Goal: Task Accomplishment & Management: Complete application form

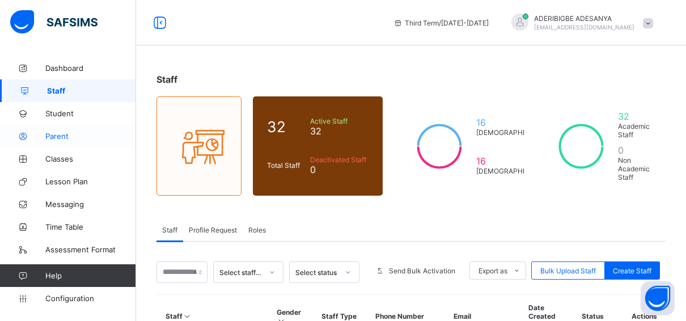
click at [69, 133] on span "Parent" at bounding box center [90, 136] width 91 height 9
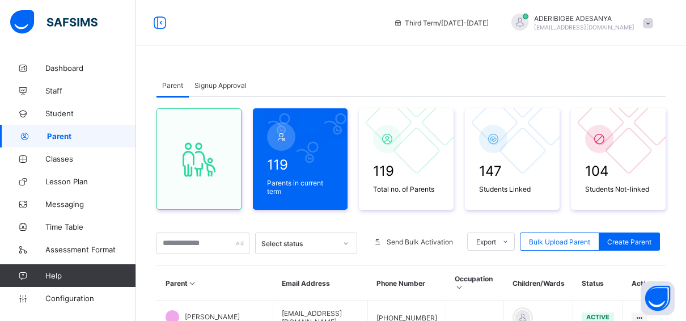
click at [225, 82] on span "Signup Approval" at bounding box center [221, 85] width 52 height 9
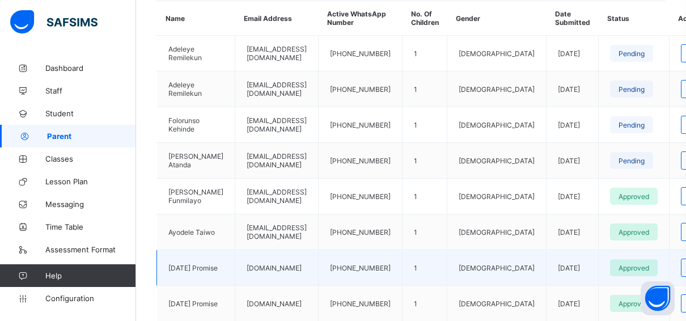
scroll to position [284, 0]
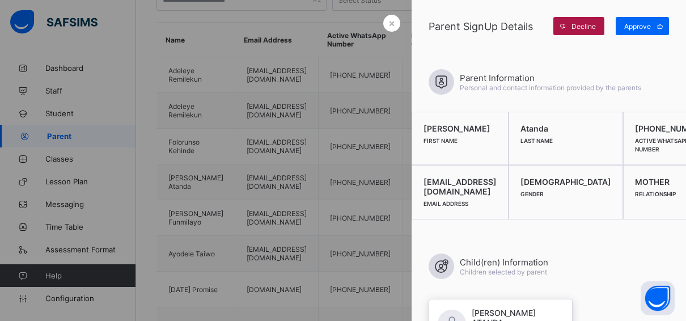
click at [562, 26] on icon at bounding box center [563, 26] width 9 height 7
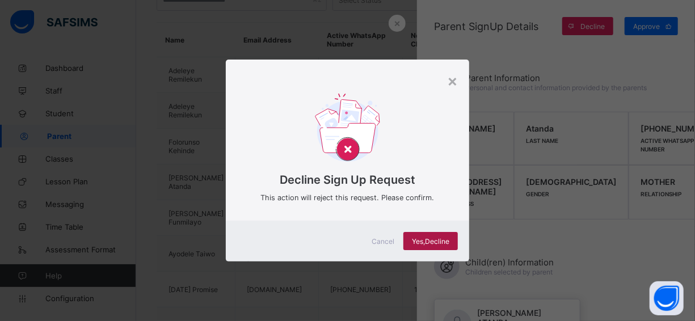
click at [442, 242] on span "Yes, Decline" at bounding box center [430, 241] width 37 height 9
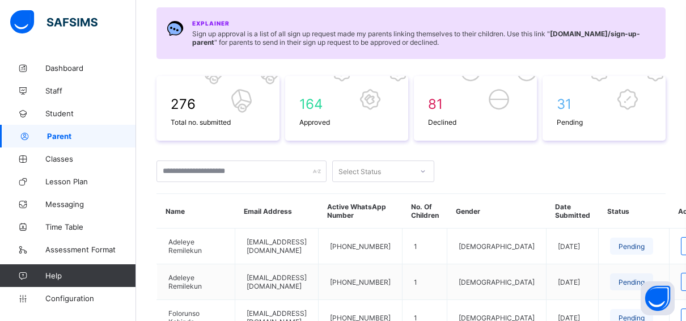
scroll to position [113, 0]
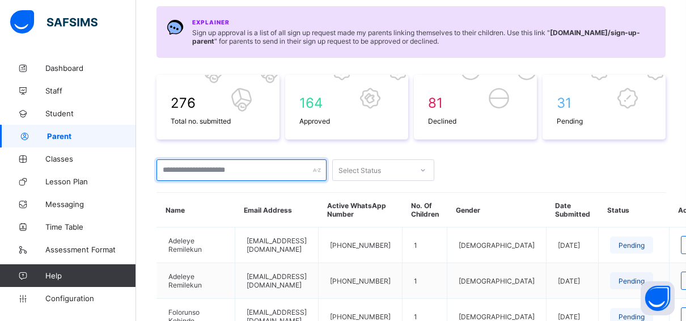
click at [181, 161] on input "text" at bounding box center [242, 170] width 170 height 22
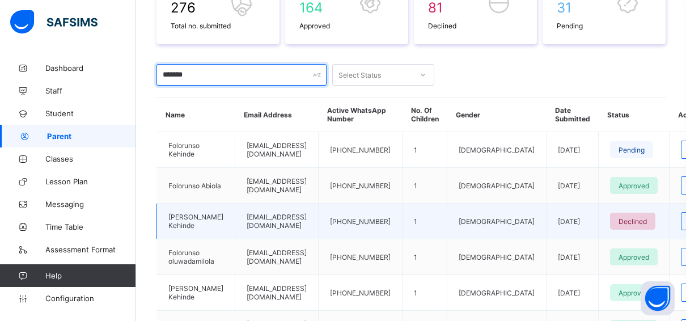
scroll to position [227, 0]
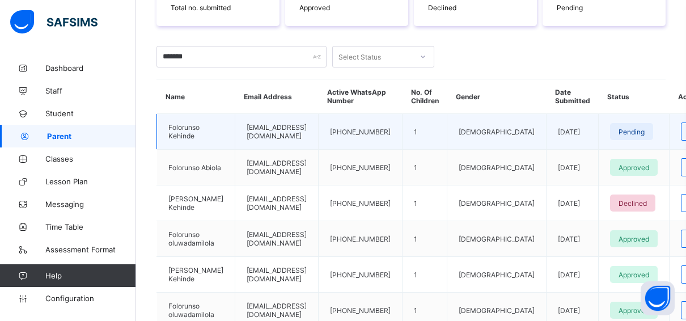
click at [645, 128] on span "Pending" at bounding box center [632, 132] width 26 height 9
click at [645, 129] on span "Pending" at bounding box center [632, 132] width 26 height 9
drag, startPoint x: 660, startPoint y: 129, endPoint x: 651, endPoint y: 128, distance: 9.1
click at [645, 128] on span "Pending" at bounding box center [632, 132] width 26 height 9
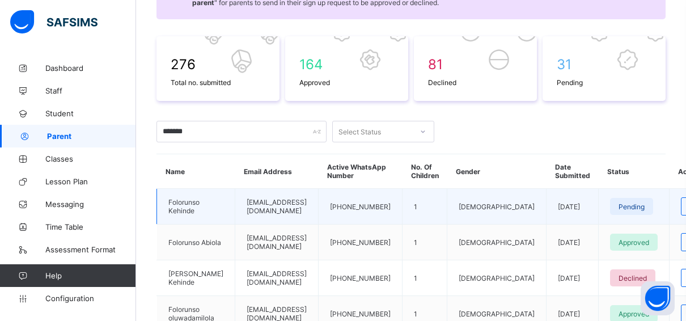
scroll to position [170, 0]
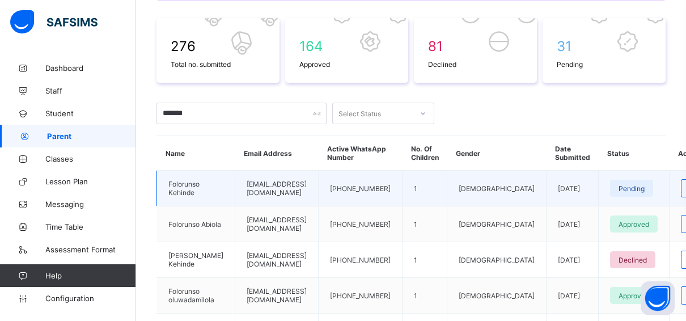
click at [645, 185] on span "Pending" at bounding box center [632, 188] width 26 height 9
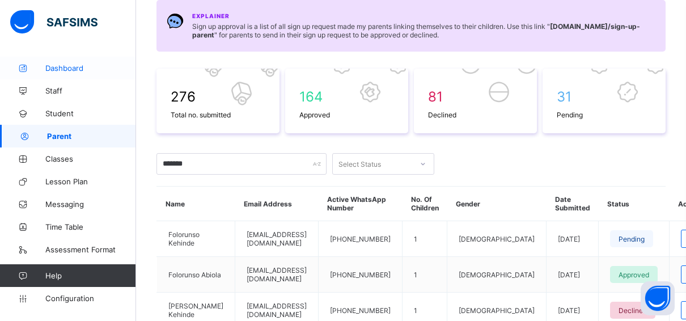
scroll to position [0, 0]
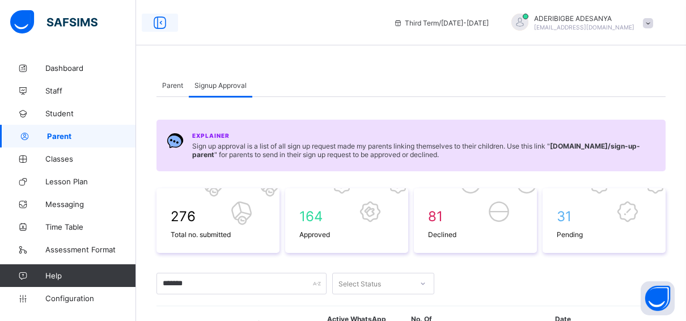
click at [164, 23] on icon at bounding box center [159, 23] width 19 height 16
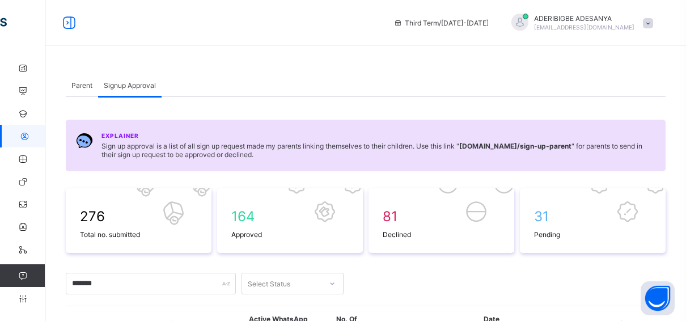
scroll to position [227, 0]
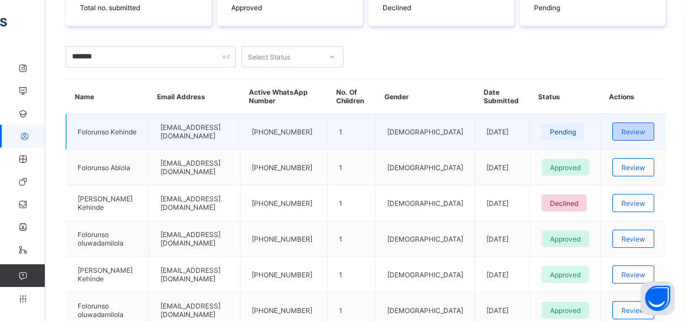
click at [645, 128] on span "Review" at bounding box center [634, 132] width 24 height 9
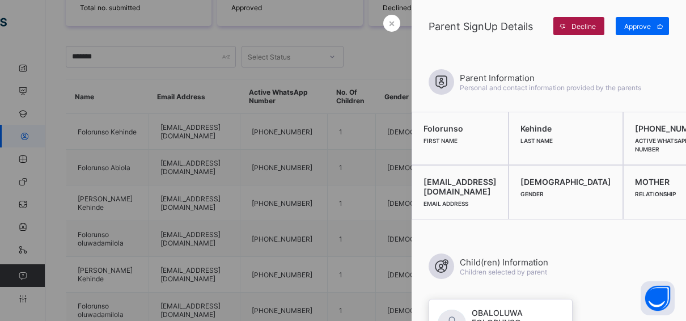
click at [590, 30] on div "Decline" at bounding box center [579, 26] width 51 height 18
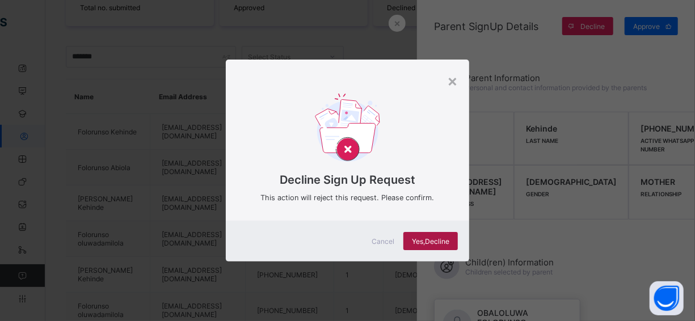
click at [438, 235] on div "Yes, Decline" at bounding box center [430, 241] width 54 height 18
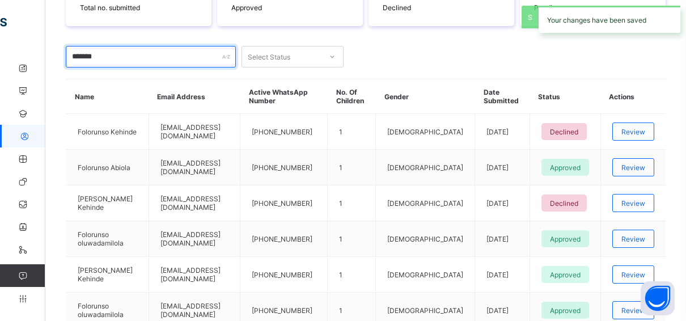
click at [113, 52] on input "*******" at bounding box center [151, 57] width 170 height 22
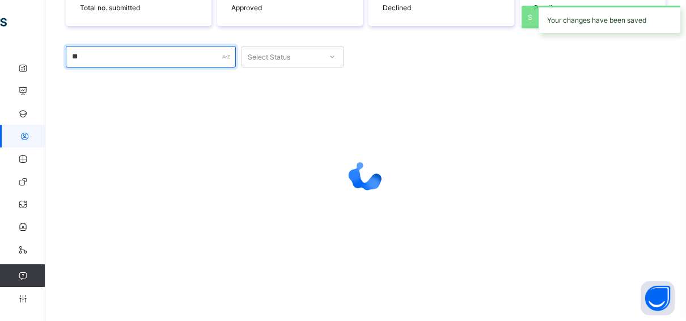
type input "*"
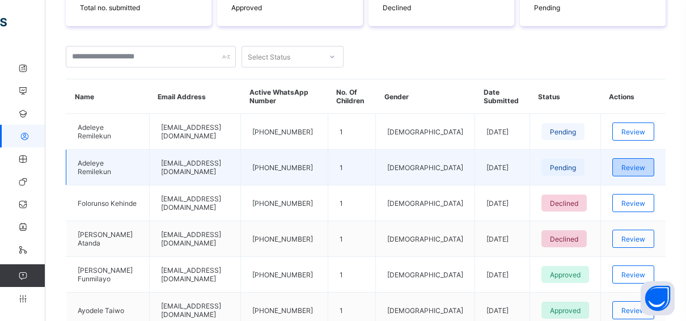
click at [639, 163] on span "Review" at bounding box center [634, 167] width 24 height 9
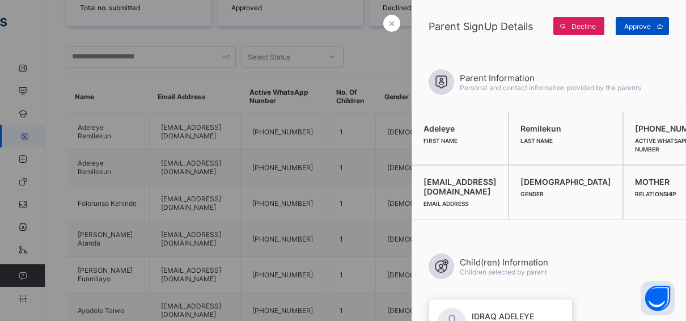
click at [645, 24] on span "Approve" at bounding box center [637, 26] width 27 height 9
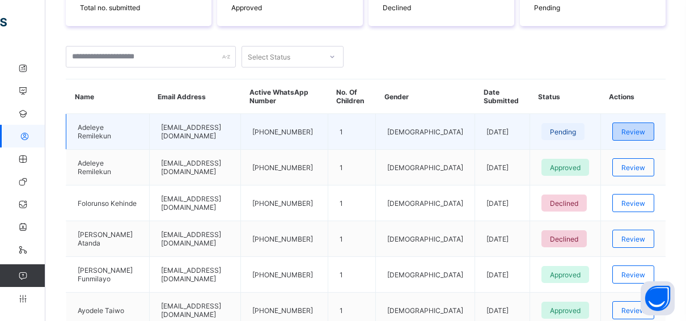
click at [641, 128] on span "Review" at bounding box center [634, 132] width 24 height 9
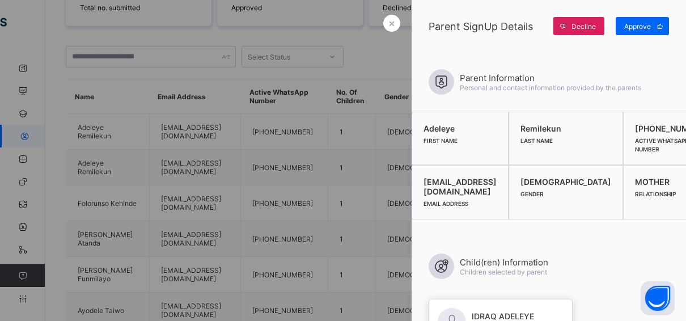
click at [593, 22] on div "Decline" at bounding box center [579, 26] width 51 height 18
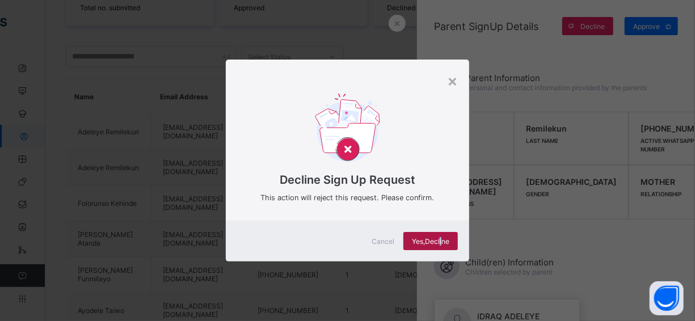
click at [441, 238] on span "Yes, Decline" at bounding box center [430, 241] width 37 height 9
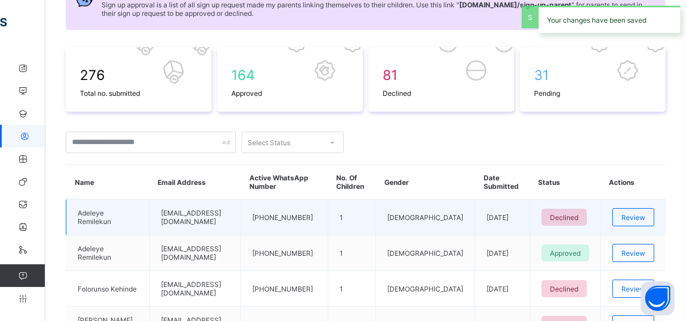
scroll to position [113, 0]
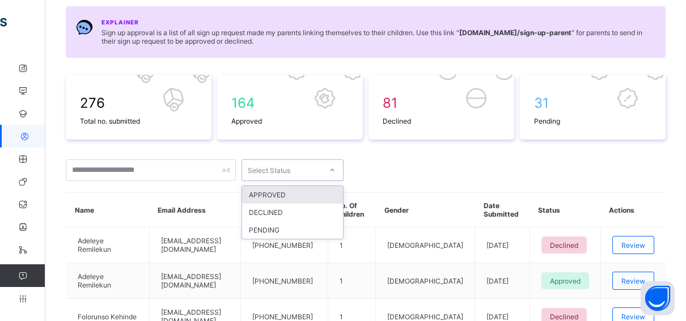
click at [259, 166] on div "Select Status" at bounding box center [269, 170] width 43 height 22
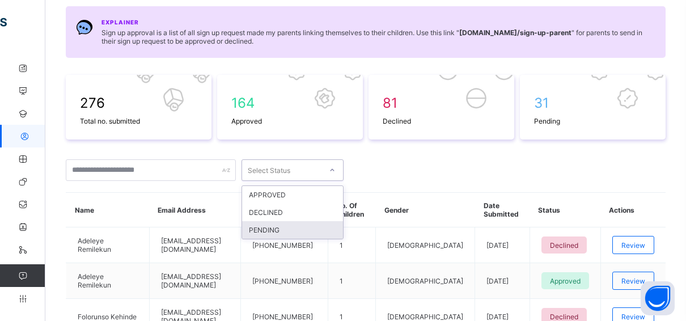
click at [266, 229] on div "PENDING" at bounding box center [292, 230] width 101 height 18
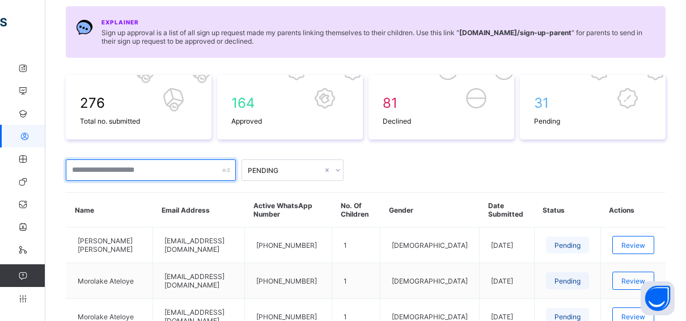
click at [90, 173] on input "text" at bounding box center [151, 170] width 170 height 22
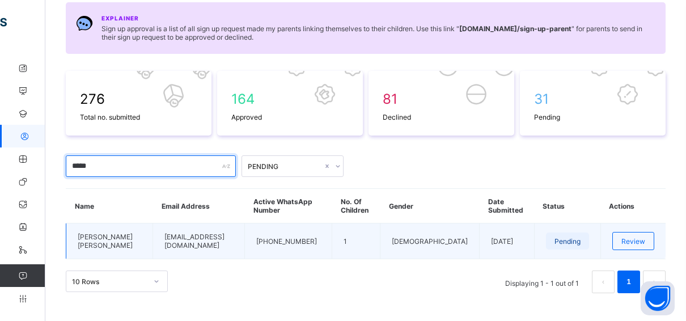
scroll to position [118, 0]
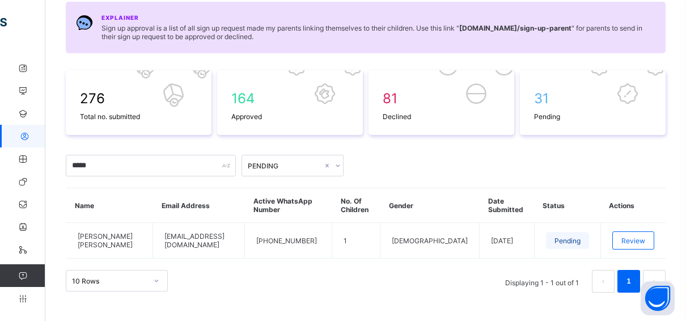
click at [295, 195] on th "Active WhatsApp Number" at bounding box center [288, 205] width 87 height 35
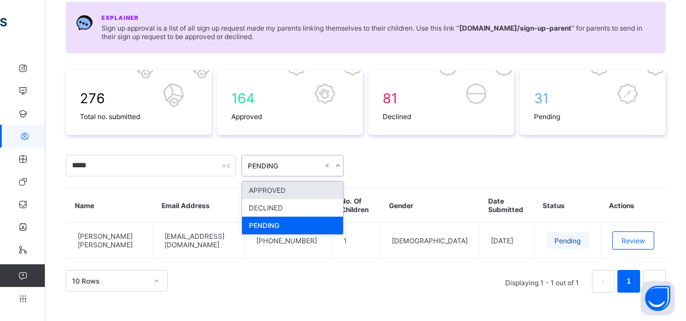
click at [338, 163] on icon at bounding box center [338, 165] width 7 height 11
click at [267, 185] on div "APPROVED" at bounding box center [292, 190] width 101 height 18
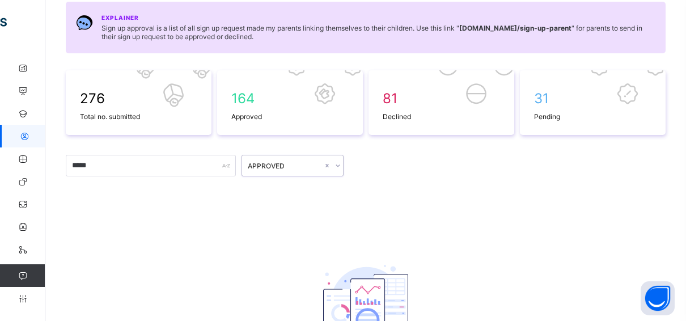
click at [297, 162] on div "APPROVED" at bounding box center [285, 166] width 75 height 9
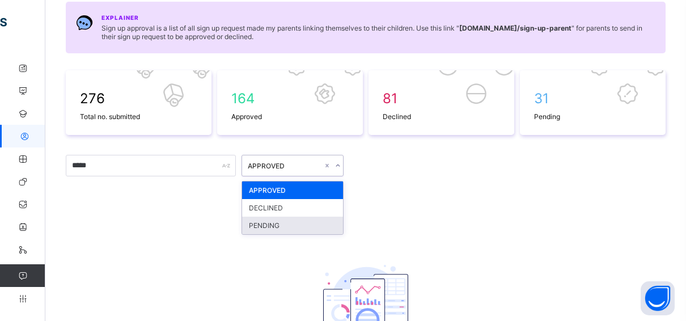
click at [267, 225] on div "PENDING" at bounding box center [292, 226] width 101 height 18
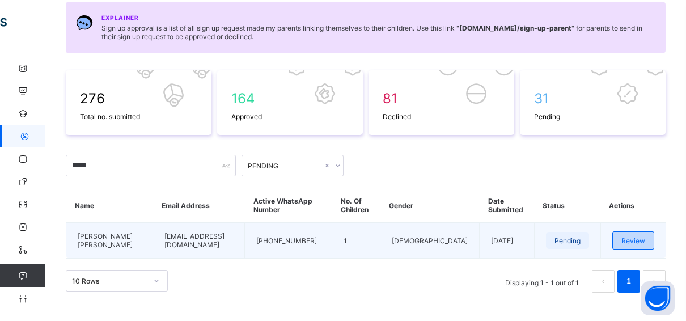
click at [643, 237] on span "Review" at bounding box center [634, 241] width 24 height 9
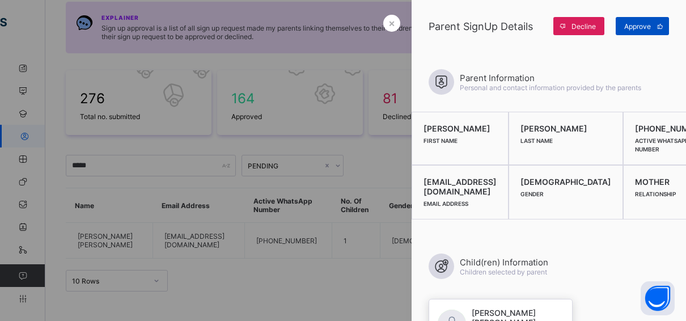
click at [647, 25] on span "Approve" at bounding box center [637, 26] width 27 height 9
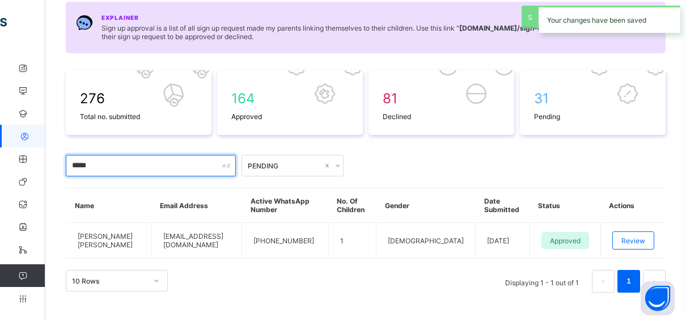
click at [115, 168] on input "*****" at bounding box center [151, 166] width 170 height 22
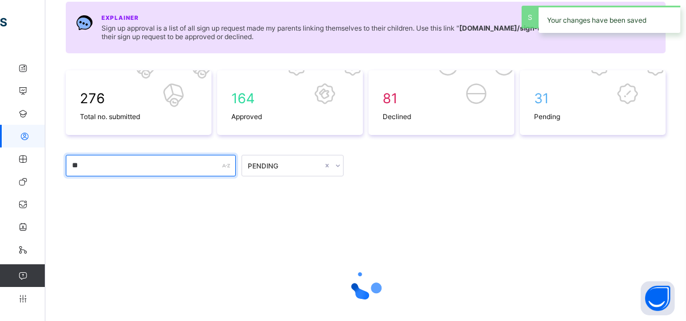
type input "*"
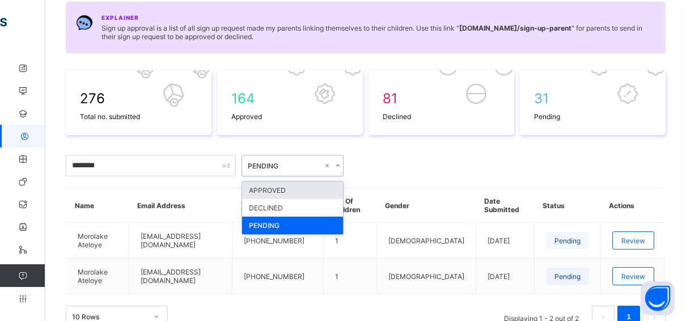
click at [341, 160] on div at bounding box center [337, 166] width 11 height 18
click at [288, 189] on div "APPROVED" at bounding box center [292, 190] width 101 height 18
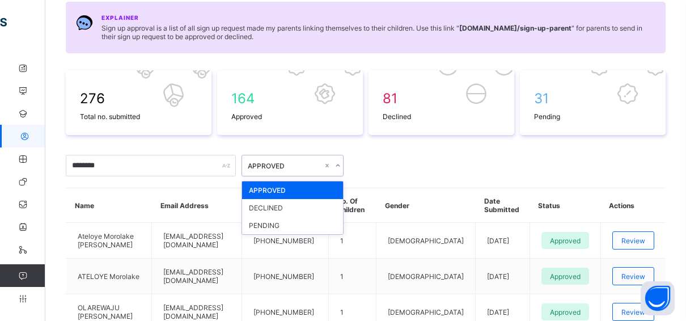
click at [334, 164] on div at bounding box center [337, 166] width 11 height 18
click at [268, 208] on div "DECLINED" at bounding box center [292, 208] width 101 height 18
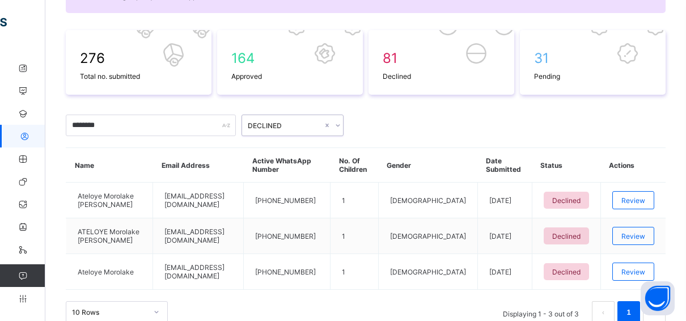
scroll to position [141, 0]
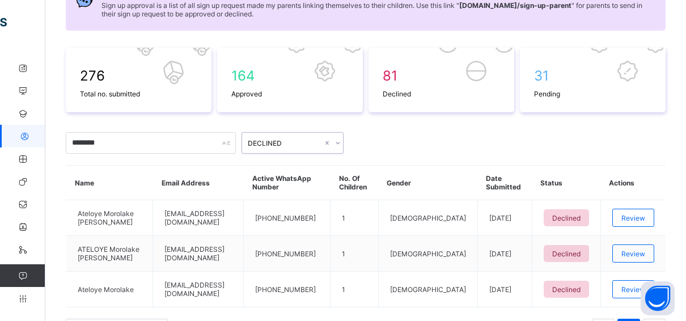
click at [337, 141] on icon at bounding box center [338, 142] width 7 height 11
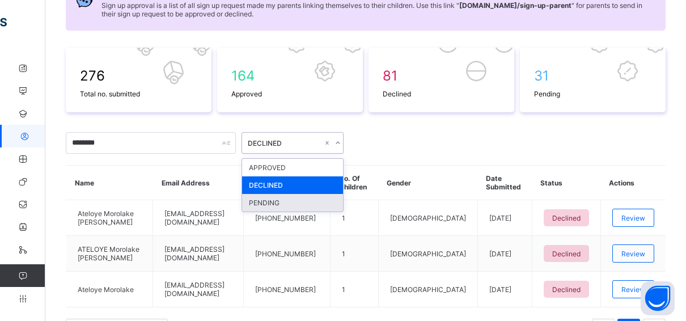
click at [278, 201] on div "PENDING" at bounding box center [292, 203] width 101 height 18
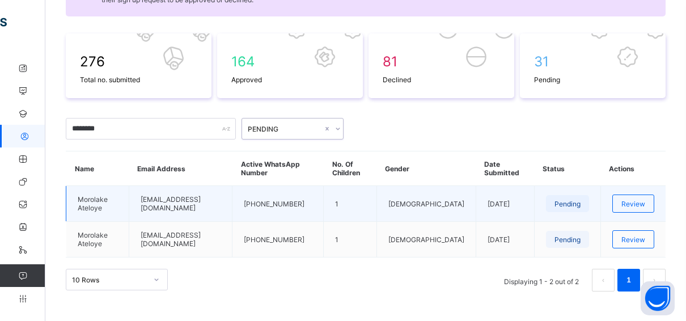
scroll to position [162, 0]
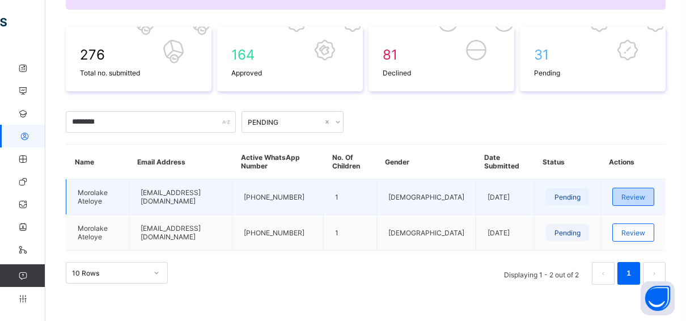
click at [637, 194] on span "Review" at bounding box center [634, 197] width 24 height 9
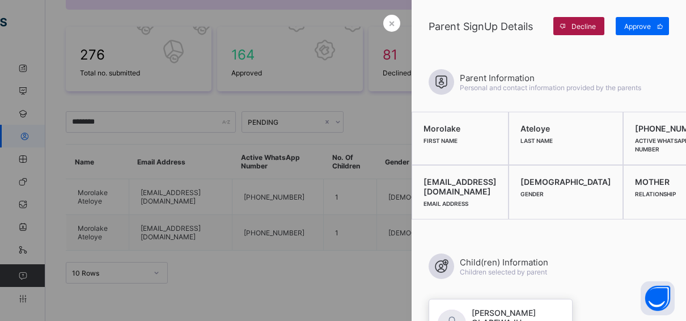
click at [581, 28] on span "Decline" at bounding box center [584, 26] width 24 height 9
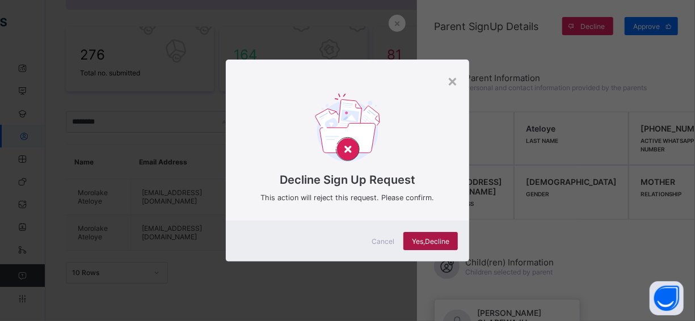
click at [444, 238] on span "Yes, Decline" at bounding box center [430, 241] width 37 height 9
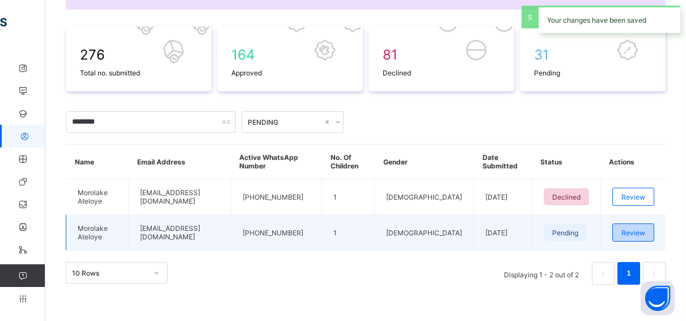
click at [654, 226] on div "Review" at bounding box center [634, 232] width 42 height 18
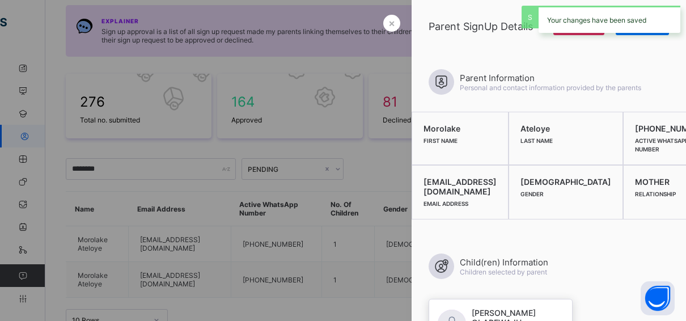
scroll to position [0, 0]
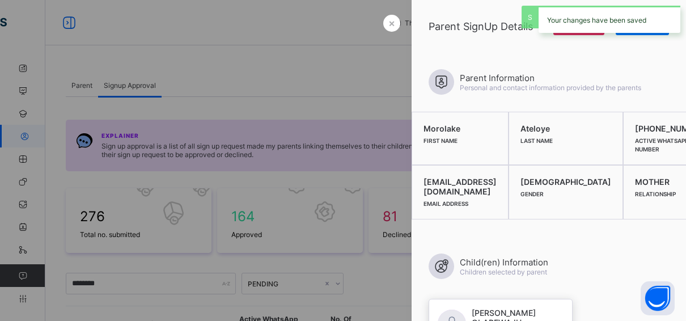
click at [587, 30] on div "Your changes have been saved" at bounding box center [610, 19] width 142 height 27
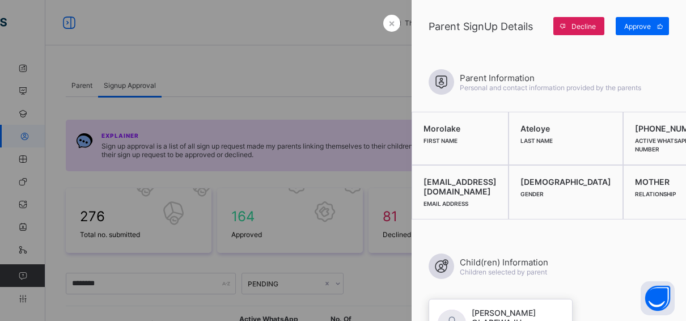
click at [576, 20] on div "Decline" at bounding box center [579, 26] width 51 height 18
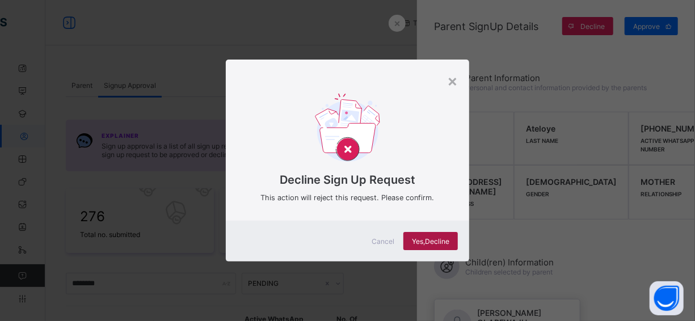
click at [441, 242] on span "Yes, Decline" at bounding box center [430, 241] width 37 height 9
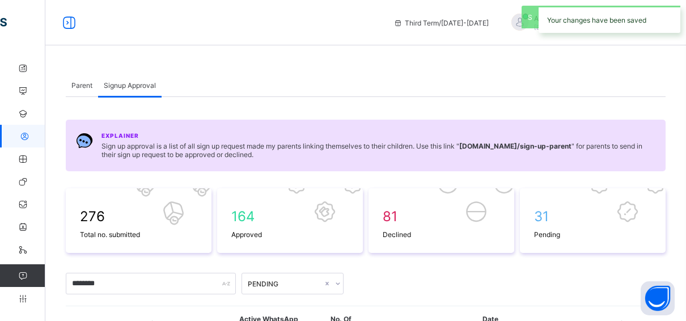
scroll to position [113, 0]
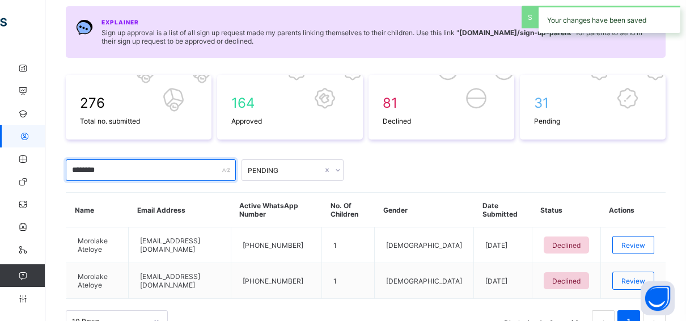
click at [172, 172] on input "********" at bounding box center [151, 170] width 170 height 22
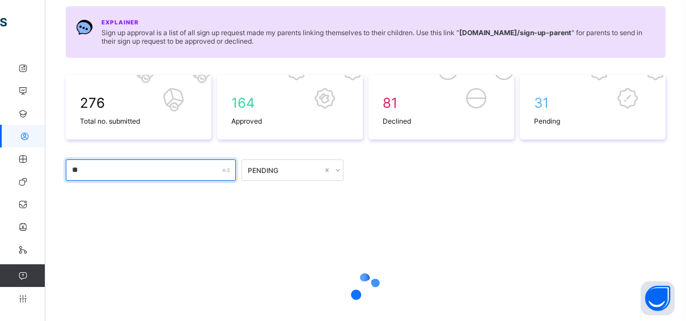
type input "*"
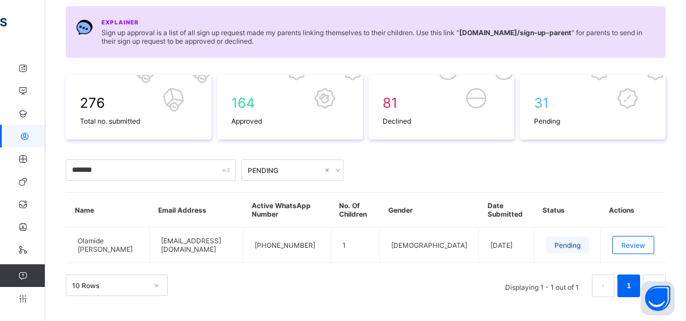
click at [313, 166] on div "PENDING" at bounding box center [285, 170] width 75 height 9
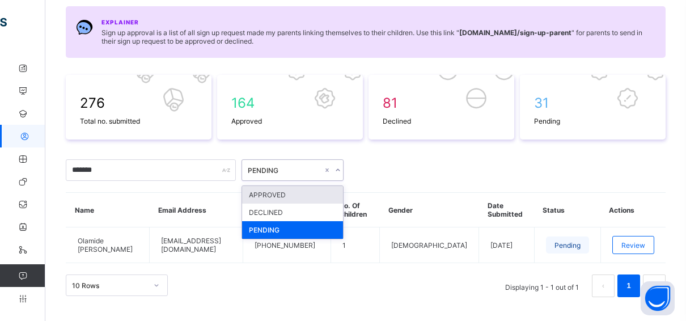
click at [273, 189] on div "APPROVED" at bounding box center [292, 195] width 101 height 18
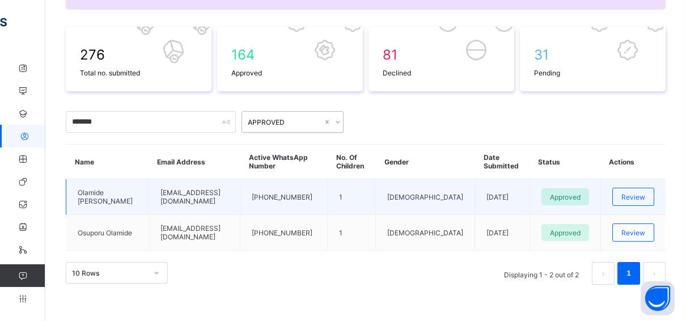
scroll to position [105, 0]
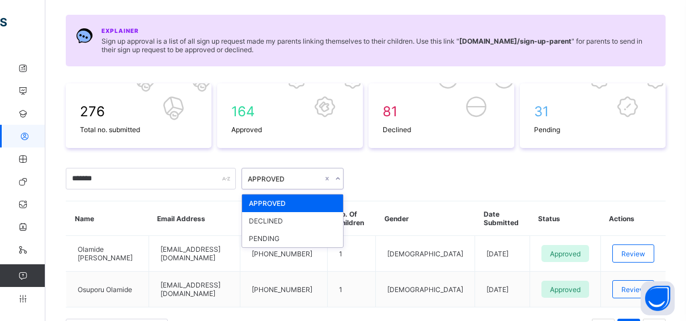
click at [284, 175] on div "APPROVED" at bounding box center [285, 179] width 75 height 9
click at [269, 231] on div "PENDING" at bounding box center [292, 239] width 101 height 18
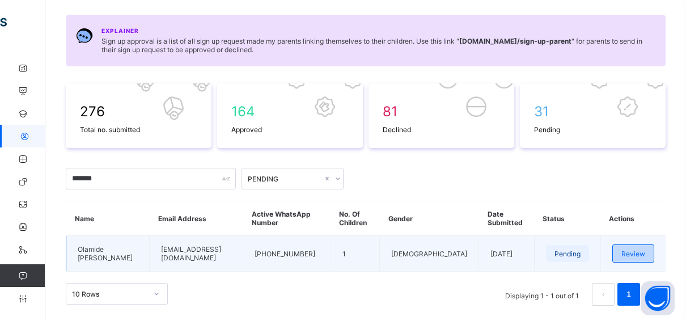
click at [636, 246] on div "Review" at bounding box center [634, 253] width 42 height 18
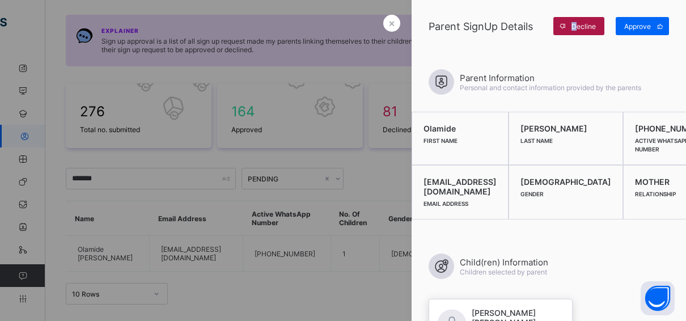
click at [575, 19] on div "Decline" at bounding box center [579, 26] width 51 height 18
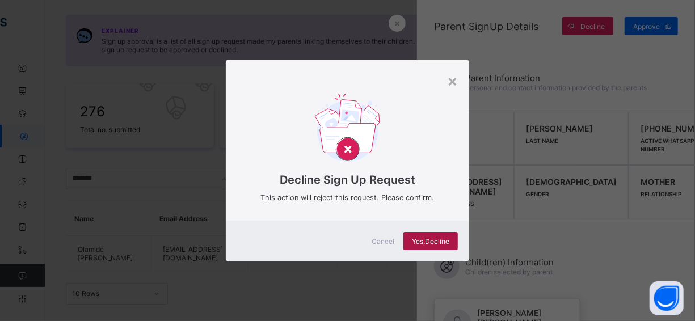
click at [425, 243] on span "Yes, Decline" at bounding box center [430, 241] width 37 height 9
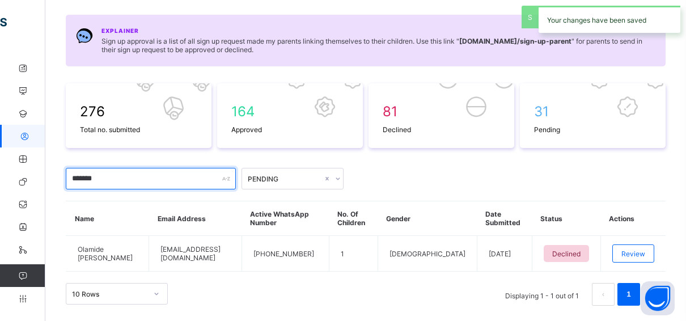
click at [163, 177] on input "*******" at bounding box center [151, 179] width 170 height 22
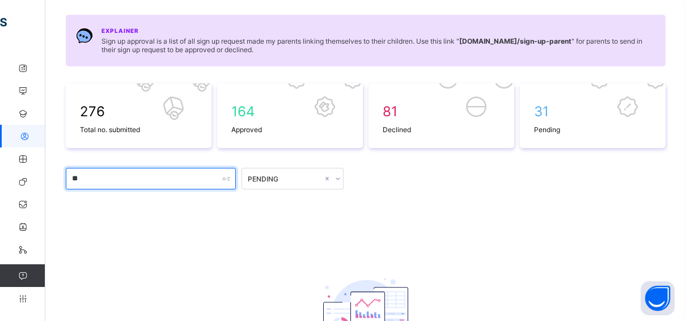
type input "*"
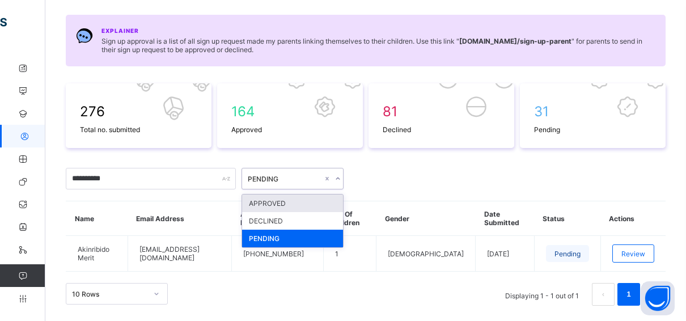
click at [337, 177] on icon at bounding box center [338, 178] width 7 height 11
click at [287, 200] on div "APPROVED" at bounding box center [292, 204] width 101 height 18
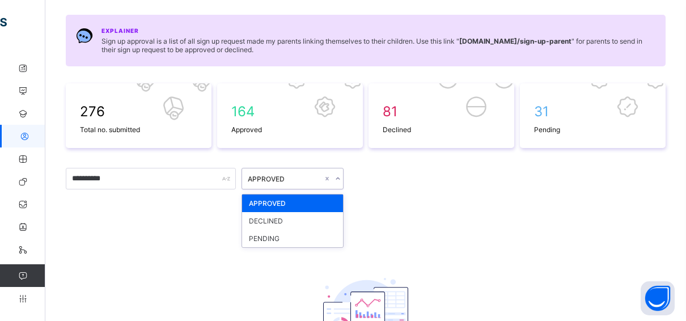
click at [295, 175] on div "APPROVED" at bounding box center [285, 179] width 75 height 9
click at [276, 237] on div "PENDING" at bounding box center [292, 239] width 101 height 18
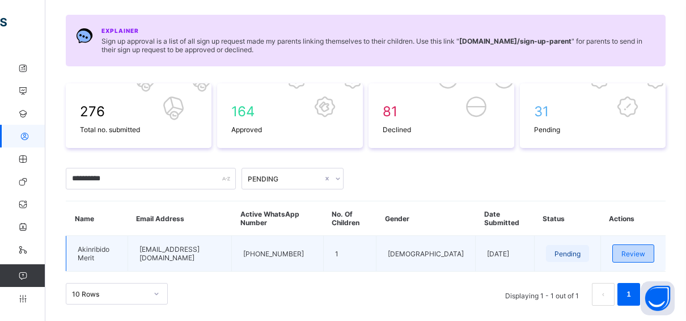
click at [639, 250] on span "Review" at bounding box center [634, 254] width 24 height 9
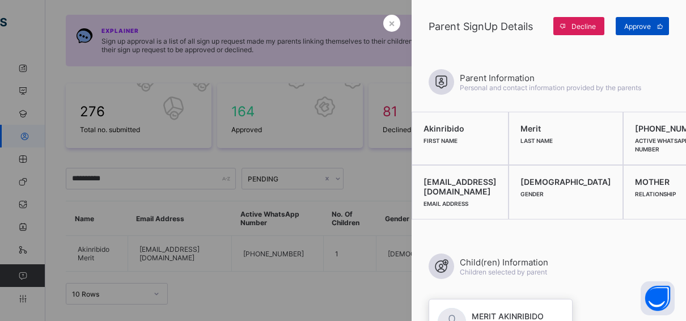
click at [647, 20] on div "Approve" at bounding box center [642, 26] width 53 height 18
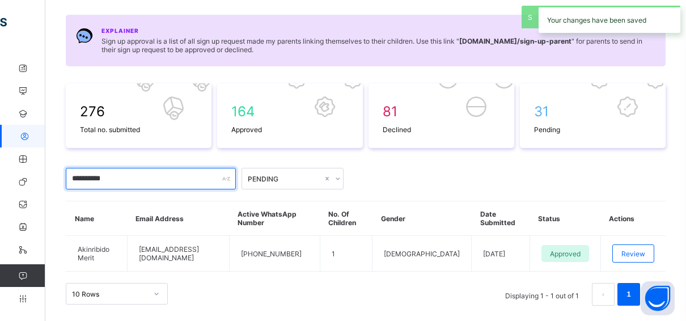
click at [192, 180] on input "**********" at bounding box center [151, 179] width 170 height 22
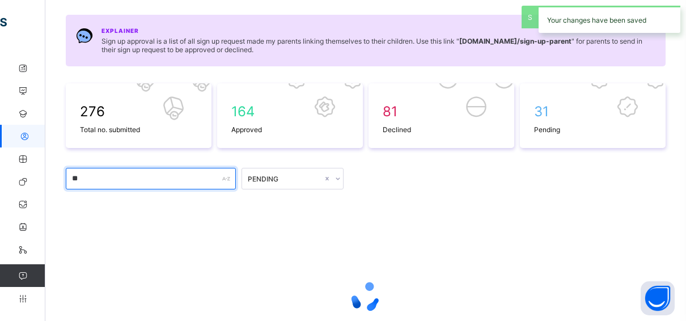
type input "*"
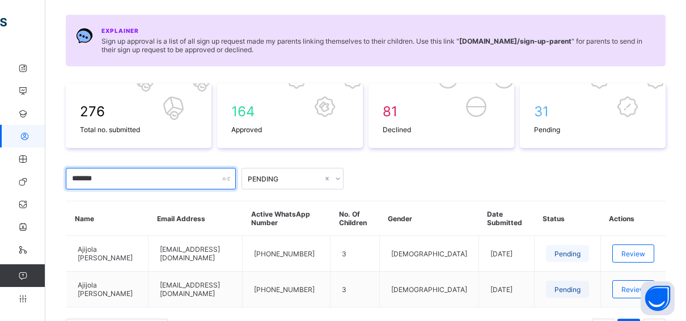
scroll to position [162, 0]
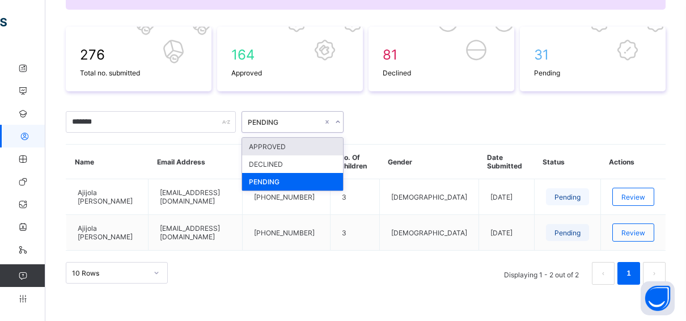
click at [335, 116] on icon at bounding box center [338, 121] width 7 height 11
click at [282, 144] on div "APPROVED" at bounding box center [292, 147] width 101 height 18
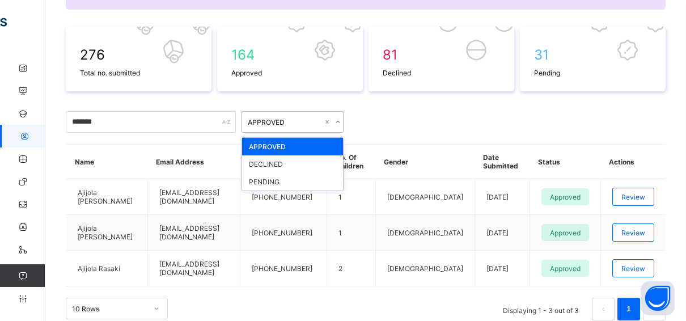
click at [340, 116] on div at bounding box center [337, 122] width 11 height 18
click at [272, 180] on div "PENDING" at bounding box center [292, 182] width 101 height 18
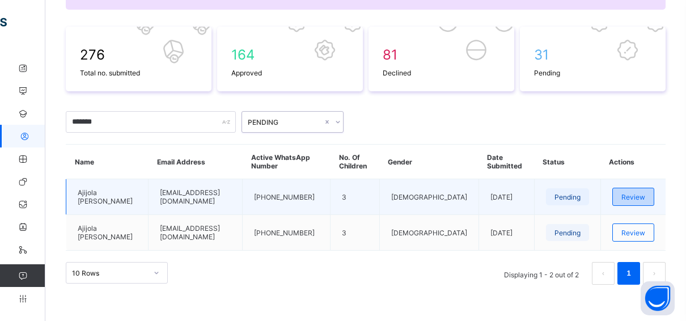
click at [638, 193] on span "Review" at bounding box center [634, 197] width 24 height 9
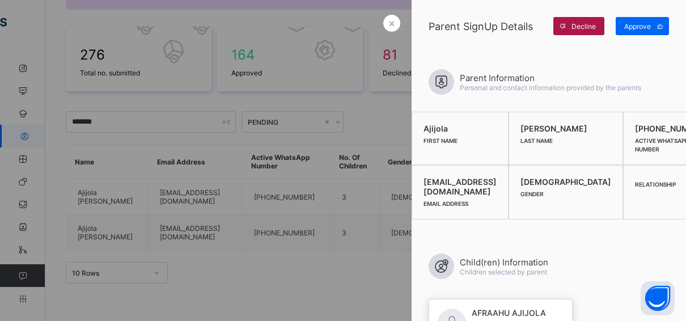
click at [577, 20] on div "Decline" at bounding box center [579, 26] width 51 height 18
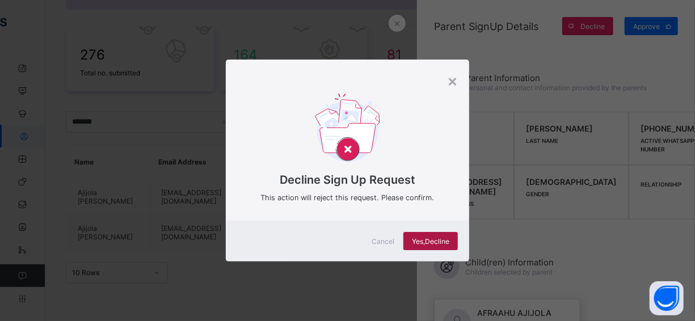
click at [423, 242] on span "Yes, Decline" at bounding box center [430, 241] width 37 height 9
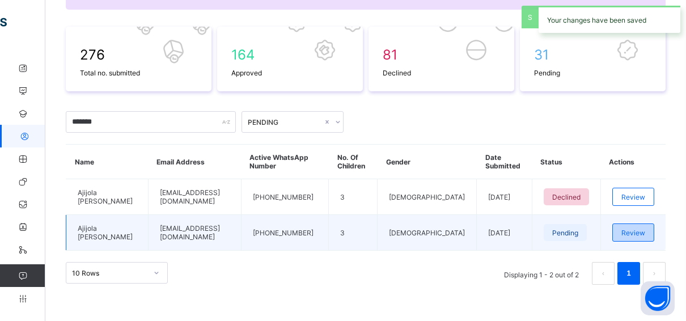
click at [650, 225] on div "Review" at bounding box center [634, 232] width 42 height 18
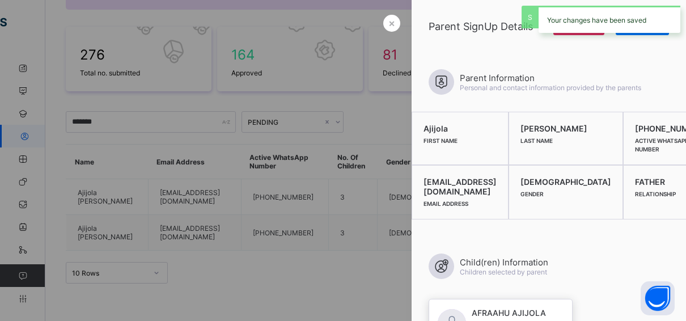
click at [570, 25] on div "Your changes have been saved" at bounding box center [610, 19] width 142 height 27
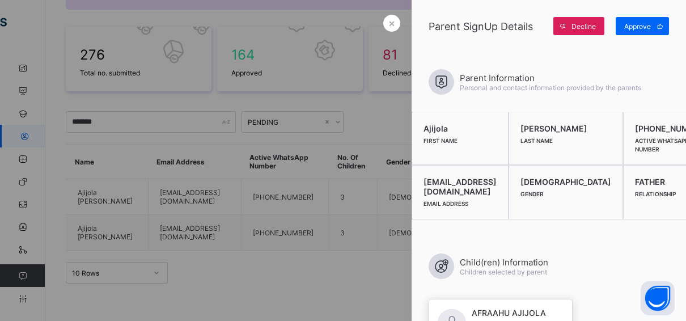
click at [570, 25] on span at bounding box center [563, 26] width 18 height 18
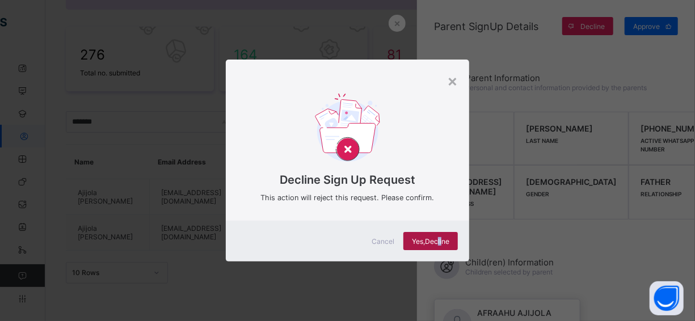
click at [441, 233] on div "Yes, Decline" at bounding box center [430, 241] width 54 height 18
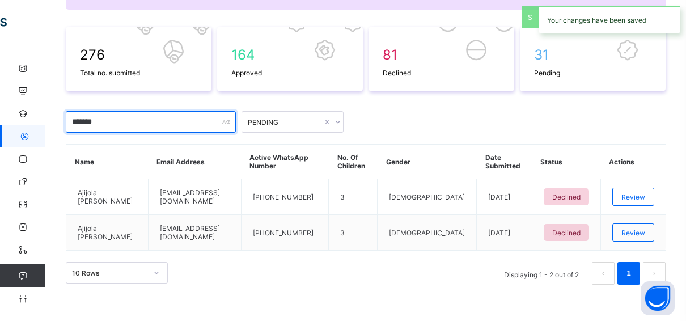
click at [116, 113] on input "*******" at bounding box center [151, 122] width 170 height 22
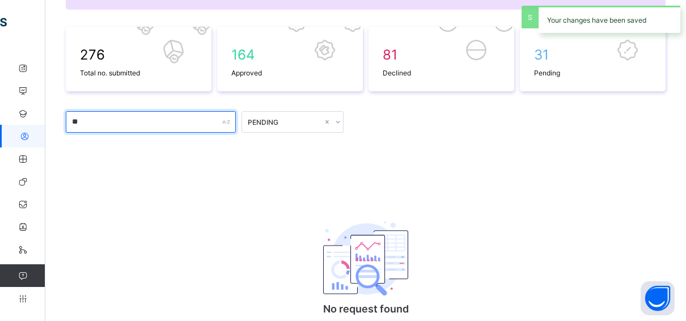
type input "*"
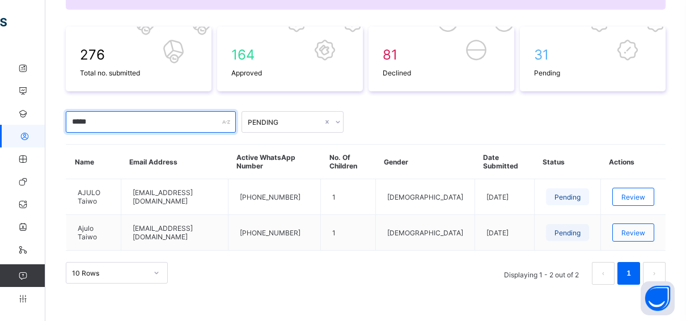
scroll to position [154, 0]
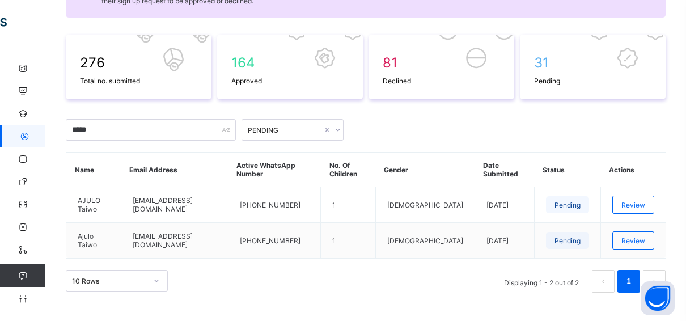
click at [337, 128] on icon at bounding box center [338, 129] width 7 height 11
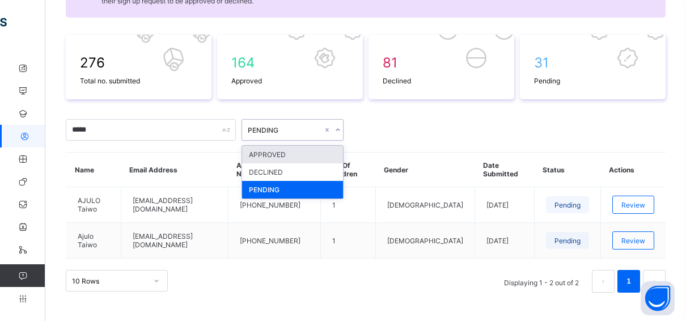
click at [289, 154] on div "APPROVED" at bounding box center [292, 155] width 101 height 18
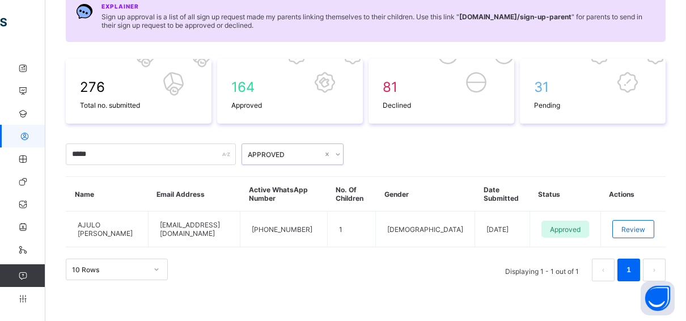
scroll to position [126, 0]
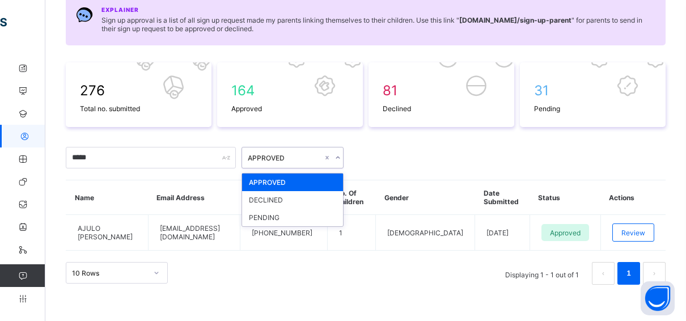
click at [336, 155] on icon at bounding box center [338, 157] width 7 height 11
click at [268, 217] on div "PENDING" at bounding box center [292, 218] width 101 height 18
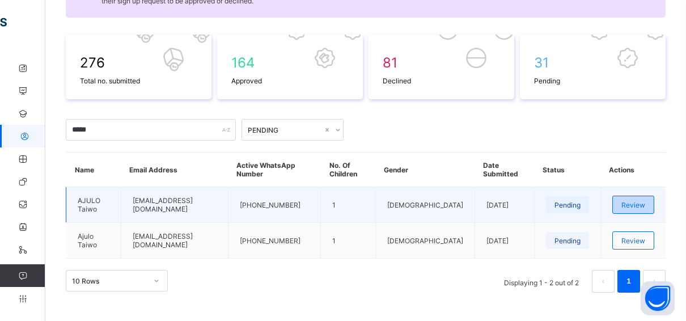
click at [640, 201] on span "Review" at bounding box center [634, 205] width 24 height 9
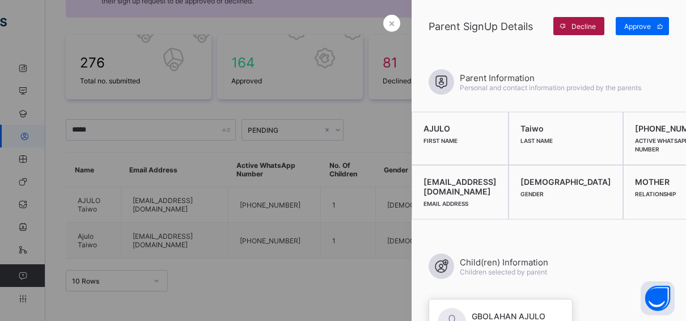
click at [573, 27] on span "Decline" at bounding box center [584, 26] width 24 height 9
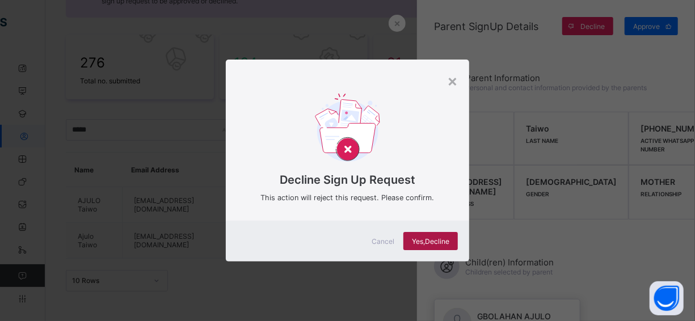
click at [441, 239] on span "Yes, Decline" at bounding box center [430, 241] width 37 height 9
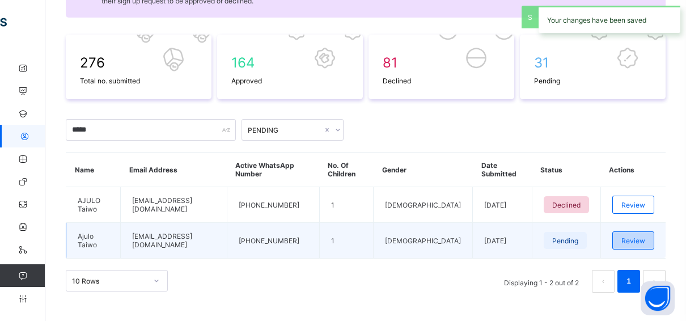
click at [644, 237] on span "Review" at bounding box center [634, 241] width 24 height 9
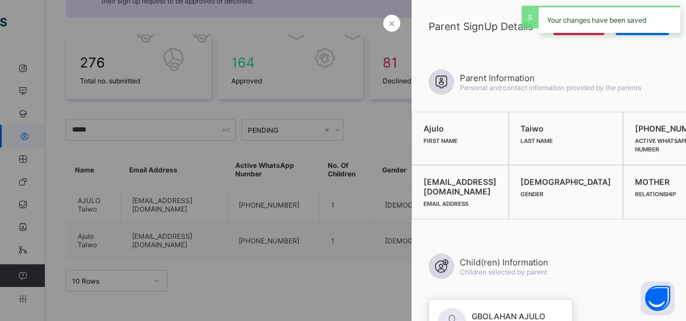
click at [571, 24] on div "Your changes have been saved" at bounding box center [610, 19] width 142 height 27
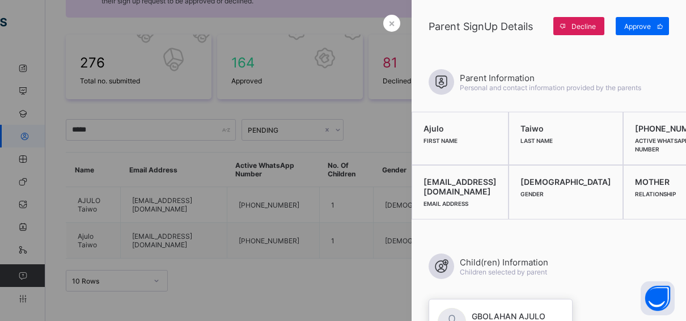
click at [571, 24] on span at bounding box center [563, 26] width 18 height 18
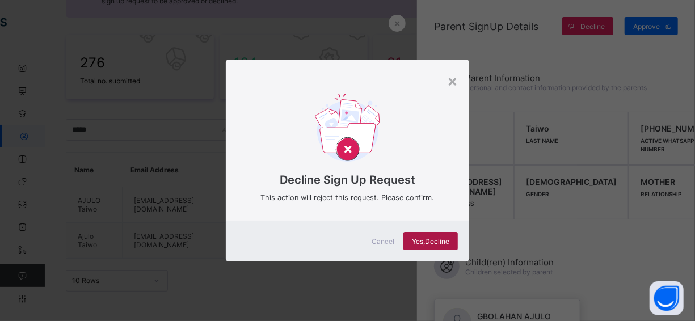
click at [433, 237] on span "Yes, Decline" at bounding box center [430, 241] width 37 height 9
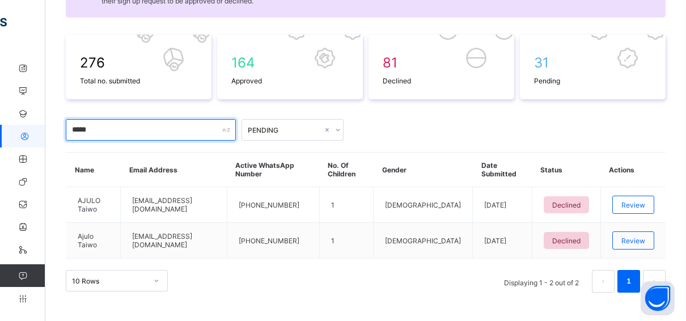
click at [142, 127] on input "*****" at bounding box center [151, 130] width 170 height 22
type input "*"
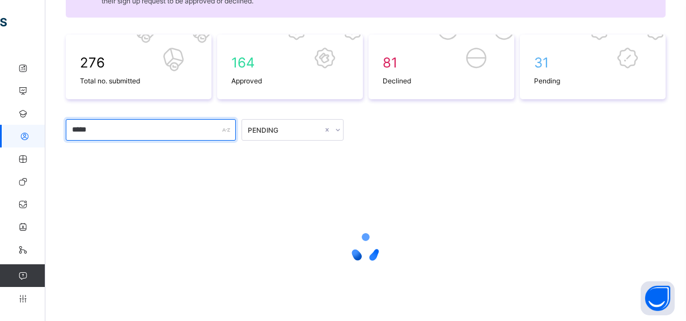
scroll to position [126, 0]
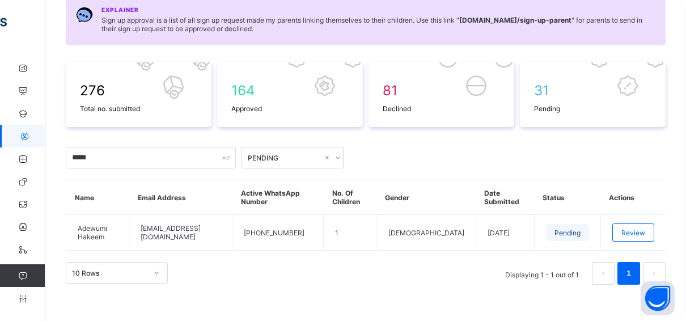
click at [335, 153] on icon at bounding box center [338, 157] width 7 height 11
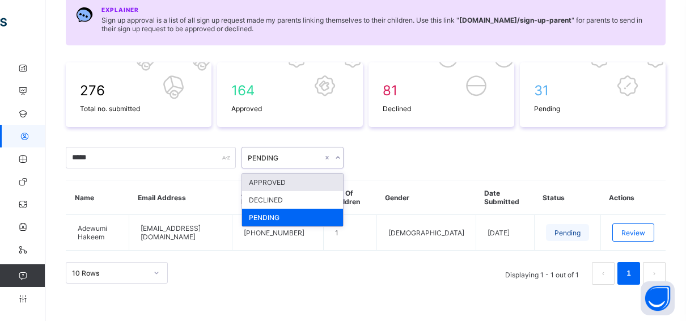
click at [280, 181] on div "APPROVED" at bounding box center [292, 183] width 101 height 18
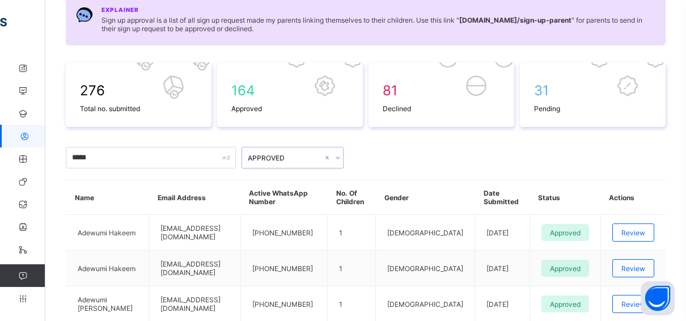
click at [337, 154] on icon at bounding box center [338, 157] width 7 height 11
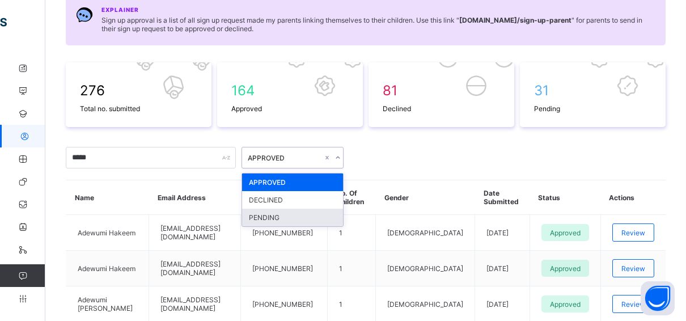
click at [272, 216] on div "PENDING" at bounding box center [292, 218] width 101 height 18
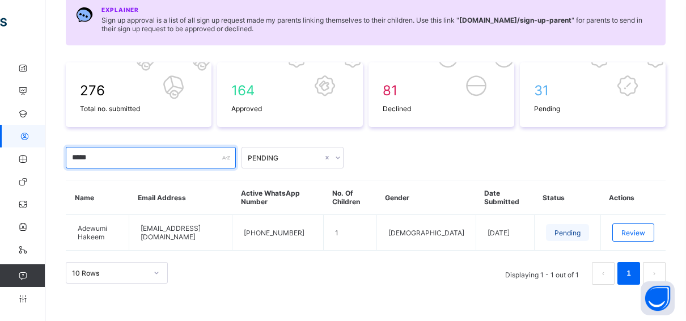
click at [142, 156] on input "*****" at bounding box center [151, 158] width 170 height 22
type input "*"
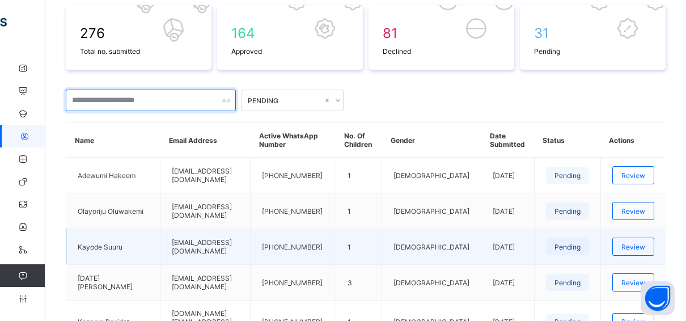
scroll to position [183, 0]
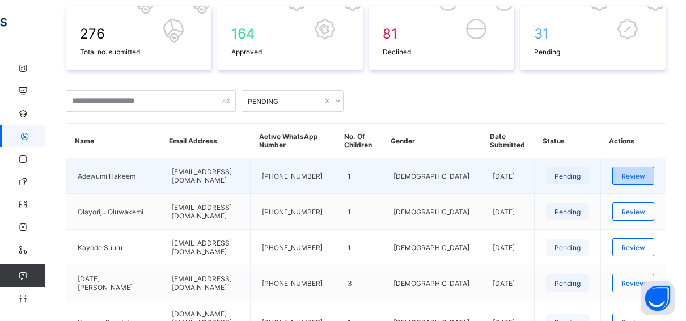
click at [635, 167] on div "Review" at bounding box center [634, 176] width 42 height 18
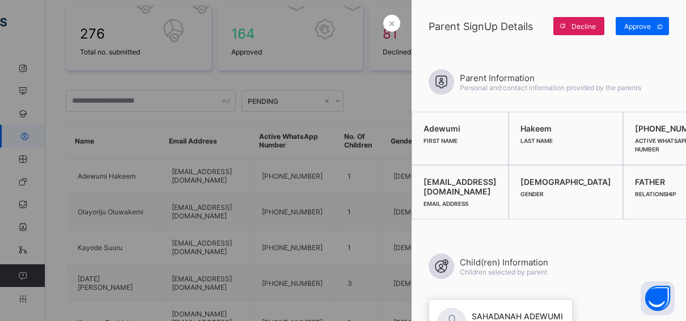
click at [581, 22] on div "Decline" at bounding box center [579, 26] width 51 height 18
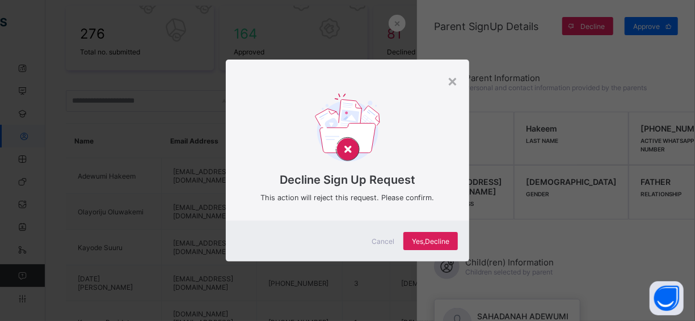
click at [437, 231] on div "Cancel Yes, Decline" at bounding box center [347, 241] width 243 height 41
click at [424, 241] on span "Yes, Decline" at bounding box center [430, 241] width 37 height 9
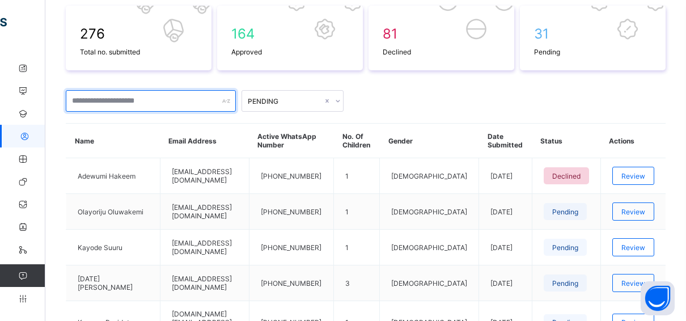
click at [111, 96] on input "text" at bounding box center [151, 101] width 170 height 22
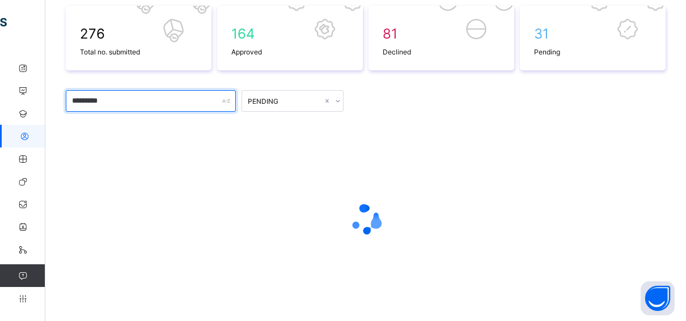
scroll to position [162, 0]
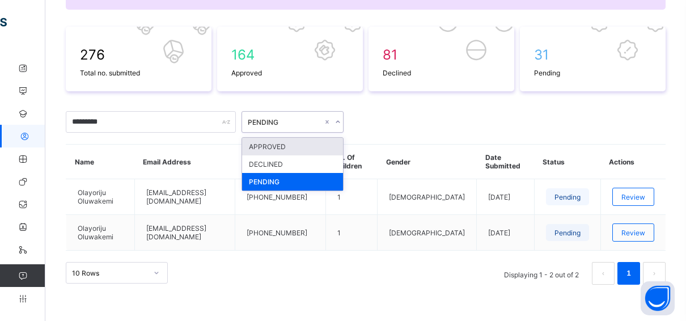
click at [341, 119] on icon at bounding box center [338, 121] width 7 height 11
click at [305, 146] on div "APPROVED" at bounding box center [292, 147] width 101 height 18
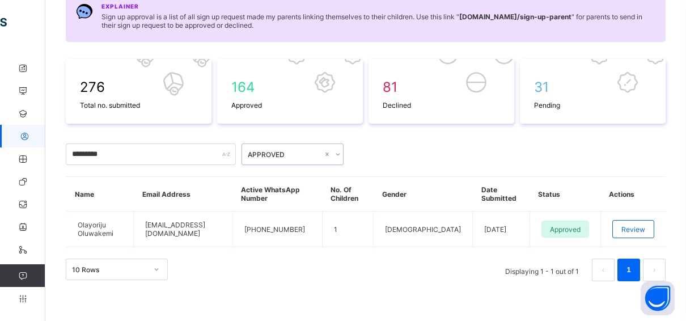
scroll to position [126, 0]
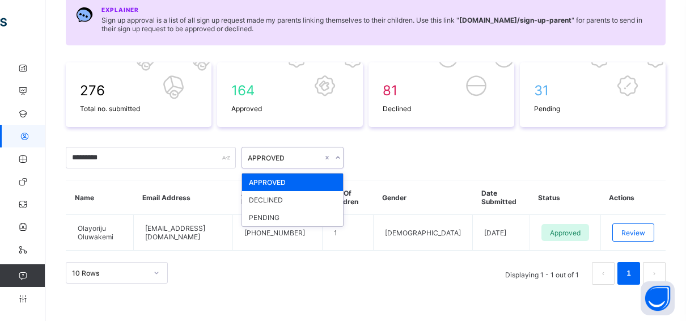
click at [339, 154] on icon at bounding box center [338, 157] width 7 height 11
click at [267, 218] on div "PENDING" at bounding box center [292, 218] width 101 height 18
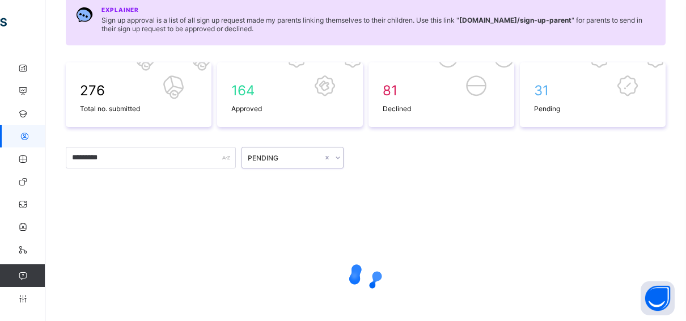
scroll to position [162, 0]
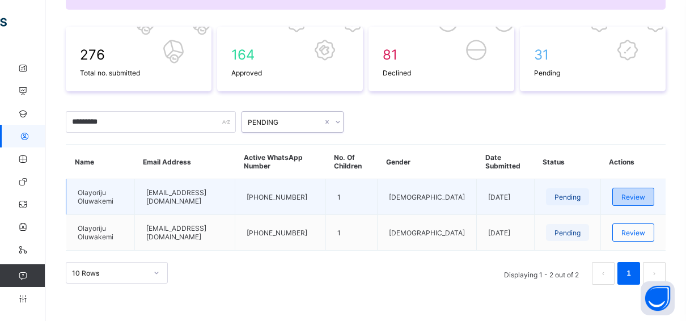
click at [638, 195] on span "Review" at bounding box center [634, 197] width 24 height 9
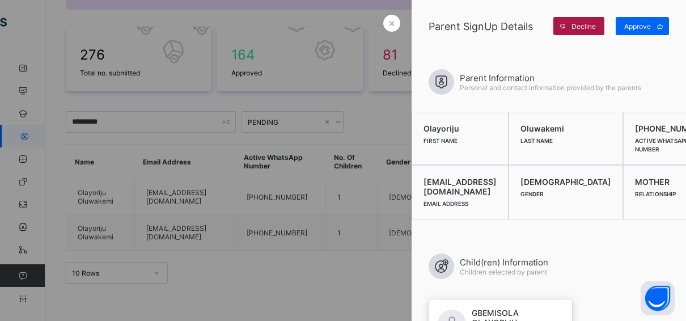
click at [584, 29] on span "Decline" at bounding box center [584, 26] width 24 height 9
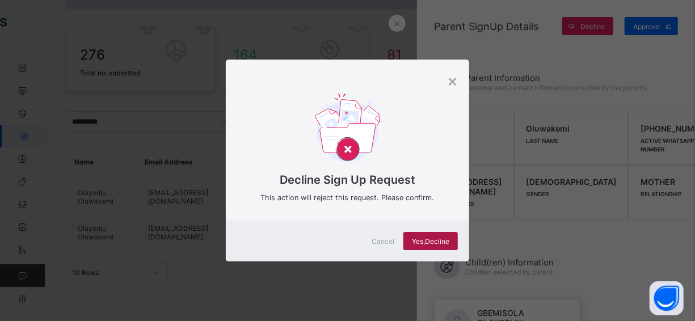
click at [433, 237] on span "Yes, Decline" at bounding box center [430, 241] width 37 height 9
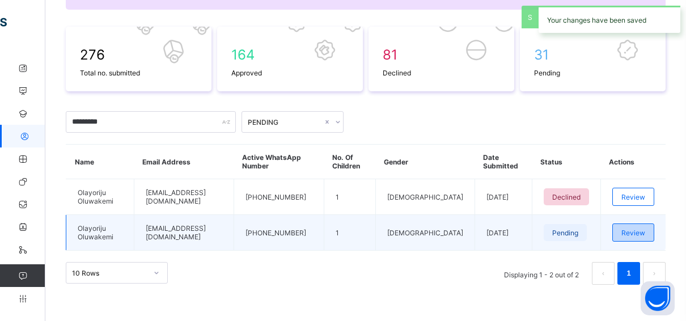
click at [640, 223] on div "Review" at bounding box center [634, 232] width 42 height 18
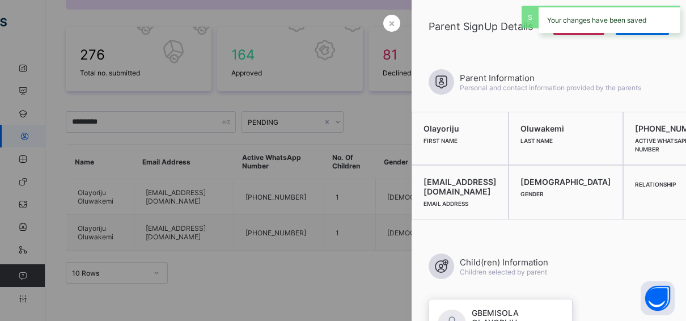
click at [581, 31] on div "Your changes have been saved" at bounding box center [610, 19] width 142 height 27
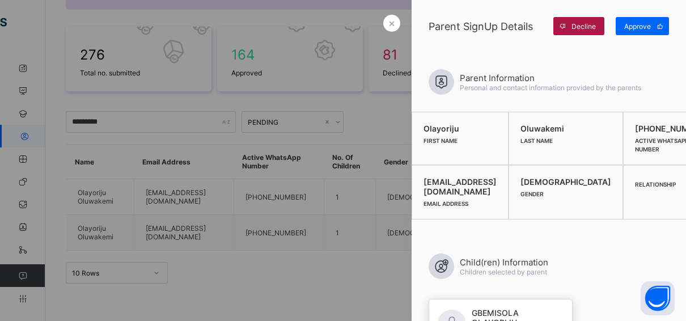
click at [572, 24] on span "Decline" at bounding box center [584, 26] width 24 height 9
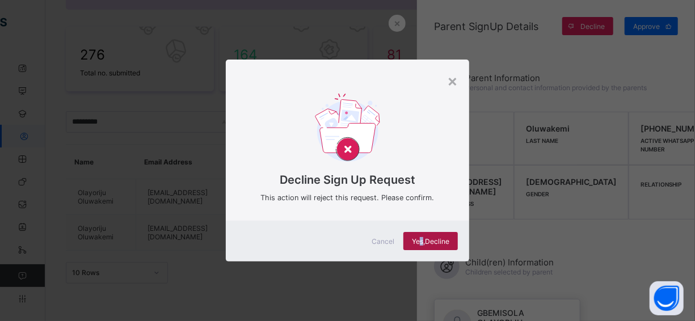
click at [420, 246] on div "Yes, Decline" at bounding box center [430, 241] width 54 height 18
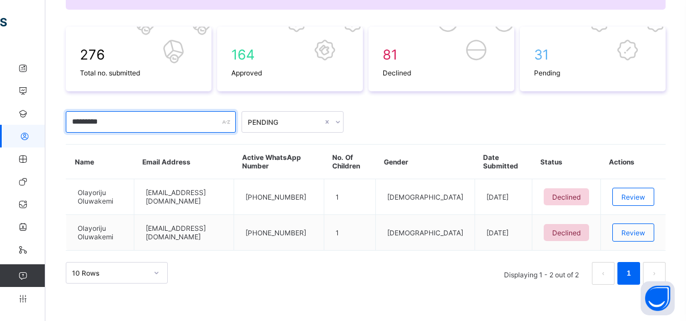
click at [110, 119] on input "*********" at bounding box center [151, 122] width 170 height 22
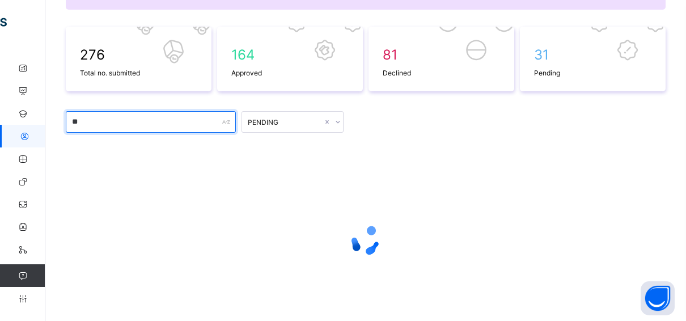
type input "*"
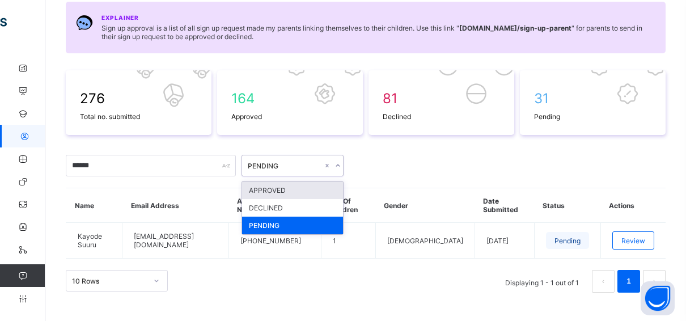
click at [333, 164] on div at bounding box center [337, 166] width 11 height 18
click at [293, 191] on div "APPROVED" at bounding box center [292, 190] width 101 height 18
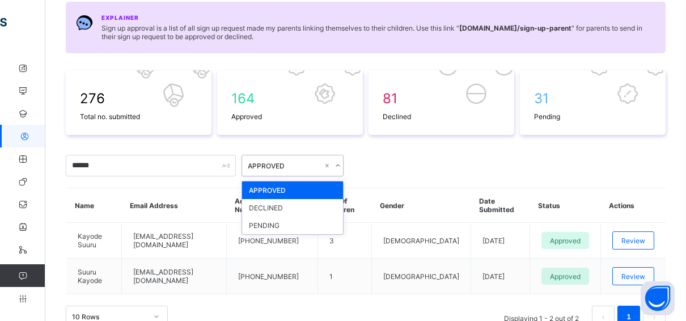
click at [335, 166] on icon at bounding box center [338, 165] width 7 height 11
click at [277, 218] on div "PENDING" at bounding box center [292, 226] width 101 height 18
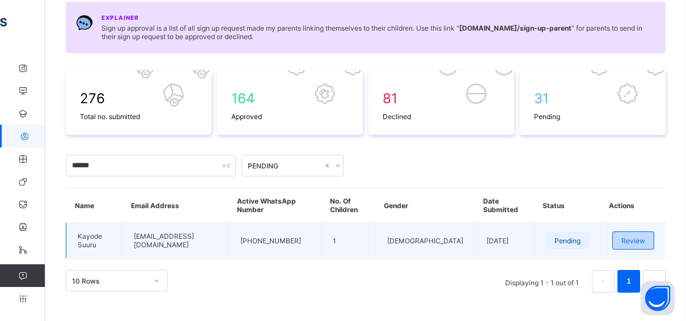
click at [651, 231] on div "Review" at bounding box center [634, 240] width 42 height 18
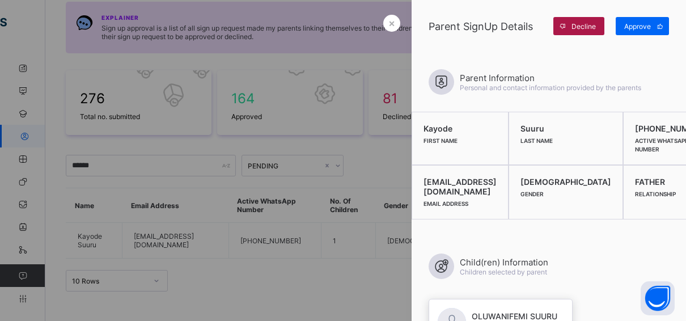
click at [580, 25] on span "Decline" at bounding box center [584, 26] width 24 height 9
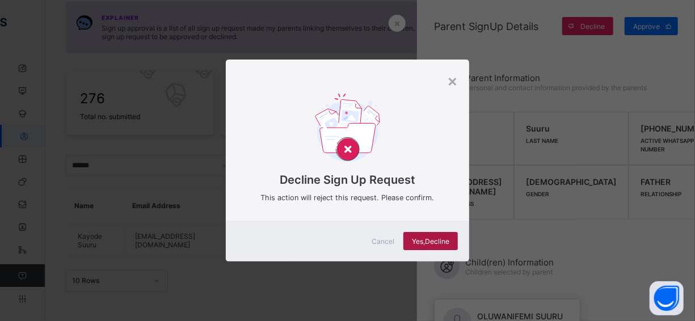
click at [424, 233] on div "Yes, Decline" at bounding box center [430, 241] width 54 height 18
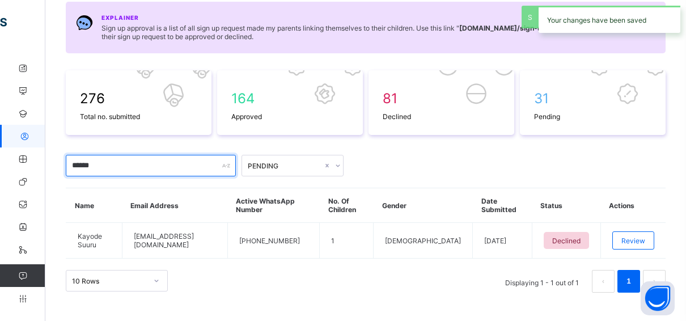
click at [128, 166] on input "******" at bounding box center [151, 166] width 170 height 22
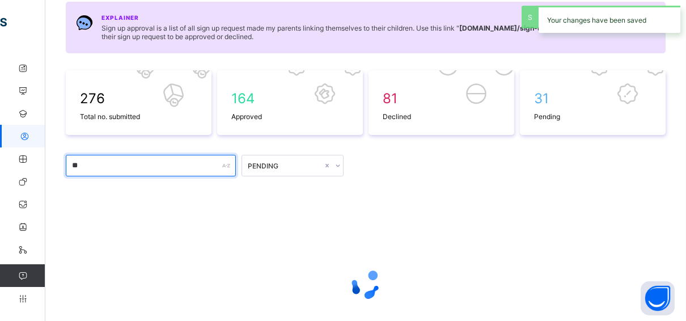
type input "*"
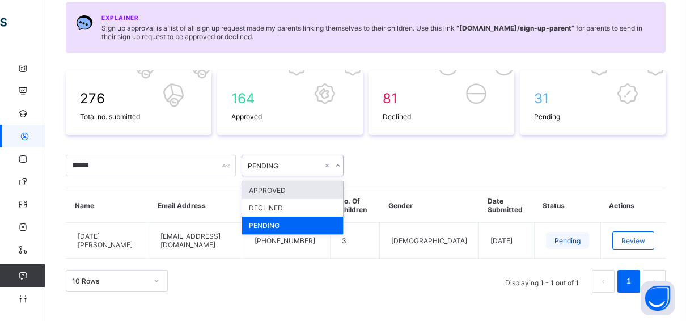
click at [307, 168] on div "PENDING" at bounding box center [281, 166] width 79 height 16
click at [291, 187] on div "APPROVED" at bounding box center [292, 190] width 101 height 18
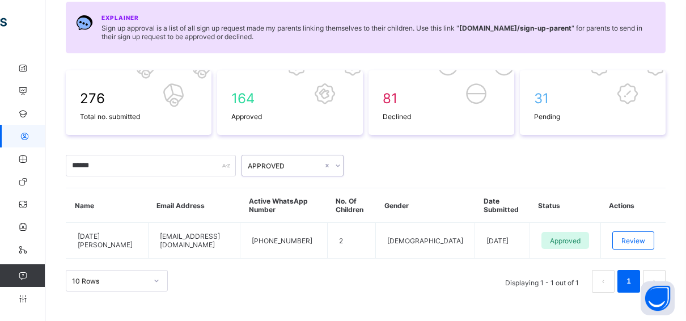
click at [290, 163] on div "APPROVED" at bounding box center [285, 166] width 75 height 9
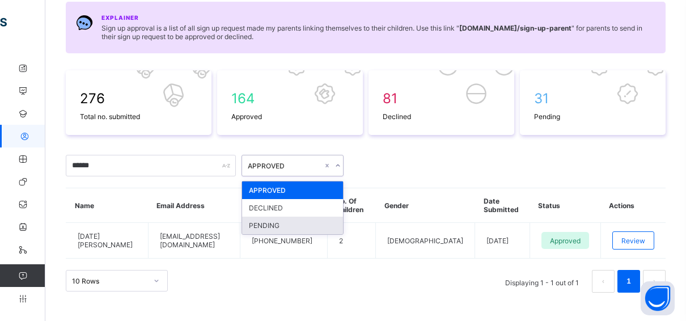
click at [263, 218] on div "PENDING" at bounding box center [292, 226] width 101 height 18
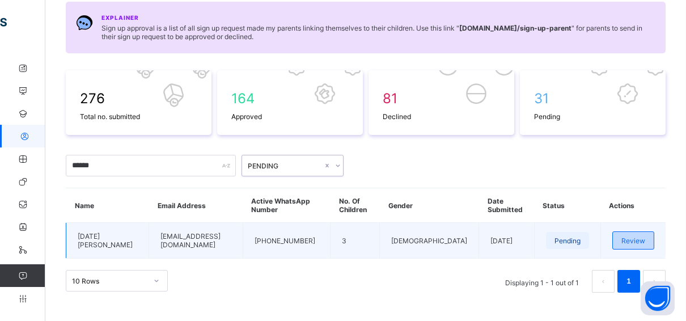
click at [639, 233] on div "Review" at bounding box center [634, 240] width 42 height 18
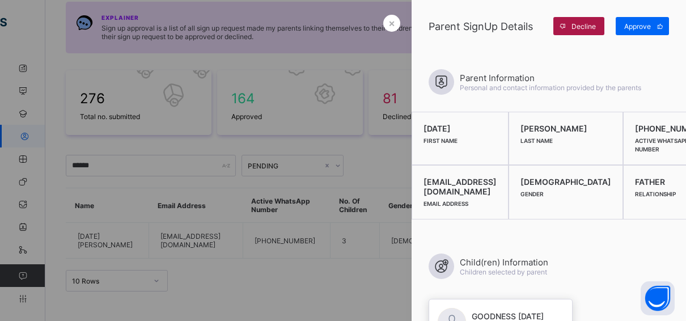
click at [589, 29] on span "Decline" at bounding box center [584, 26] width 24 height 9
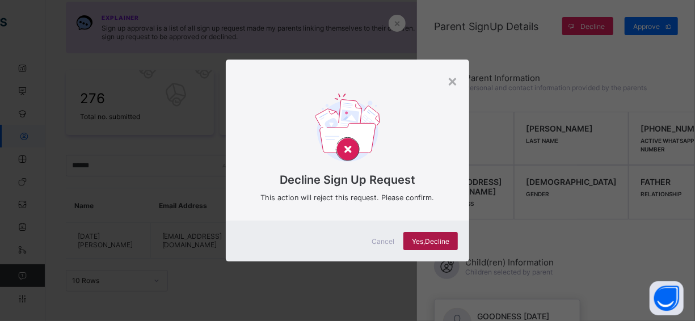
click at [445, 237] on span "Yes, Decline" at bounding box center [430, 241] width 37 height 9
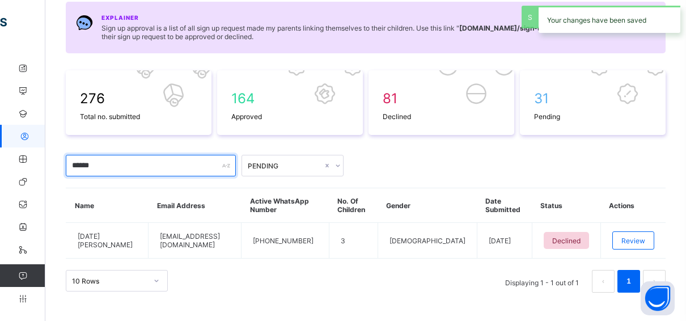
click at [111, 161] on input "******" at bounding box center [151, 166] width 170 height 22
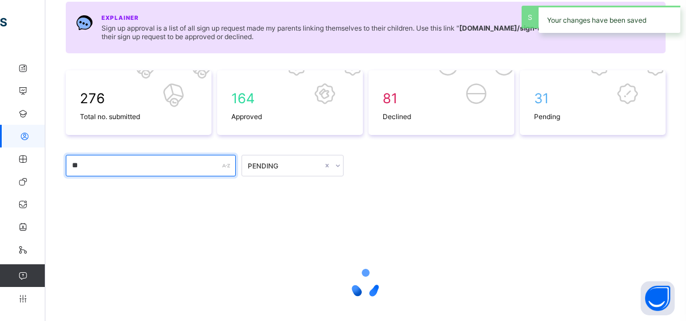
type input "*"
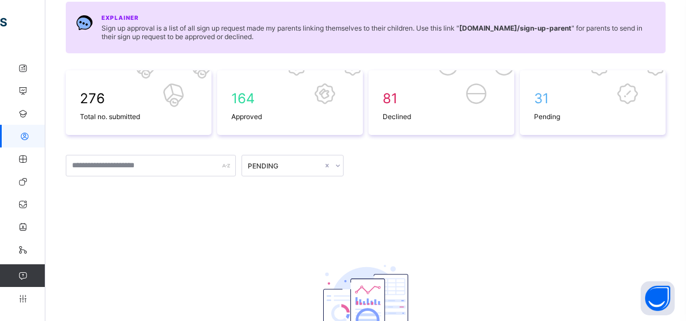
click at [225, 203] on div "276 Total no. submitted 164 Approved 81 Declined 31 Pending PENDING No request …" at bounding box center [366, 238] width 600 height 336
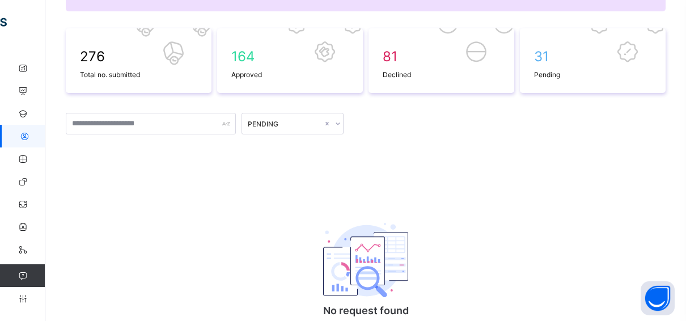
scroll to position [175, 0]
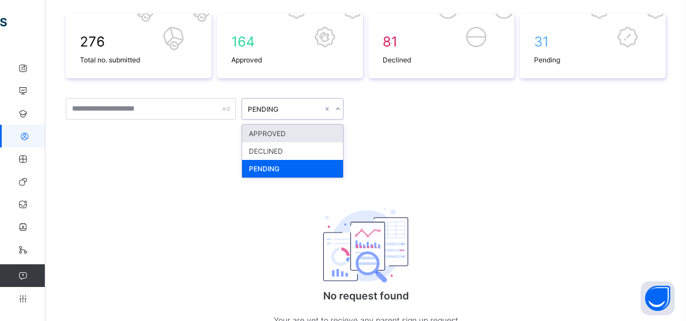
click at [314, 105] on div "PENDING" at bounding box center [285, 109] width 75 height 9
click at [285, 125] on div "APPROVED" at bounding box center [292, 134] width 101 height 18
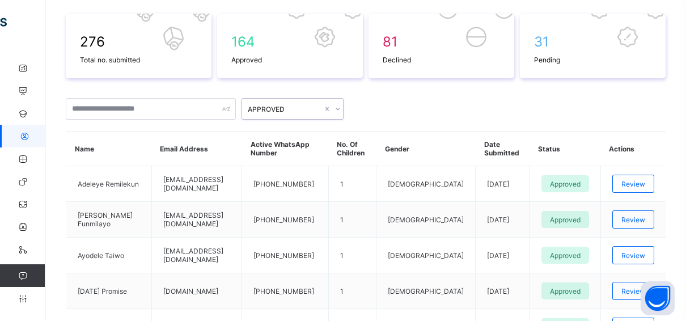
click at [290, 109] on div "APPROVED" at bounding box center [285, 109] width 75 height 9
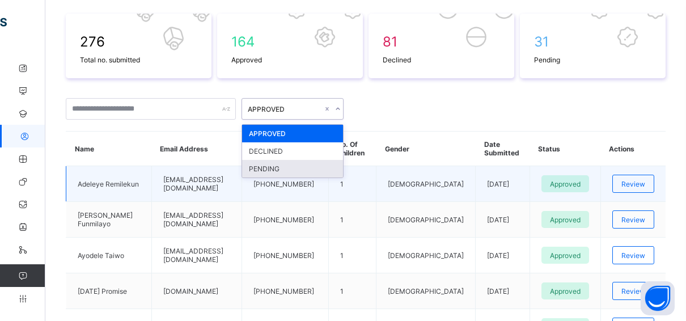
click at [262, 167] on div "PENDING" at bounding box center [292, 169] width 101 height 18
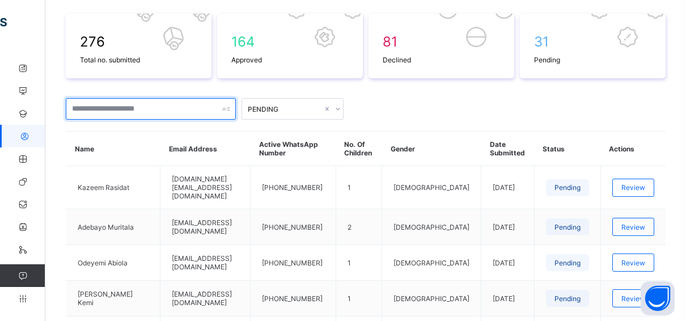
click at [88, 102] on input "text" at bounding box center [151, 109] width 170 height 22
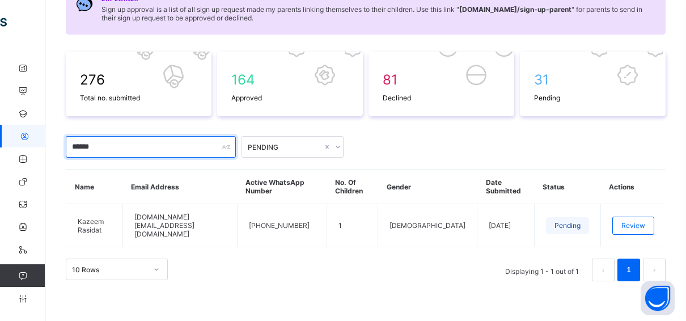
scroll to position [126, 0]
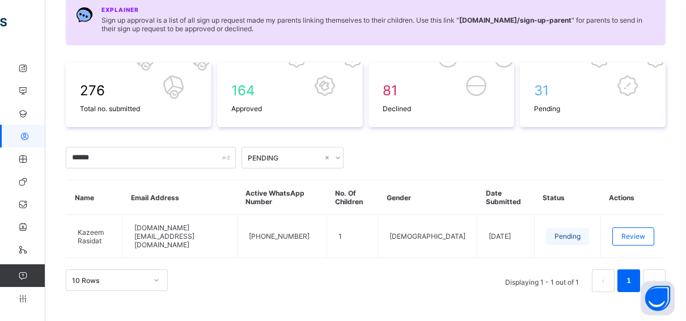
click at [278, 154] on div "PENDING" at bounding box center [285, 158] width 75 height 9
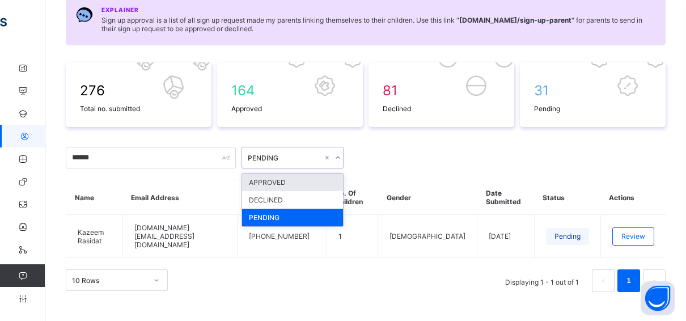
click at [272, 176] on div "APPROVED" at bounding box center [292, 183] width 101 height 18
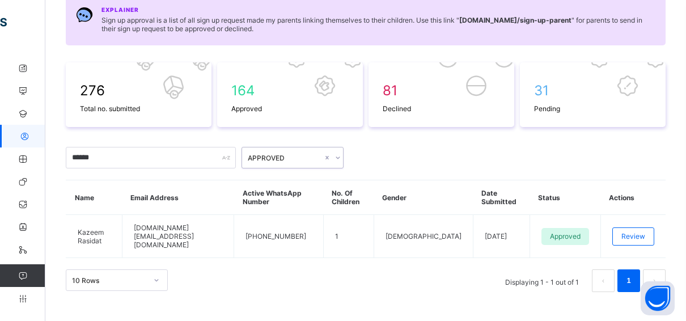
click at [345, 147] on div "****** option APPROVED, selected. 0 results available. Select is focused ,type …" at bounding box center [366, 158] width 600 height 22
click at [337, 154] on icon at bounding box center [338, 157] width 7 height 11
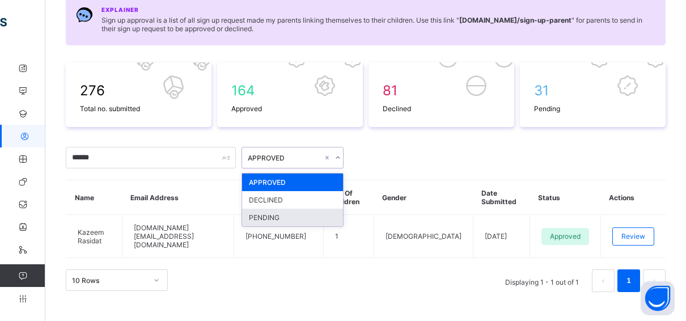
click at [277, 209] on div "PENDING" at bounding box center [292, 218] width 101 height 18
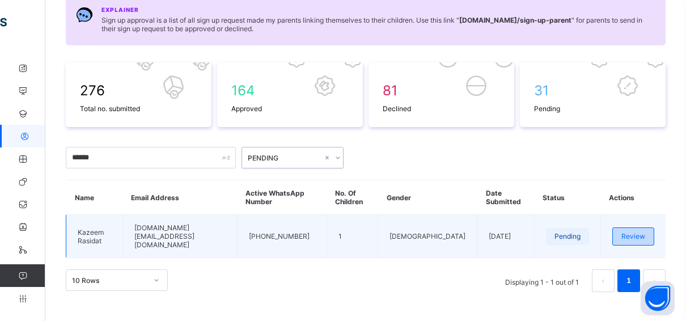
click at [643, 232] on span "Review" at bounding box center [634, 236] width 24 height 9
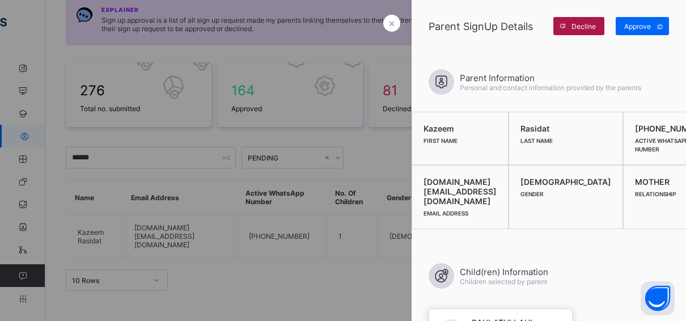
click at [571, 19] on span at bounding box center [563, 26] width 18 height 18
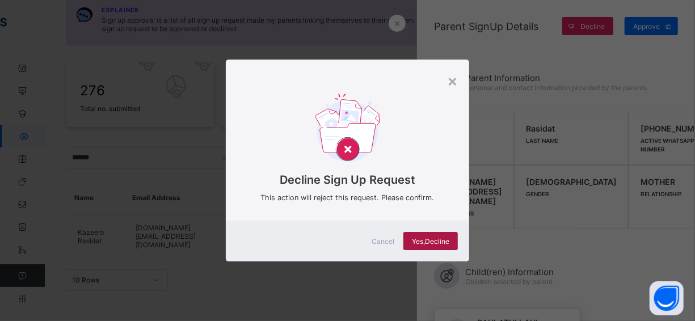
click at [430, 246] on div "Yes, Decline" at bounding box center [430, 241] width 54 height 18
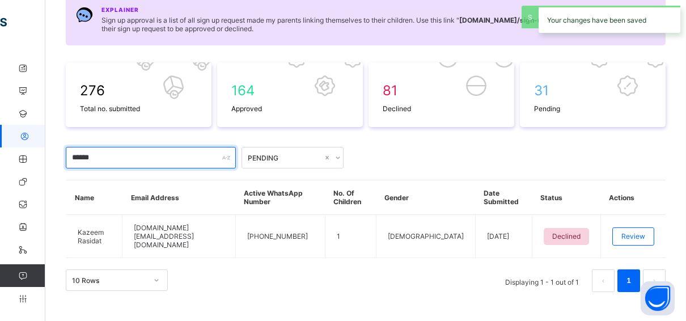
click at [114, 154] on input "******" at bounding box center [151, 158] width 170 height 22
type input "*"
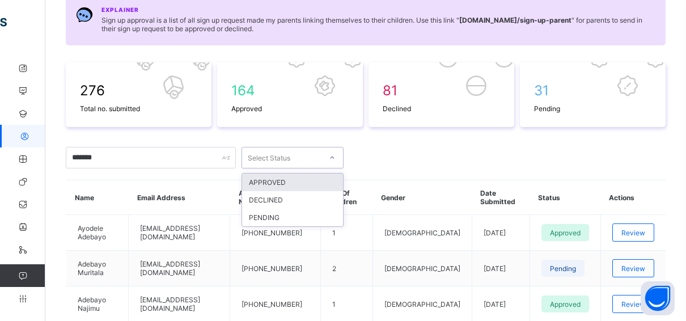
click at [311, 147] on div "Select Status" at bounding box center [293, 158] width 102 height 22
click at [272, 176] on div "APPROVED" at bounding box center [292, 183] width 101 height 18
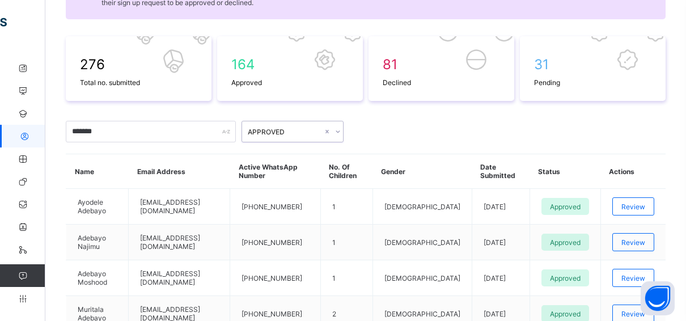
scroll to position [119, 0]
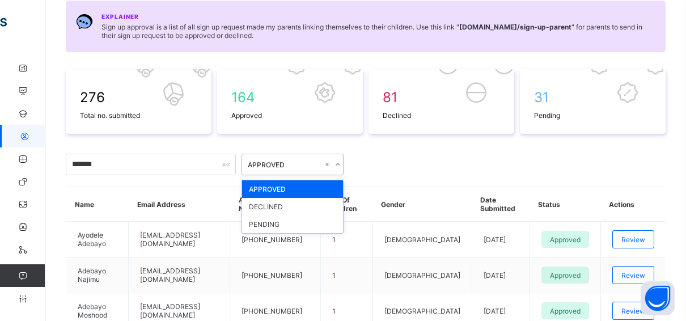
click at [283, 154] on div "APPROVED" at bounding box center [293, 165] width 102 height 22
click at [262, 221] on div "PENDING" at bounding box center [292, 225] width 101 height 18
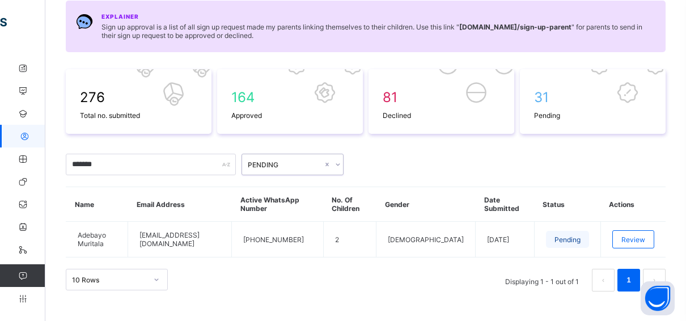
scroll to position [118, 0]
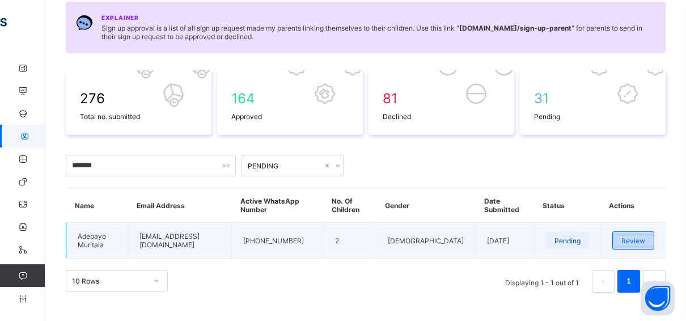
click at [635, 237] on span "Review" at bounding box center [634, 241] width 24 height 9
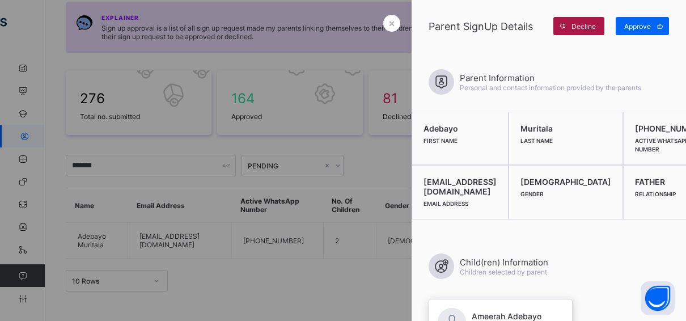
click at [574, 24] on span "Decline" at bounding box center [584, 26] width 24 height 9
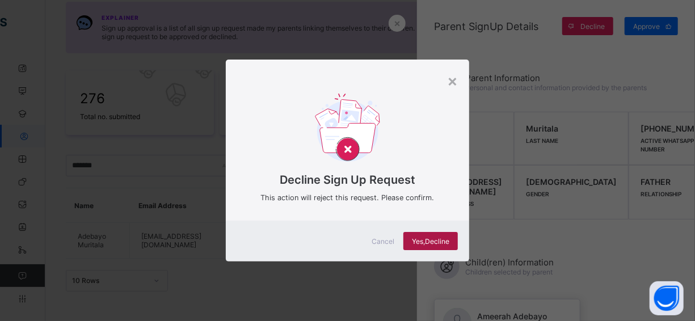
click at [440, 235] on div "Yes, Decline" at bounding box center [430, 241] width 54 height 18
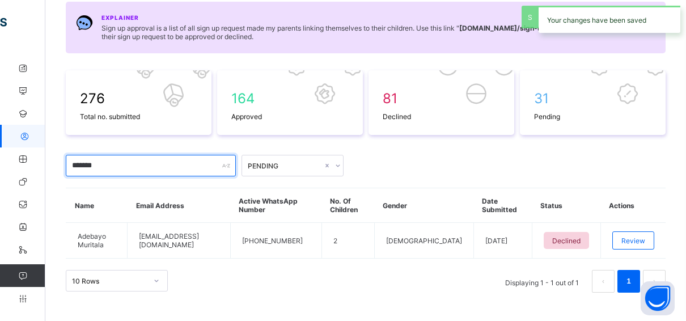
click at [118, 167] on input "*******" at bounding box center [151, 166] width 170 height 22
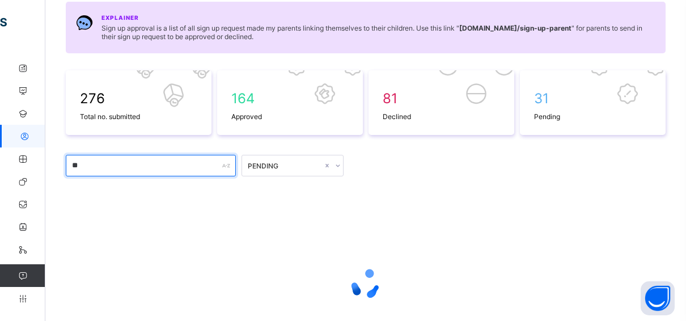
type input "*"
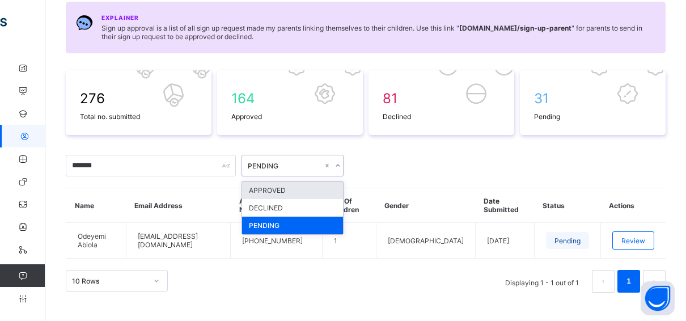
click at [336, 161] on icon at bounding box center [338, 165] width 7 height 11
click at [284, 189] on div "APPROVED" at bounding box center [292, 190] width 101 height 18
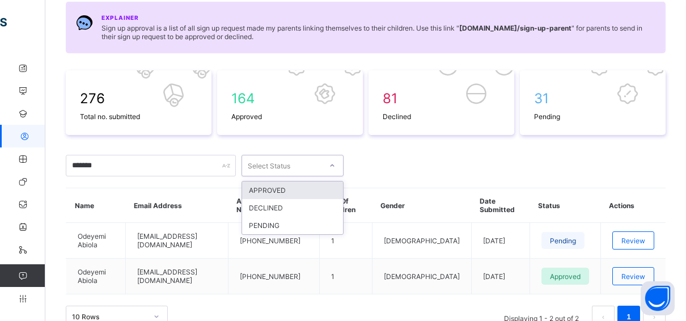
click at [268, 161] on div "Select Status" at bounding box center [269, 166] width 43 height 22
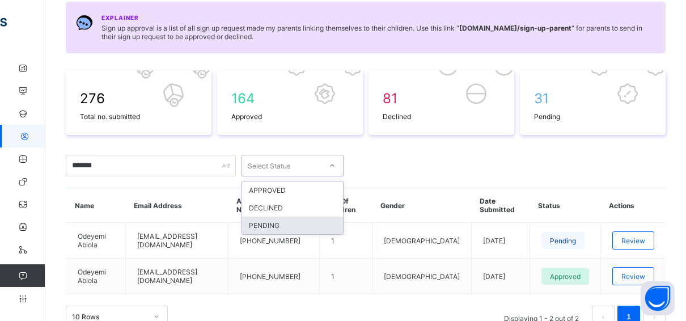
click at [267, 223] on div "PENDING" at bounding box center [292, 226] width 101 height 18
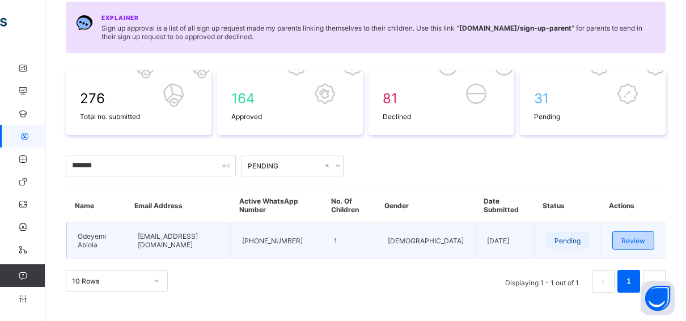
click at [635, 238] on span "Review" at bounding box center [634, 241] width 24 height 9
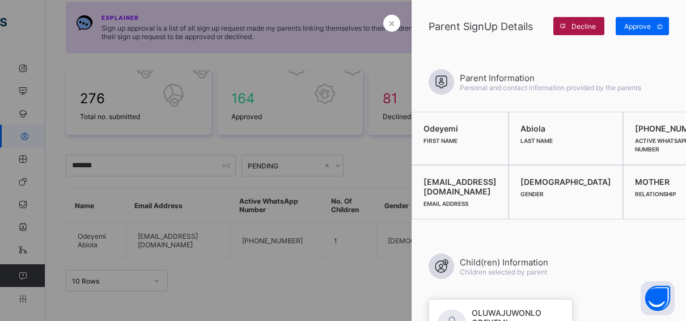
click at [572, 26] on span "Decline" at bounding box center [584, 26] width 24 height 9
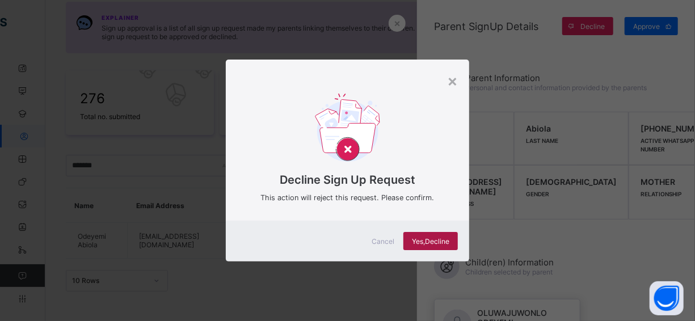
click at [444, 234] on div "Yes, Decline" at bounding box center [430, 241] width 54 height 18
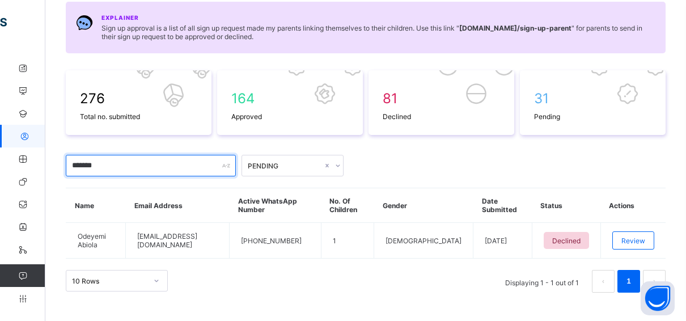
click at [171, 170] on input "*******" at bounding box center [151, 166] width 170 height 22
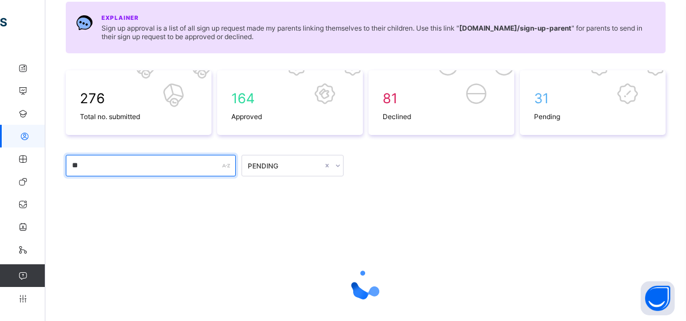
type input "*"
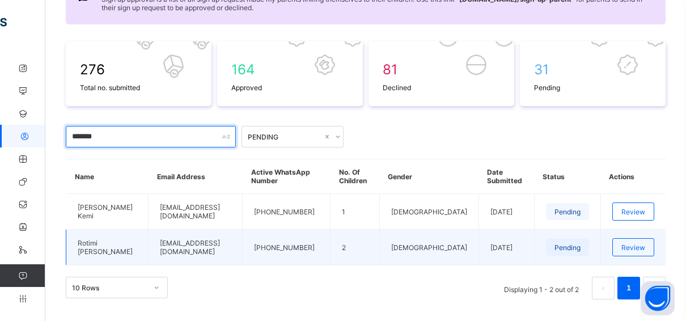
scroll to position [162, 0]
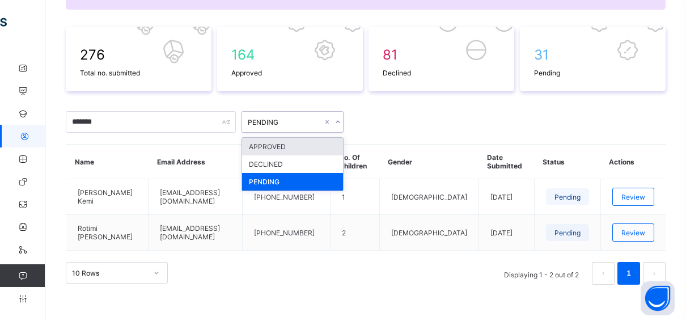
click at [341, 116] on div at bounding box center [337, 122] width 11 height 18
click at [289, 141] on div "APPROVED" at bounding box center [292, 147] width 101 height 18
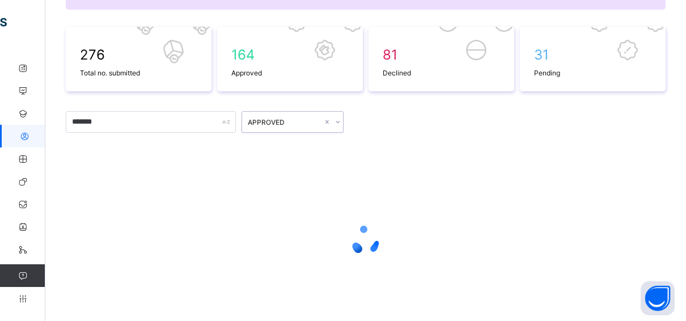
scroll to position [126, 0]
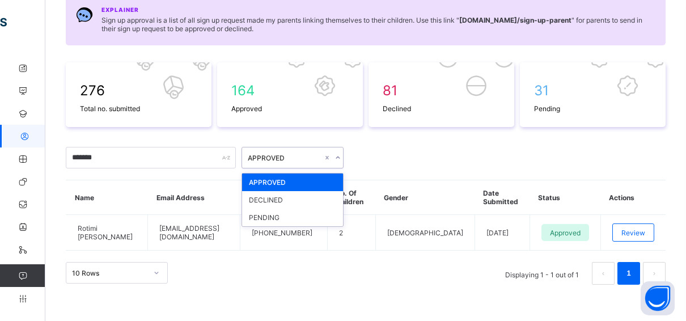
click at [336, 158] on icon at bounding box center [338, 157] width 7 height 11
click at [273, 217] on div "PENDING" at bounding box center [292, 218] width 101 height 18
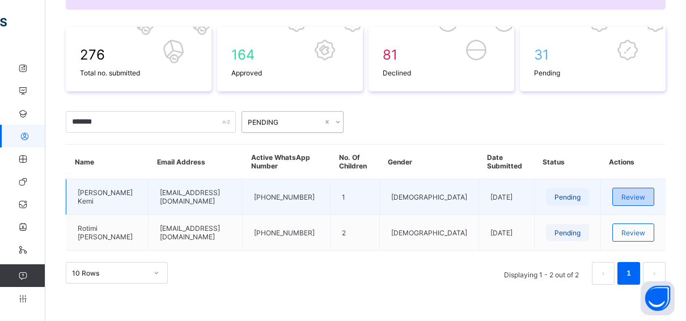
click at [645, 196] on span "Review" at bounding box center [634, 197] width 24 height 9
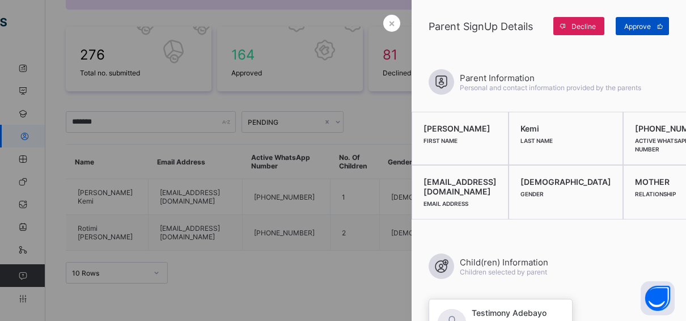
click at [652, 20] on span at bounding box center [660, 26] width 18 height 18
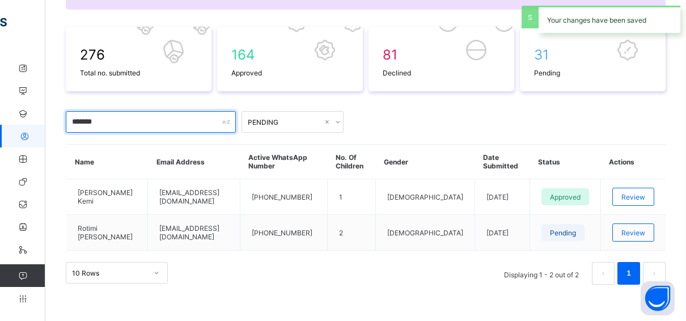
click at [104, 117] on input "******" at bounding box center [151, 122] width 170 height 22
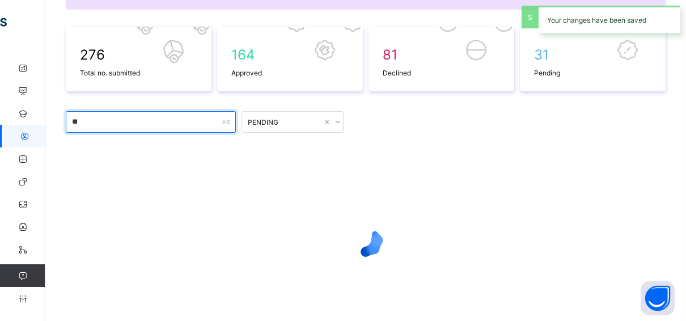
type input "*"
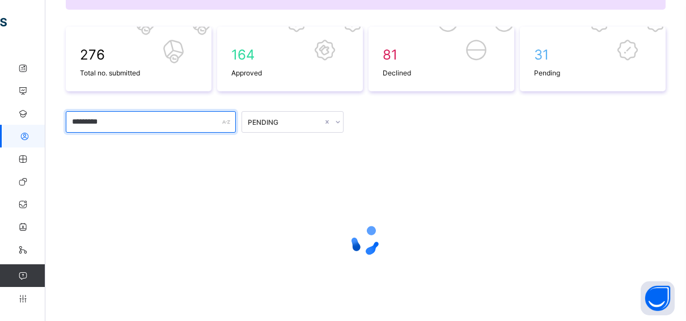
scroll to position [126, 0]
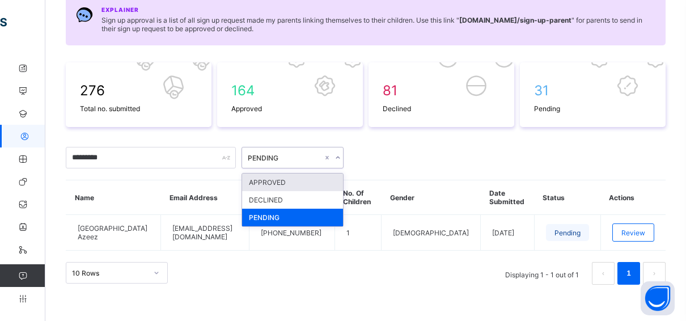
click at [335, 155] on icon at bounding box center [338, 157] width 7 height 11
click at [268, 180] on div "APPROVED" at bounding box center [292, 183] width 101 height 18
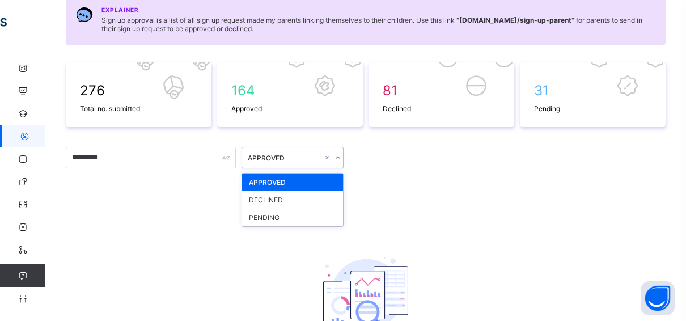
click at [275, 150] on div "APPROVED" at bounding box center [281, 158] width 79 height 16
click at [260, 211] on div "PENDING" at bounding box center [292, 218] width 101 height 18
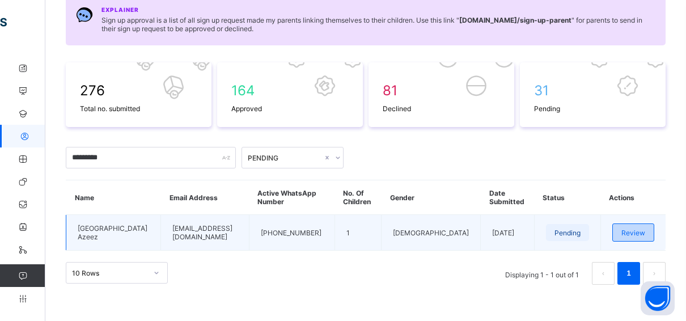
click at [645, 230] on span "Review" at bounding box center [634, 233] width 24 height 9
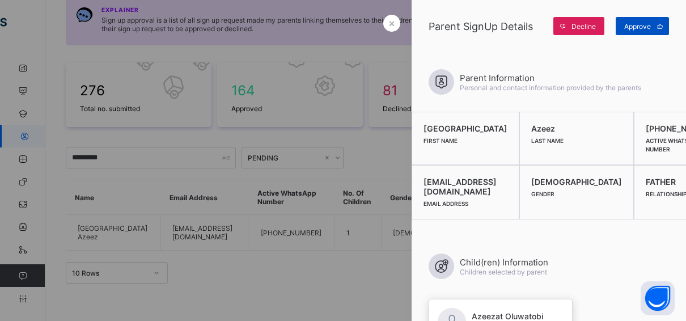
click at [631, 23] on span "Approve" at bounding box center [637, 26] width 27 height 9
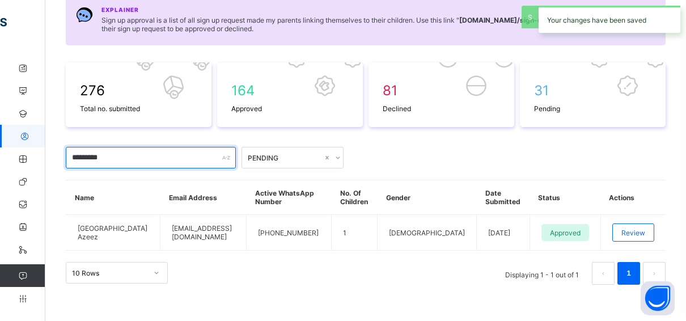
click at [145, 157] on input "*********" at bounding box center [151, 158] width 170 height 22
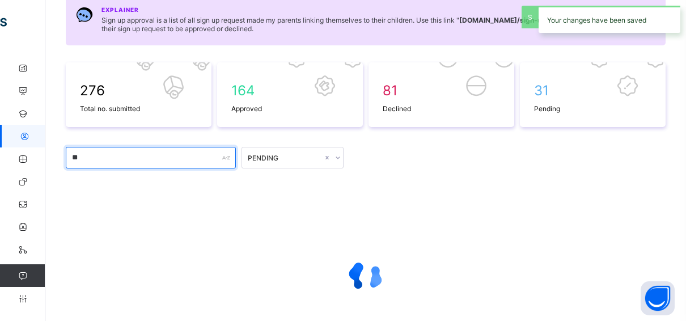
type input "*"
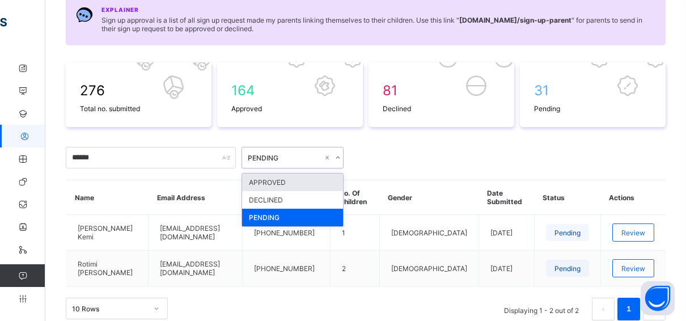
click at [339, 152] on icon at bounding box center [338, 157] width 7 height 11
click at [291, 177] on div "APPROVED" at bounding box center [292, 183] width 101 height 18
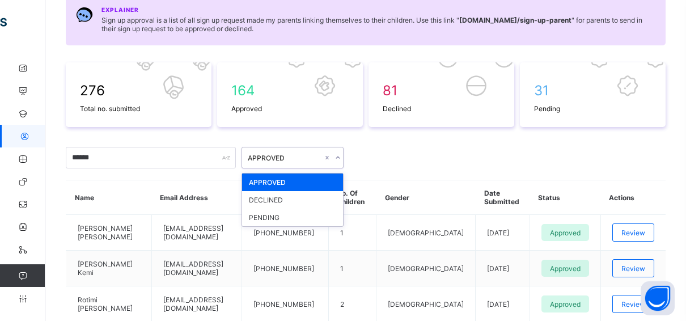
click at [305, 161] on div "APPROVED" at bounding box center [281, 158] width 79 height 16
click at [274, 214] on div "PENDING" at bounding box center [292, 218] width 101 height 18
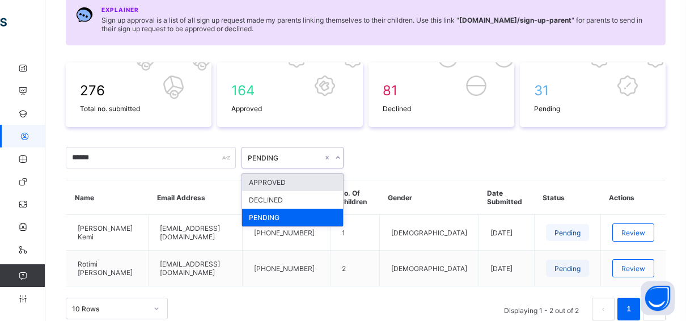
click at [283, 154] on div "PENDING" at bounding box center [285, 158] width 75 height 9
click at [269, 180] on div "APPROVED" at bounding box center [292, 183] width 101 height 18
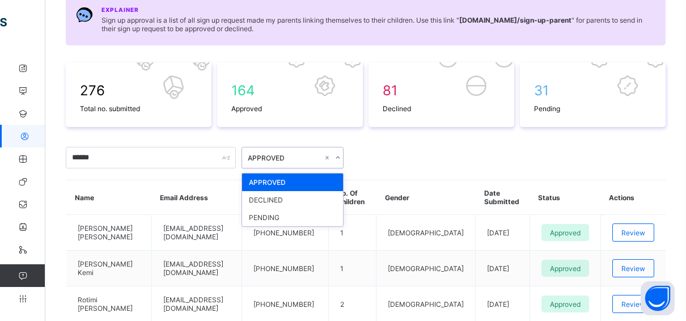
click at [277, 156] on div "APPROVED" at bounding box center [285, 158] width 75 height 9
click at [268, 215] on div "PENDING" at bounding box center [292, 218] width 101 height 18
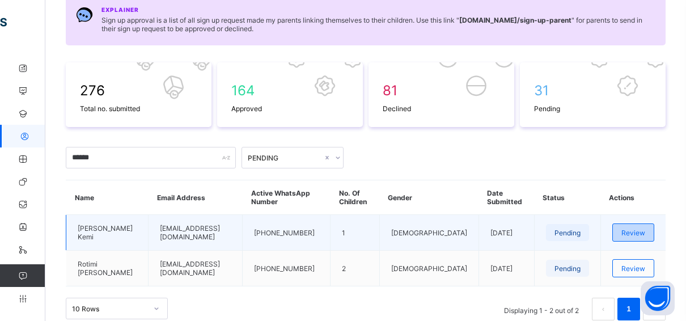
click at [643, 225] on div "Review" at bounding box center [634, 232] width 42 height 18
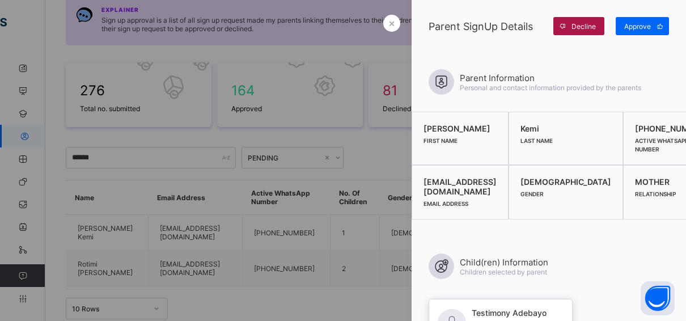
click at [578, 26] on span "Decline" at bounding box center [584, 26] width 24 height 9
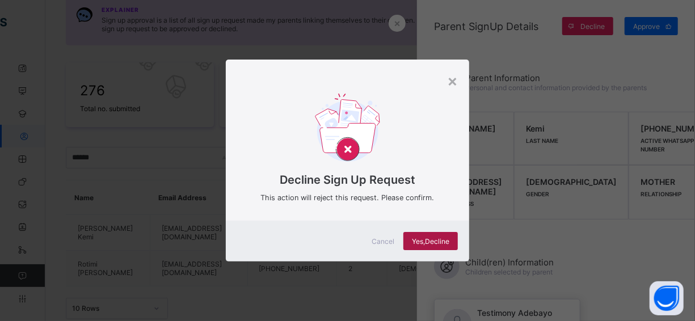
click at [428, 235] on div "Yes, Decline" at bounding box center [430, 241] width 54 height 18
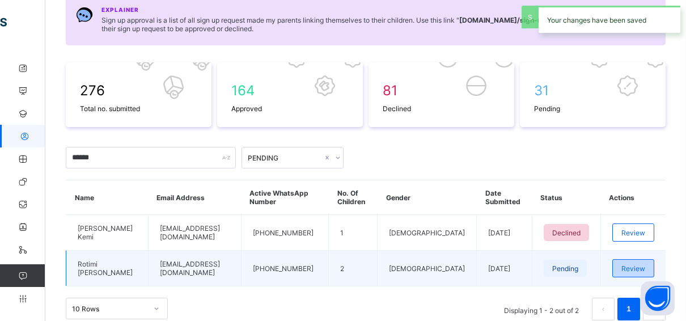
click at [633, 264] on span "Review" at bounding box center [634, 268] width 24 height 9
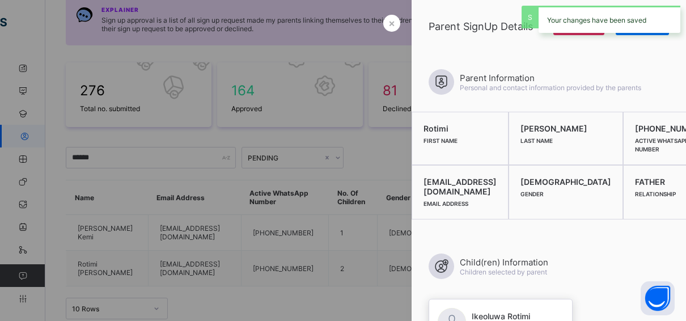
click at [569, 28] on div "Your changes have been saved" at bounding box center [610, 19] width 142 height 27
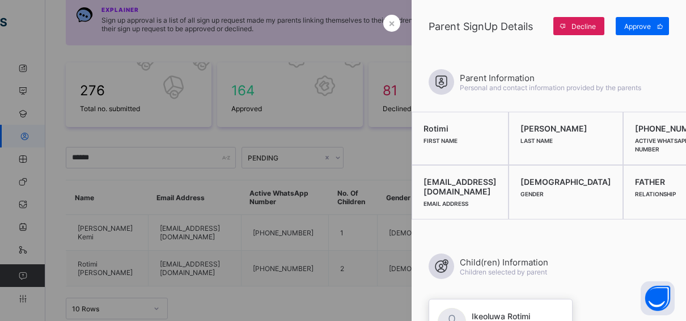
click at [569, 28] on span at bounding box center [563, 26] width 18 height 18
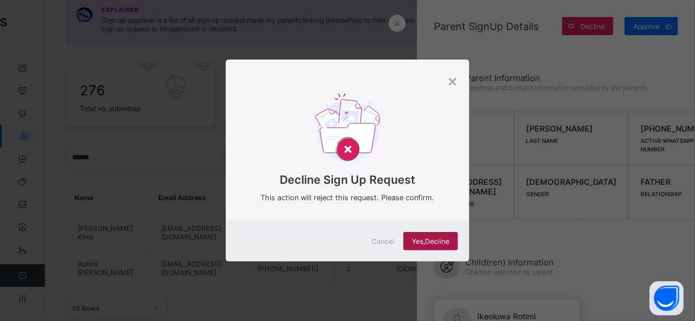
click at [440, 247] on div "Yes, Decline" at bounding box center [430, 241] width 54 height 18
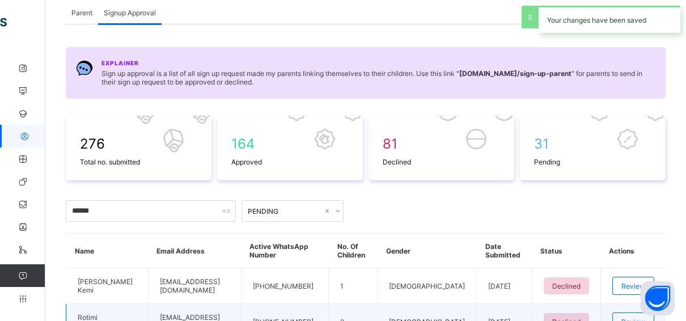
scroll to position [48, 0]
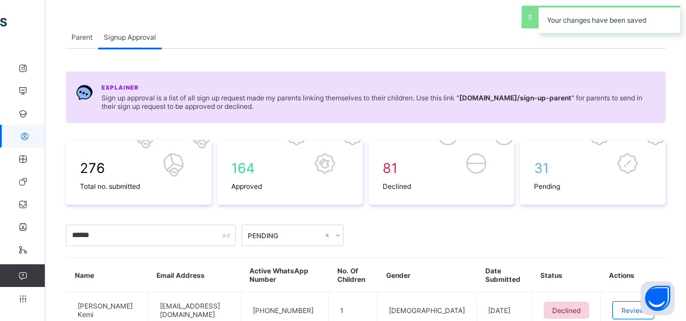
click at [128, 222] on div "276 Total no. submitted 164 Approved 81 Declined 31 Pending ****** PENDING Name…" at bounding box center [366, 269] width 600 height 258
click at [120, 231] on input "******" at bounding box center [151, 236] width 170 height 22
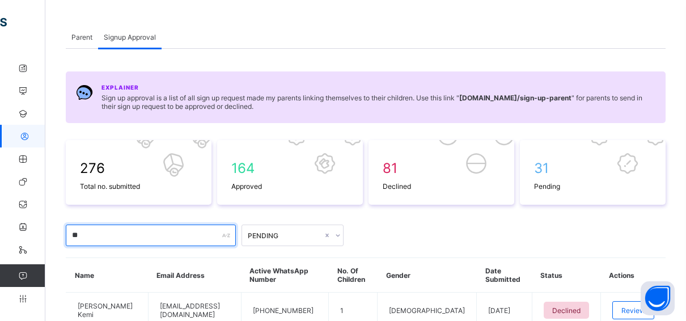
type input "*"
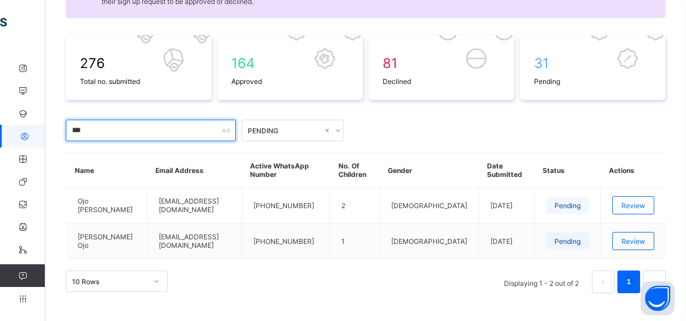
scroll to position [162, 0]
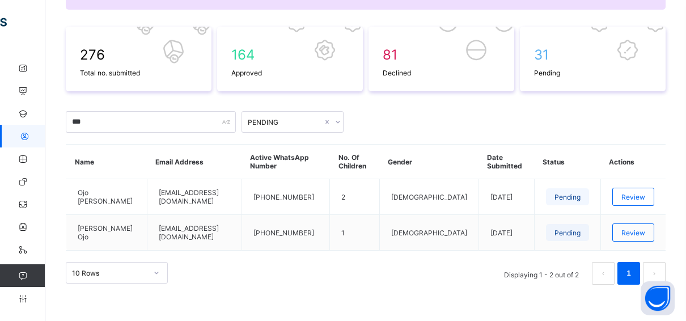
click at [301, 116] on div "PENDING" at bounding box center [281, 122] width 79 height 16
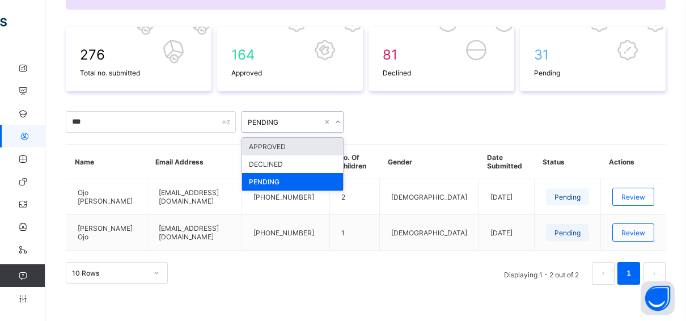
click at [275, 145] on div "APPROVED" at bounding box center [292, 147] width 101 height 18
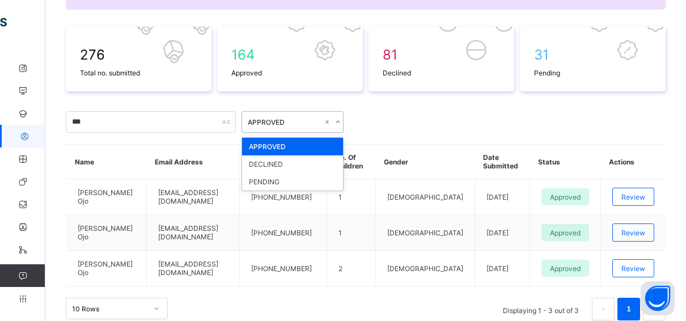
click at [299, 115] on div "APPROVED" at bounding box center [281, 122] width 79 height 16
click at [270, 183] on div "PENDING" at bounding box center [292, 182] width 101 height 18
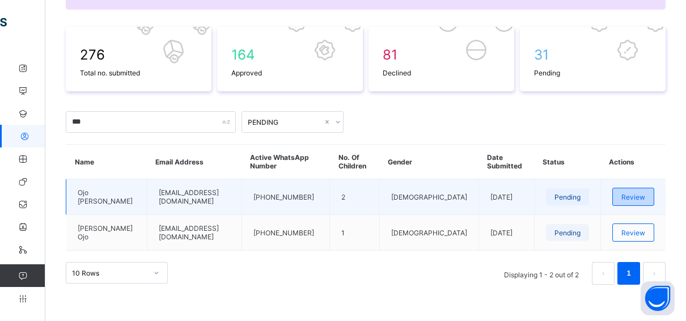
click at [637, 195] on span "Review" at bounding box center [634, 197] width 24 height 9
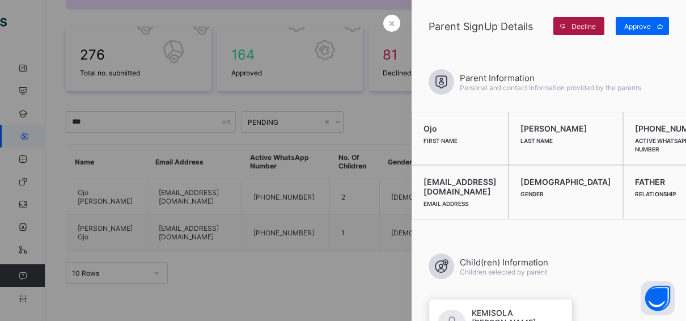
click at [584, 26] on span "Decline" at bounding box center [584, 26] width 24 height 9
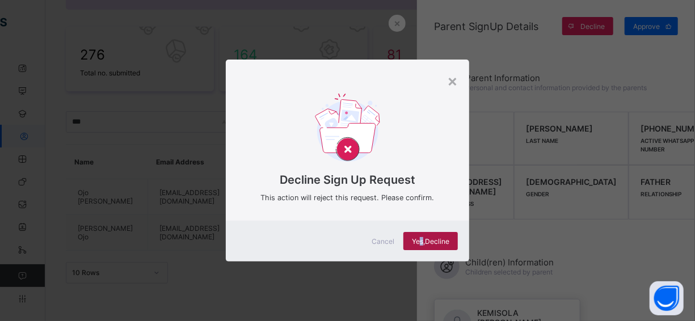
click at [420, 240] on span "Yes, Decline" at bounding box center [430, 241] width 37 height 9
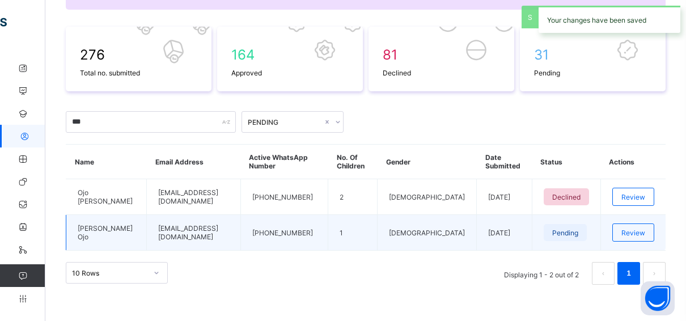
click at [612, 226] on td "Review" at bounding box center [633, 233] width 65 height 36
click at [645, 231] on span "Review" at bounding box center [634, 233] width 24 height 9
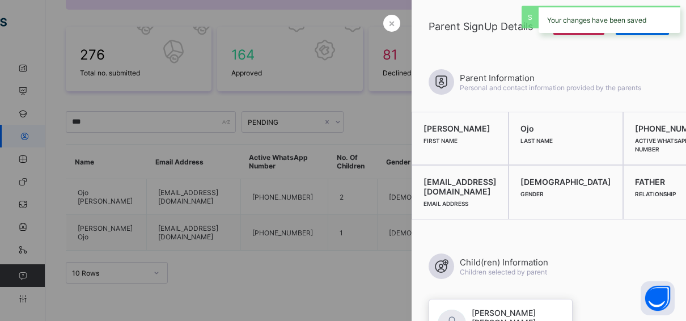
click at [571, 29] on div "Your changes have been saved" at bounding box center [610, 19] width 142 height 27
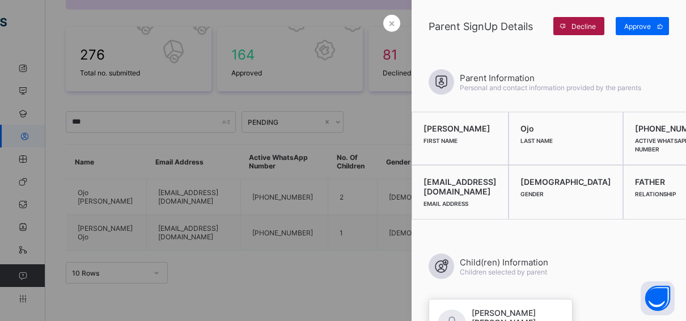
click at [569, 22] on span at bounding box center [563, 26] width 18 height 18
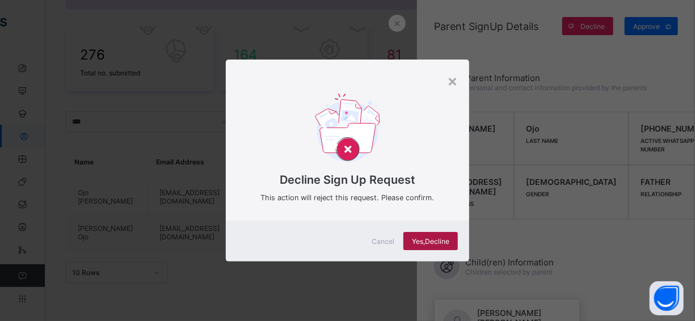
click at [429, 238] on span "Yes, Decline" at bounding box center [430, 241] width 37 height 9
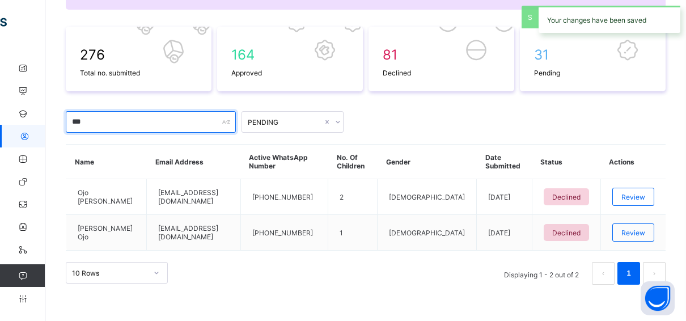
click at [148, 123] on input "***" at bounding box center [151, 122] width 170 height 22
type input "*"
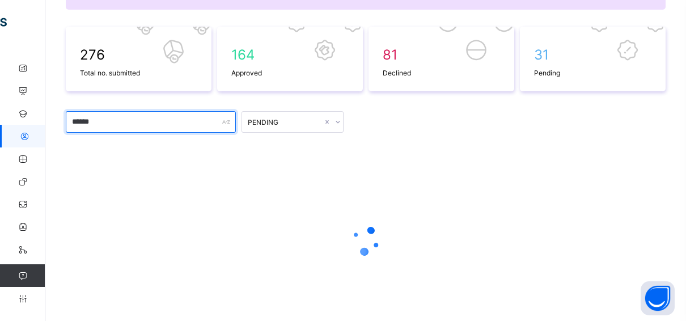
scroll to position [118, 0]
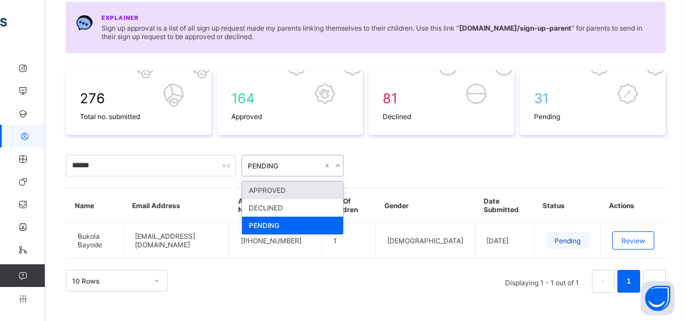
click at [301, 162] on div "PENDING" at bounding box center [285, 166] width 75 height 9
click at [269, 186] on div "APPROVED" at bounding box center [292, 190] width 101 height 18
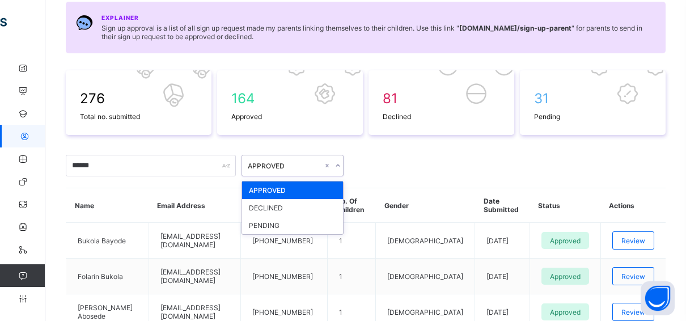
click at [295, 166] on div "APPROVED" at bounding box center [285, 166] width 75 height 9
click at [278, 203] on div "DECLINED" at bounding box center [292, 208] width 101 height 18
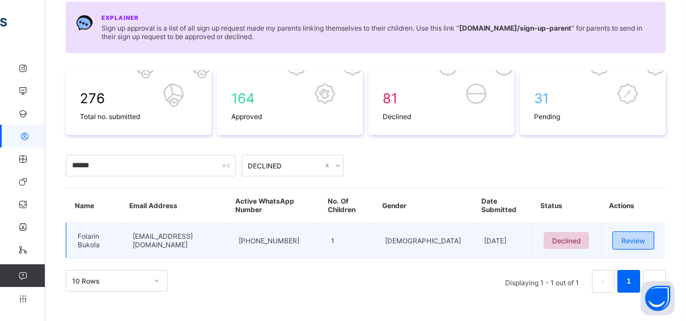
click at [645, 239] on span "Review" at bounding box center [634, 241] width 24 height 9
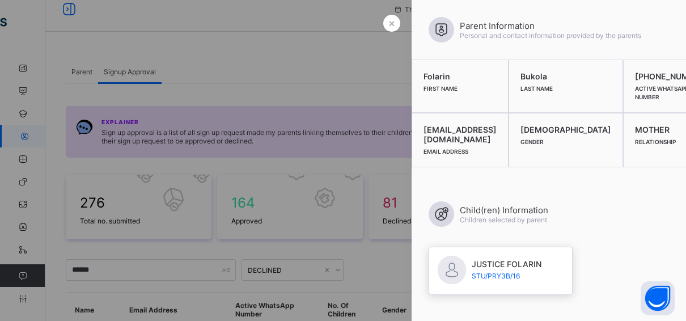
scroll to position [8, 0]
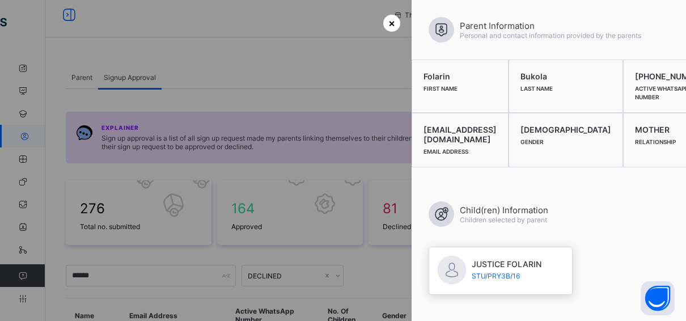
click at [388, 23] on span "×" at bounding box center [391, 23] width 7 height 12
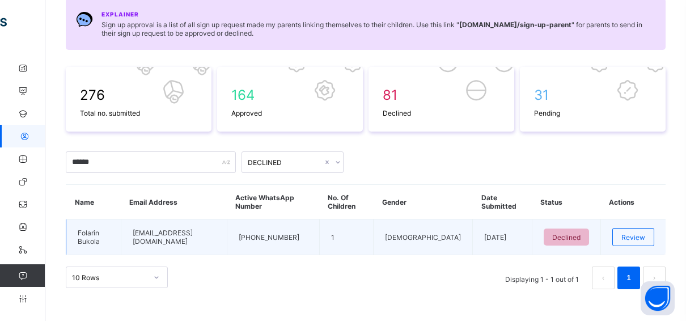
scroll to position [121, 0]
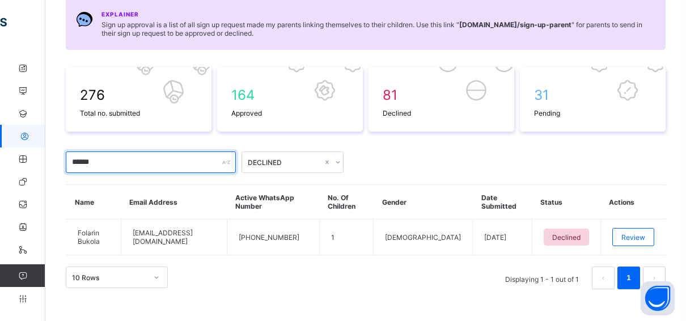
click at [120, 159] on input "******" at bounding box center [151, 162] width 170 height 22
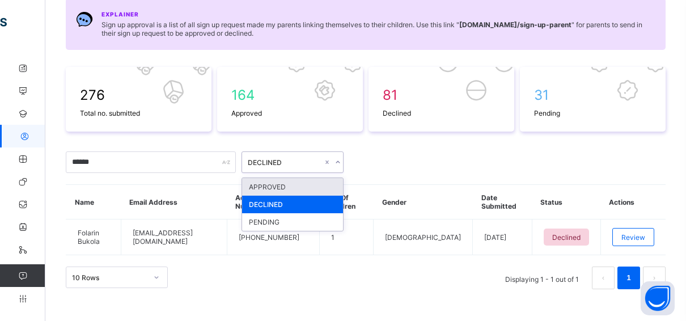
click at [313, 163] on div "DECLINED" at bounding box center [285, 162] width 75 height 9
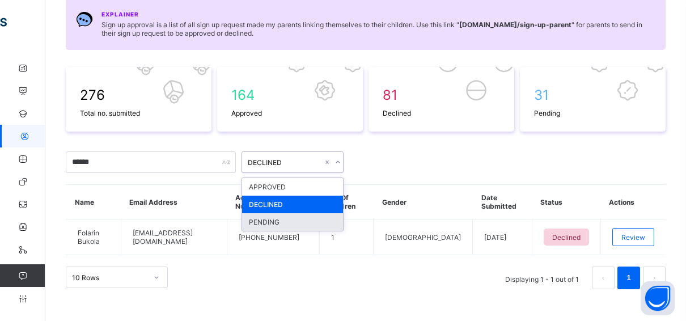
click at [281, 219] on div "PENDING" at bounding box center [292, 222] width 101 height 18
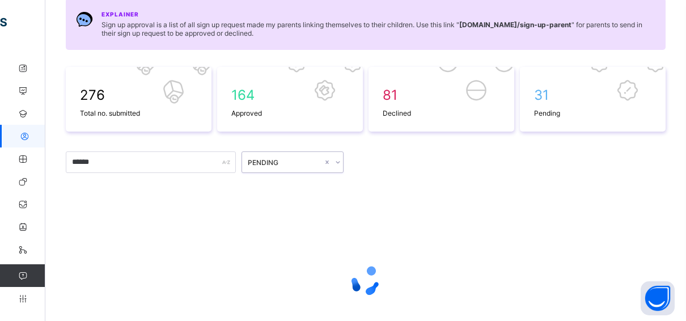
scroll to position [118, 0]
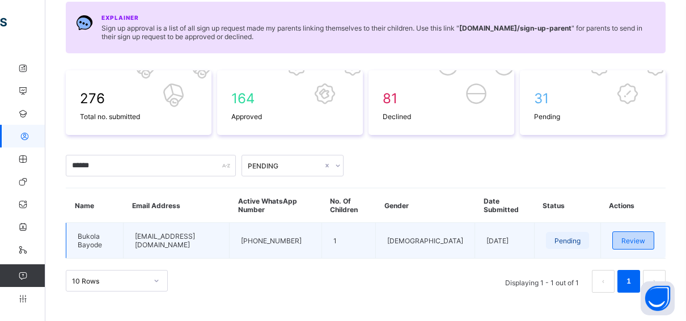
click at [645, 237] on span "Review" at bounding box center [634, 241] width 24 height 9
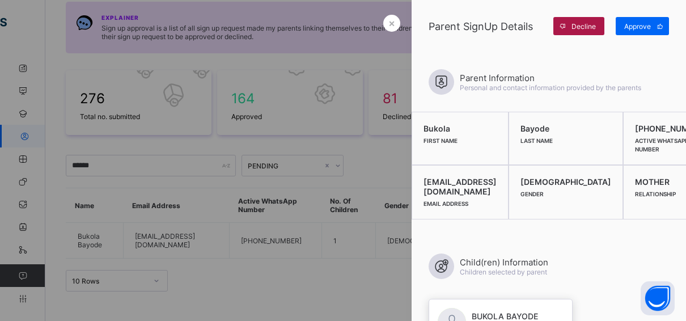
click at [581, 24] on span "Decline" at bounding box center [584, 26] width 24 height 9
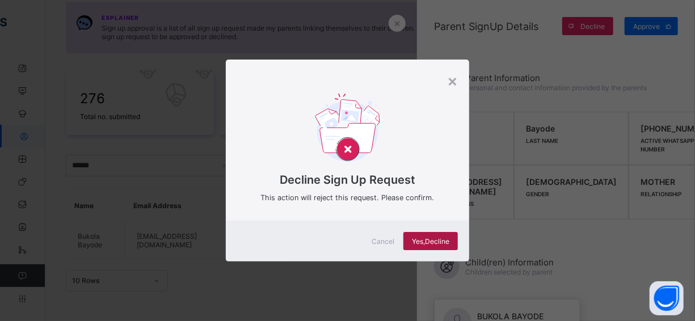
click at [450, 237] on div "Yes, Decline" at bounding box center [430, 241] width 54 height 18
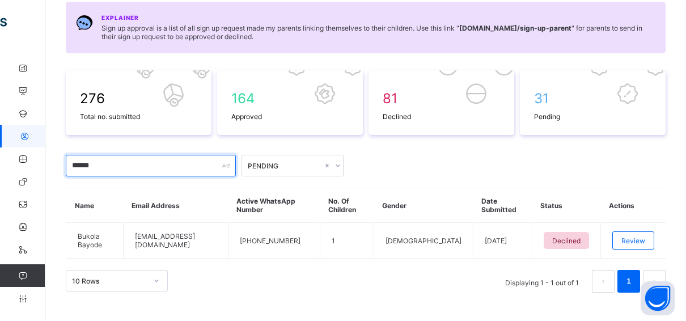
click at [134, 163] on input "******" at bounding box center [151, 166] width 170 height 22
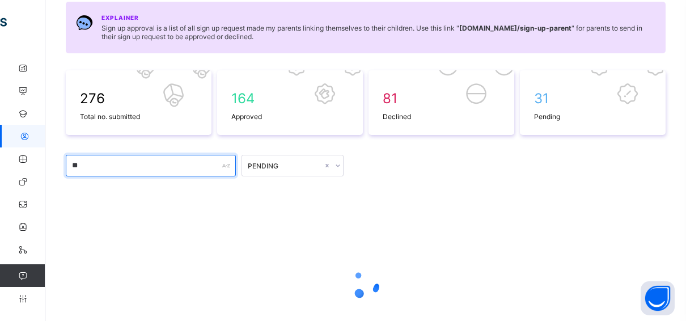
type input "*"
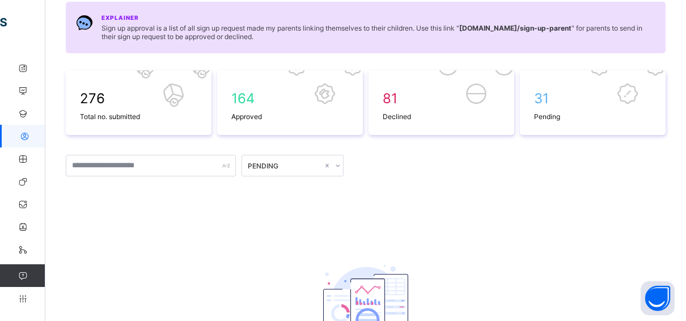
click at [151, 205] on div "276 Total no. submitted 164 Approved 81 Declined 31 Pending PENDING No request …" at bounding box center [366, 238] width 600 height 336
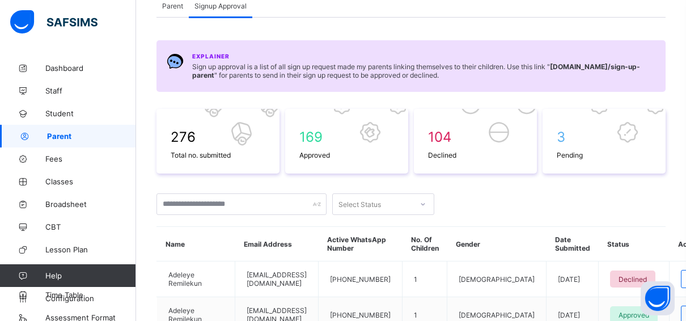
scroll to position [57, 0]
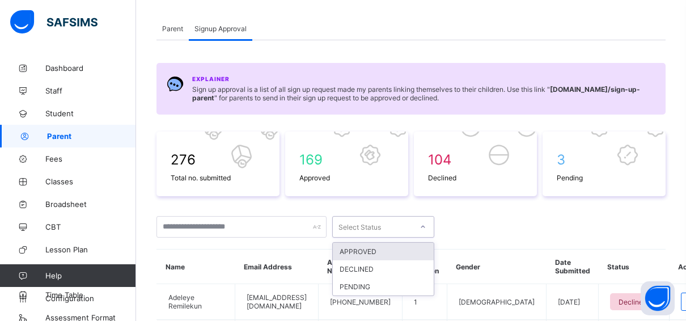
click at [424, 226] on icon at bounding box center [423, 227] width 4 height 2
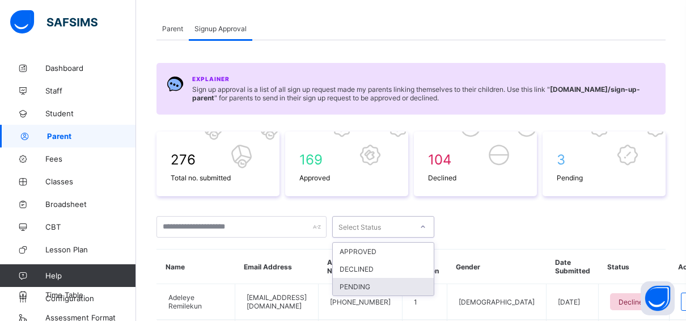
click at [359, 283] on div "PENDING" at bounding box center [383, 287] width 101 height 18
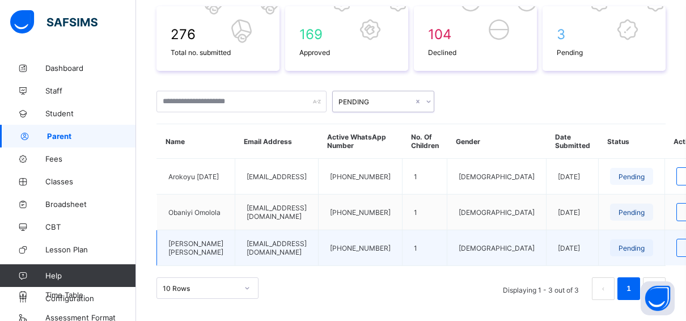
scroll to position [197, 0]
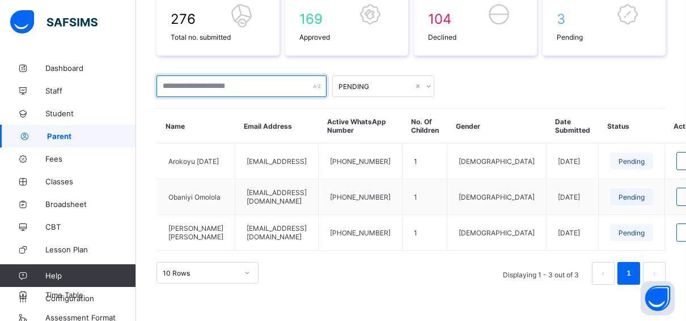
click at [184, 82] on input "text" at bounding box center [242, 86] width 170 height 22
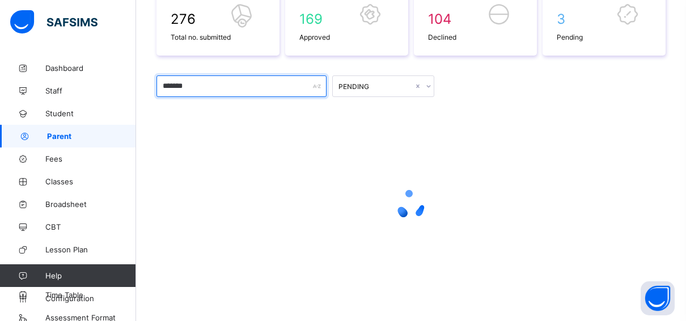
scroll to position [126, 0]
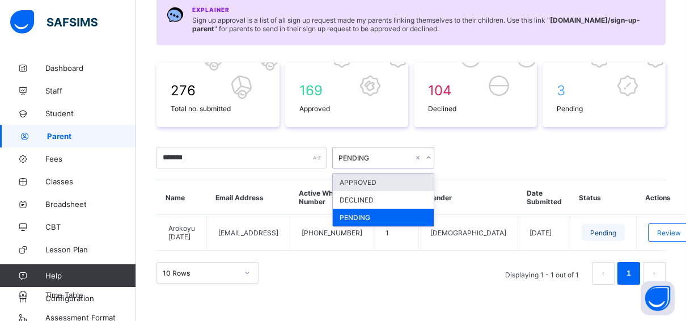
click at [390, 156] on div "PENDING" at bounding box center [376, 158] width 75 height 9
click at [361, 178] on div "APPROVED" at bounding box center [383, 183] width 101 height 18
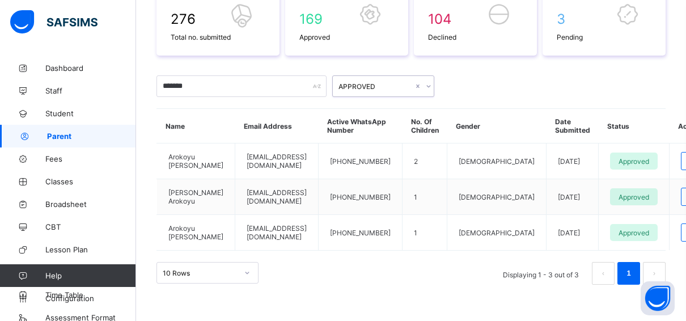
scroll to position [141, 0]
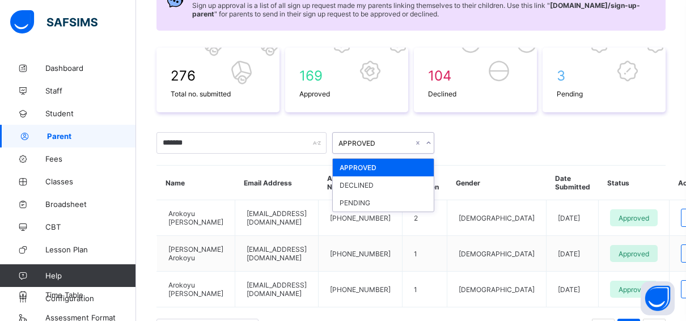
click at [398, 137] on div "APPROVED" at bounding box center [372, 143] width 79 height 16
click at [361, 199] on div "PENDING" at bounding box center [383, 203] width 101 height 18
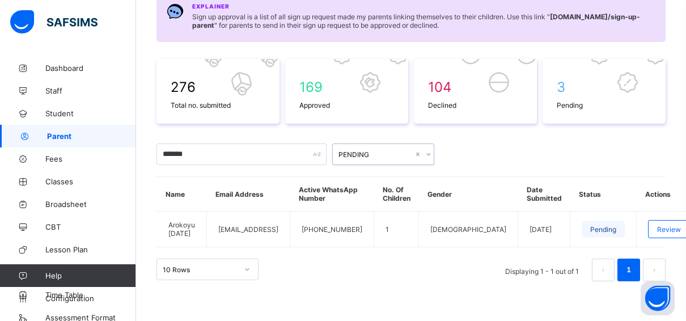
scroll to position [126, 0]
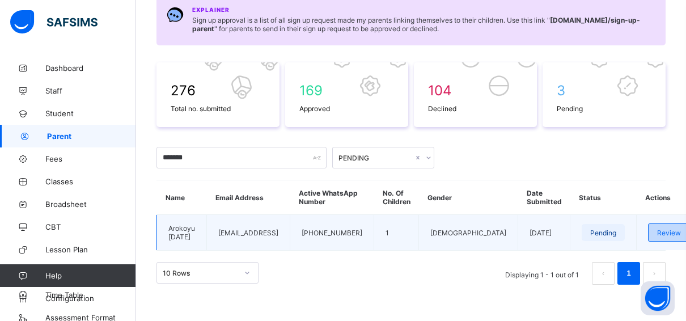
click at [648, 233] on div "Review" at bounding box center [669, 232] width 42 height 18
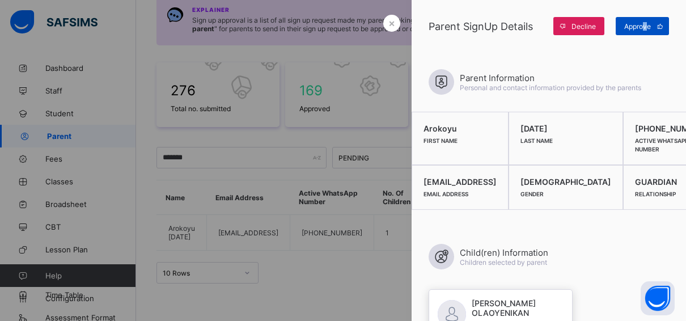
click at [646, 22] on span "Approve" at bounding box center [637, 26] width 27 height 9
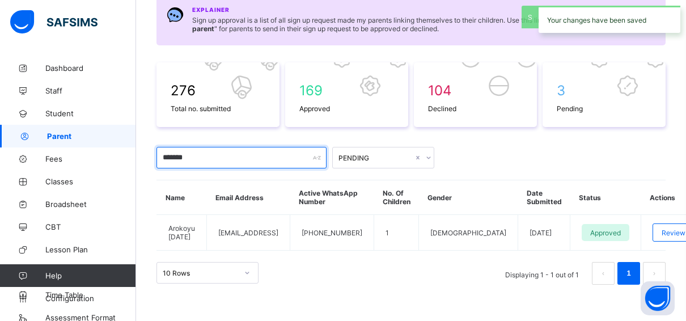
click at [257, 158] on input "*******" at bounding box center [242, 158] width 170 height 22
type input "*"
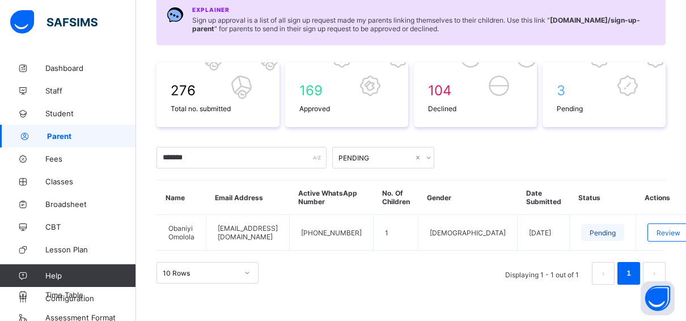
click at [383, 154] on div "PENDING" at bounding box center [376, 158] width 75 height 9
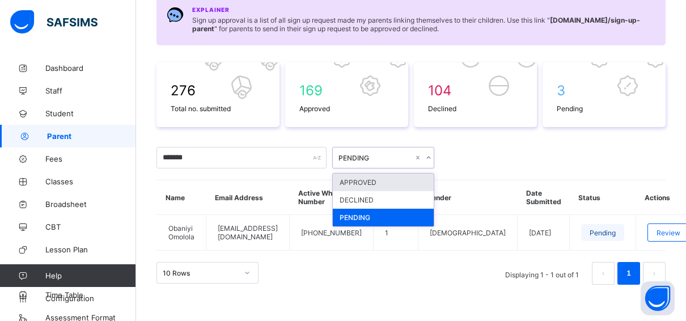
click at [366, 181] on div "APPROVED" at bounding box center [383, 183] width 101 height 18
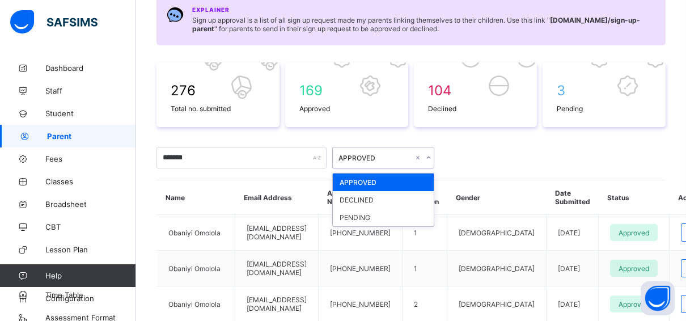
click at [397, 159] on div "APPROVED" at bounding box center [372, 158] width 79 height 16
click at [365, 211] on div "PENDING" at bounding box center [383, 218] width 101 height 18
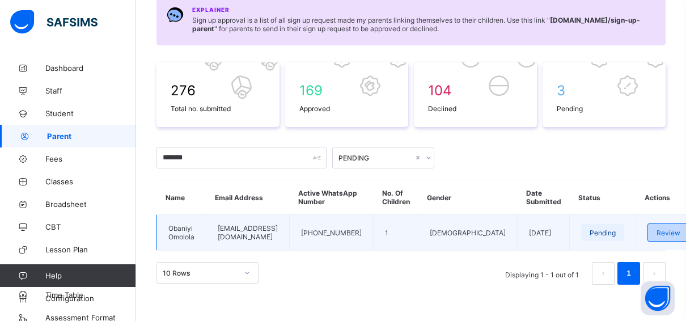
click at [670, 229] on span "Review" at bounding box center [669, 233] width 24 height 9
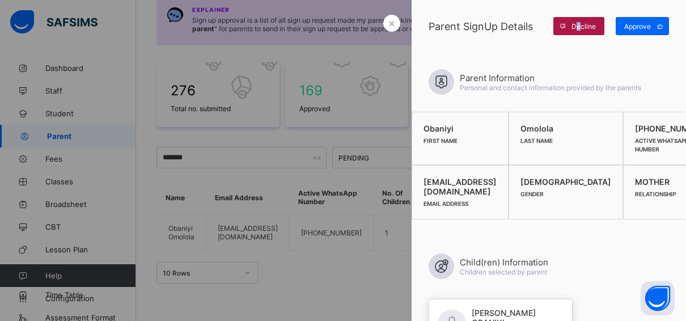
click at [580, 20] on div "Decline" at bounding box center [579, 26] width 51 height 18
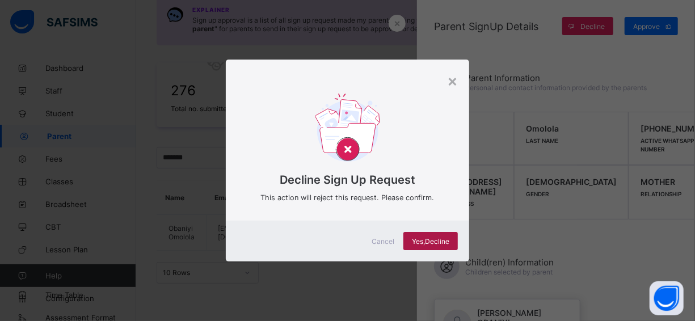
click at [419, 236] on div "Yes, Decline" at bounding box center [430, 241] width 54 height 18
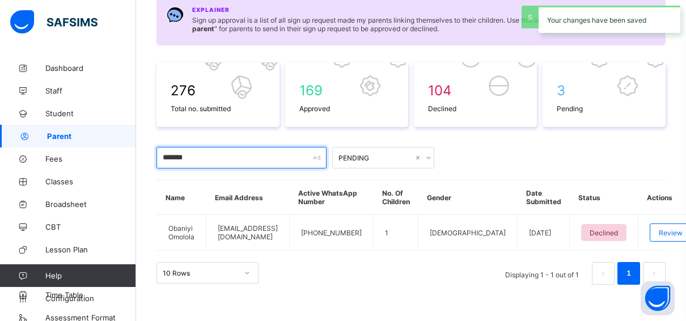
drag, startPoint x: 231, startPoint y: 158, endPoint x: 225, endPoint y: 167, distance: 11.0
click at [225, 162] on input "*******" at bounding box center [242, 158] width 170 height 22
type input "*"
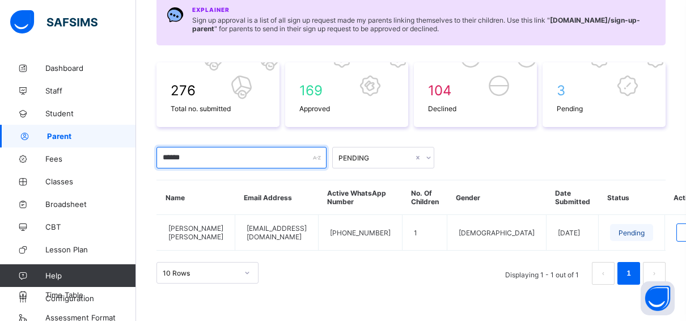
type input "******"
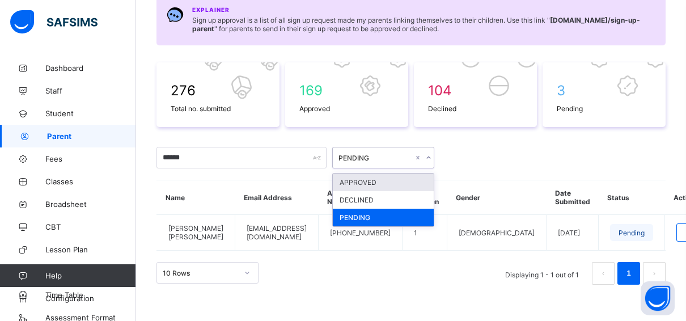
click at [425, 155] on icon at bounding box center [428, 157] width 7 height 11
click at [361, 181] on div "APPROVED" at bounding box center [383, 183] width 101 height 18
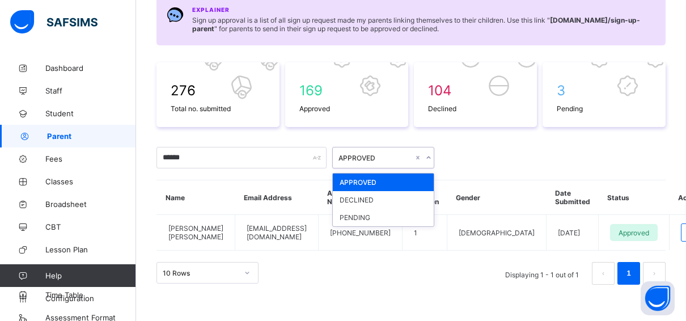
click at [424, 154] on div at bounding box center [428, 158] width 11 height 18
click at [365, 210] on div "PENDING" at bounding box center [383, 218] width 101 height 18
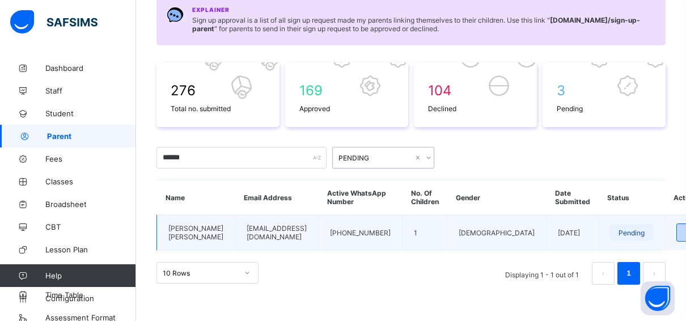
click at [686, 232] on span "Review" at bounding box center [698, 233] width 24 height 9
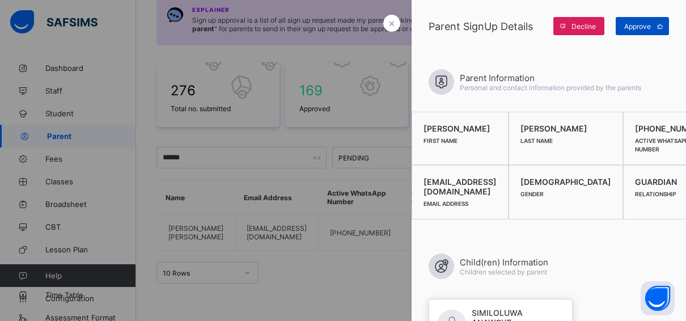
click at [644, 25] on span "Approve" at bounding box center [637, 26] width 27 height 9
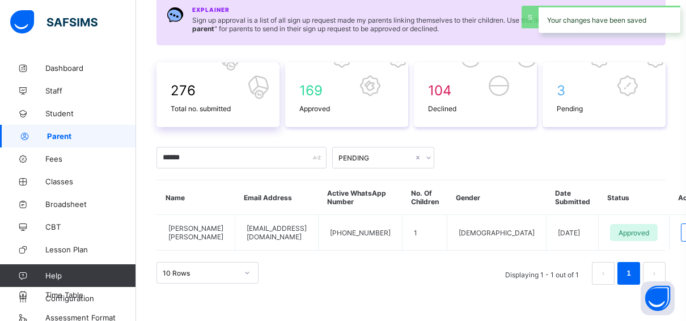
scroll to position [0, 0]
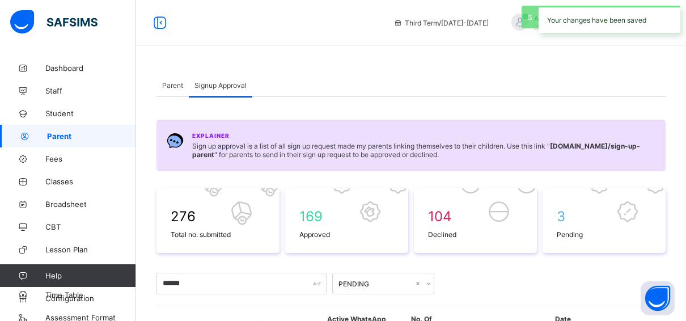
click at [170, 84] on span "Parent" at bounding box center [172, 85] width 21 height 9
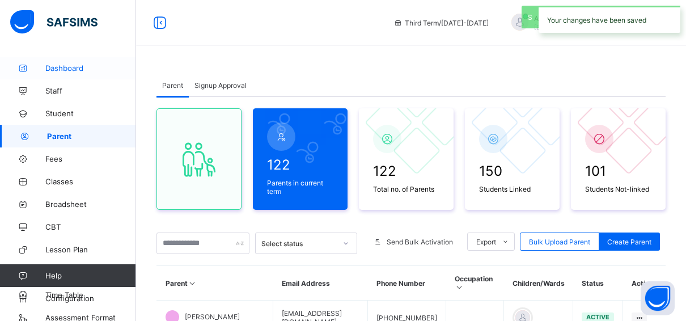
click at [60, 69] on span "Dashboard" at bounding box center [90, 68] width 91 height 9
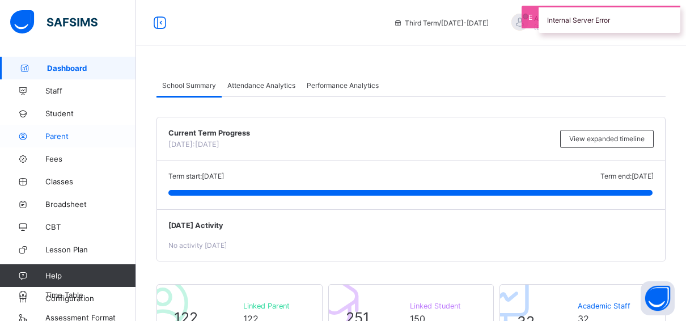
click at [62, 134] on span "Parent" at bounding box center [90, 136] width 91 height 9
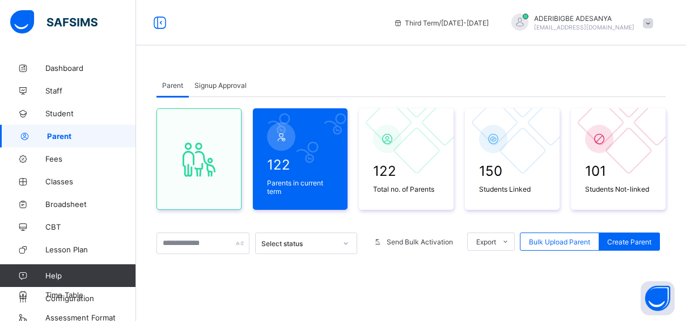
click at [224, 82] on span "Signup Approval" at bounding box center [221, 85] width 52 height 9
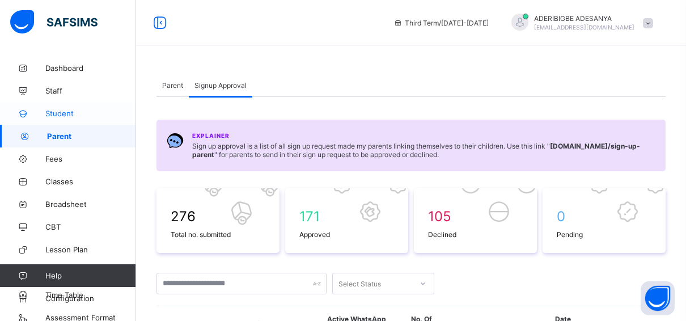
click at [61, 109] on span "Student" at bounding box center [90, 113] width 91 height 9
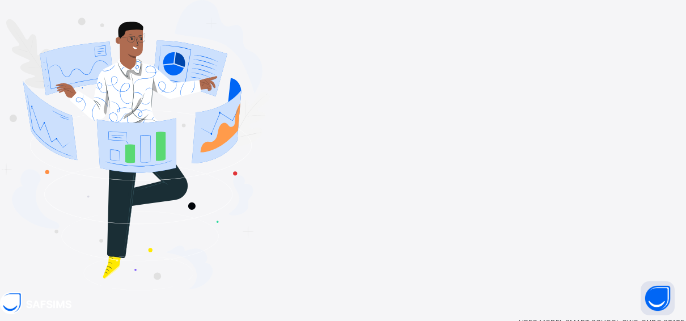
type input "**********"
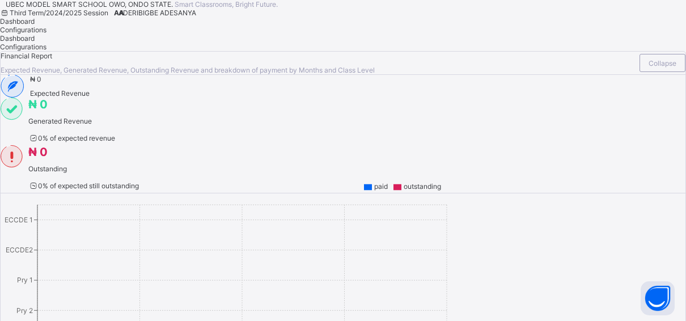
click at [196, 17] on span "ADERIBIGBE ADESANYA" at bounding box center [158, 13] width 78 height 9
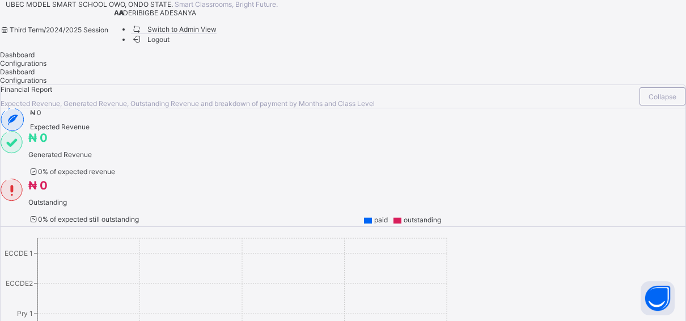
click at [217, 35] on span "Switch to Admin View" at bounding box center [174, 29] width 86 height 12
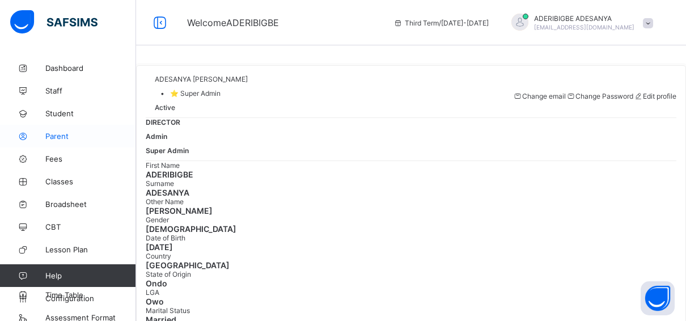
click at [58, 135] on span "Parent" at bounding box center [90, 136] width 91 height 9
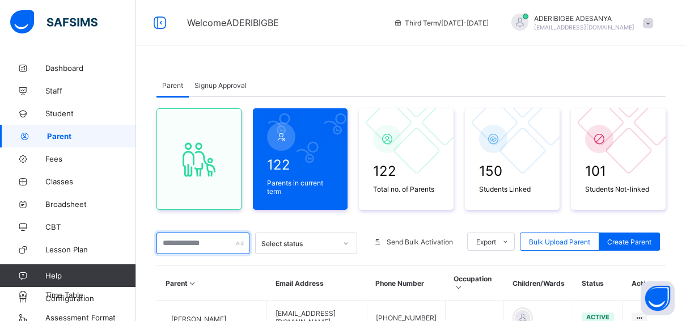
click at [195, 248] on input "text" at bounding box center [203, 244] width 93 height 22
type input "********"
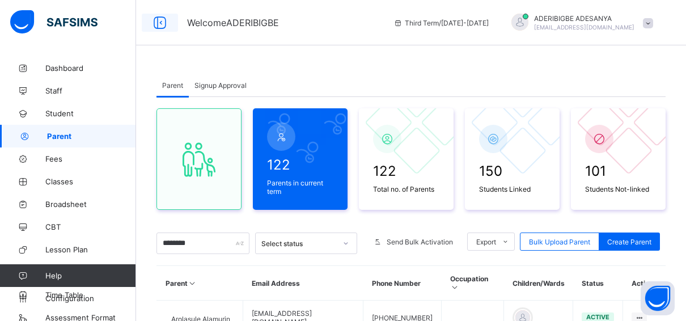
click at [162, 25] on icon at bounding box center [159, 23] width 19 height 16
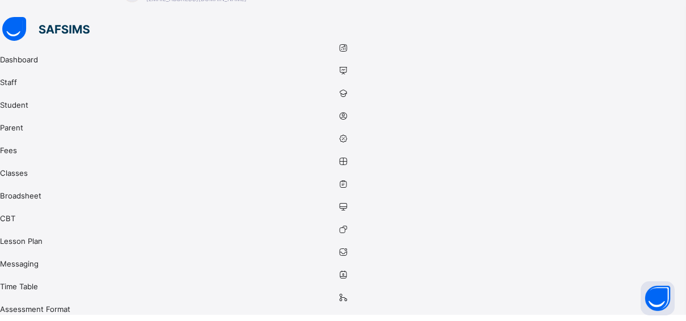
scroll to position [227, 0]
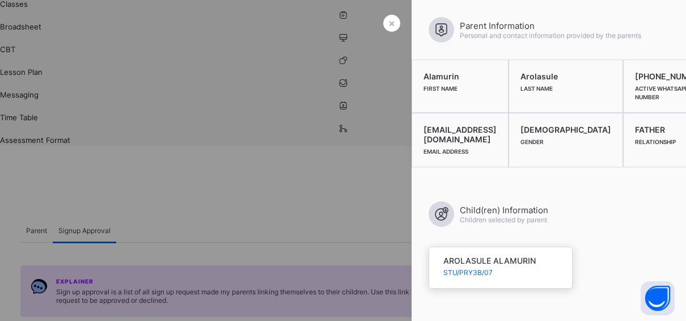
click at [354, 219] on div at bounding box center [343, 160] width 686 height 321
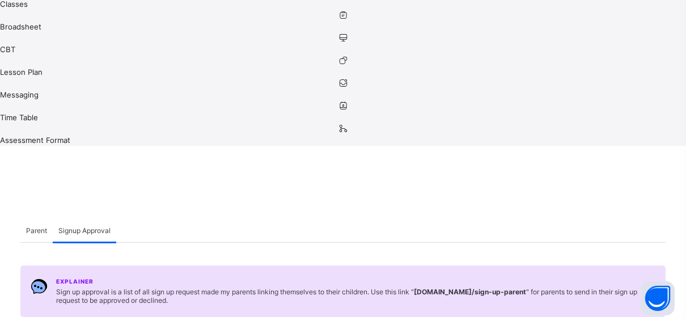
type input "*"
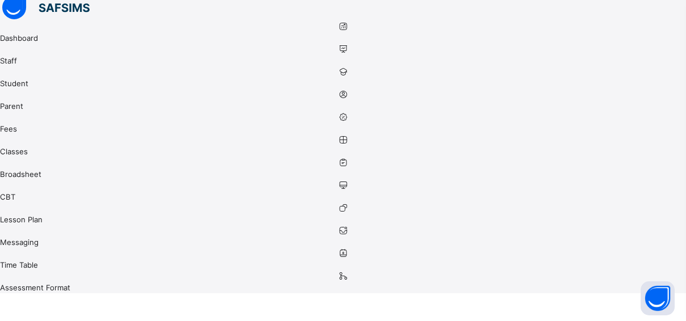
scroll to position [0, 0]
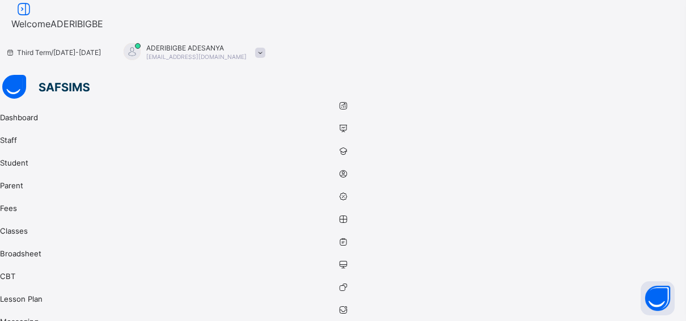
type input "*********"
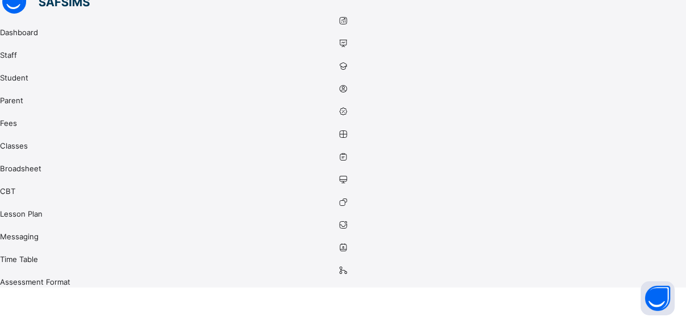
scroll to position [109, 0]
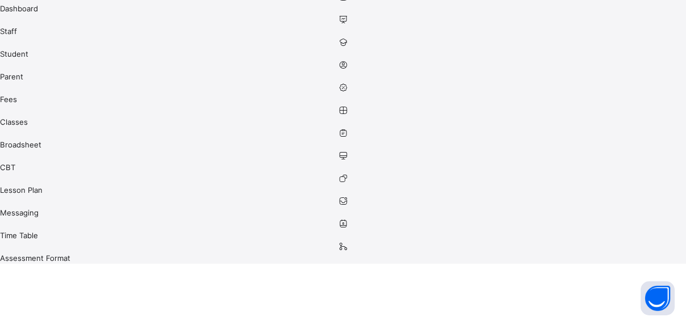
type input "*"
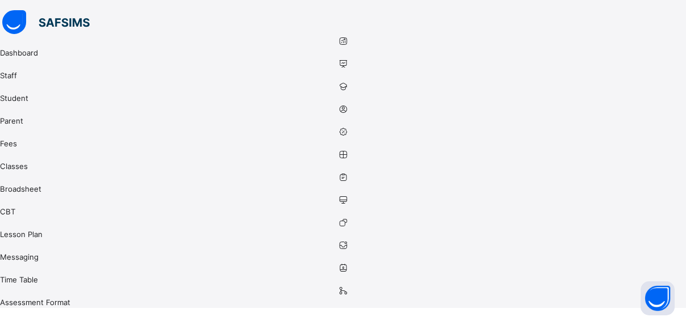
scroll to position [75, 0]
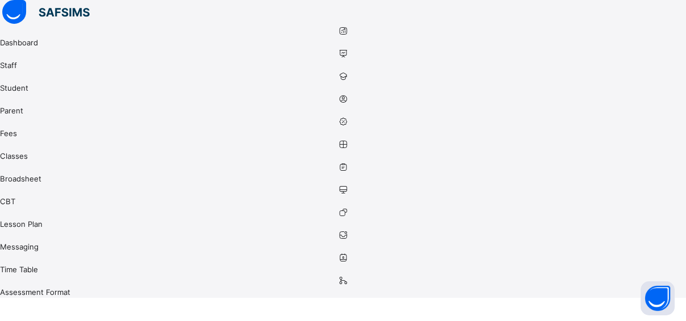
type input "*"
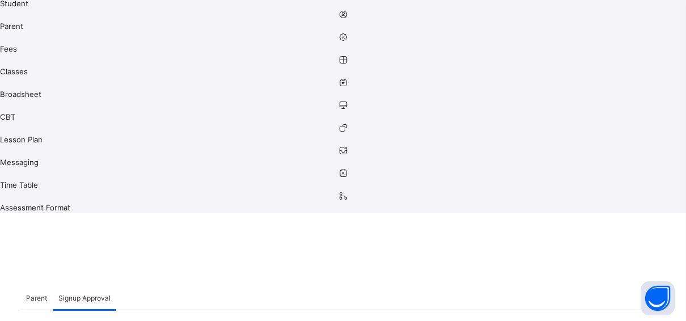
scroll to position [233, 0]
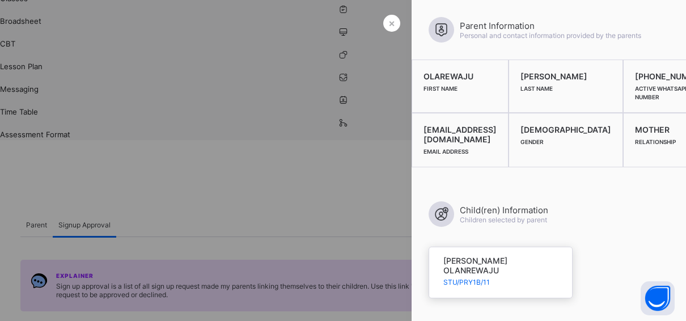
click at [344, 271] on div at bounding box center [343, 160] width 686 height 321
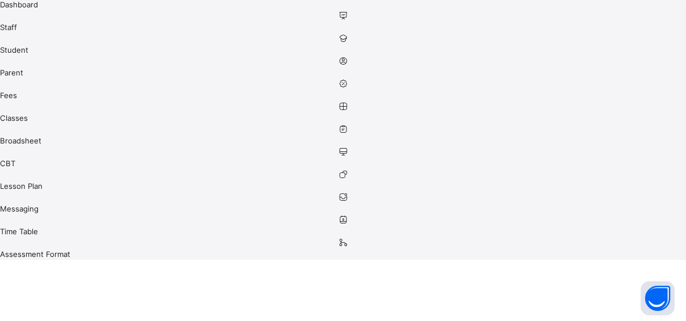
scroll to position [0, 0]
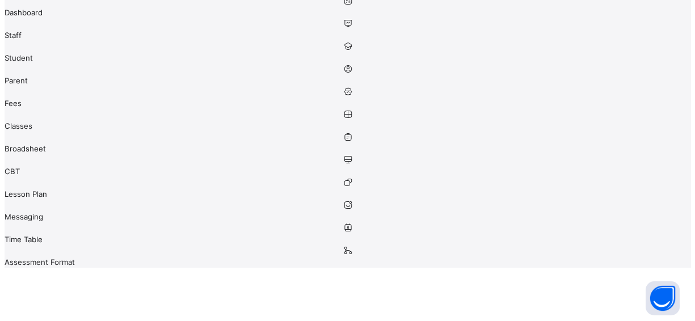
scroll to position [113, 0]
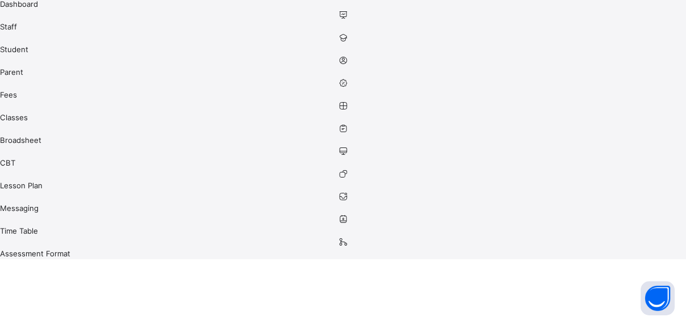
select select "**"
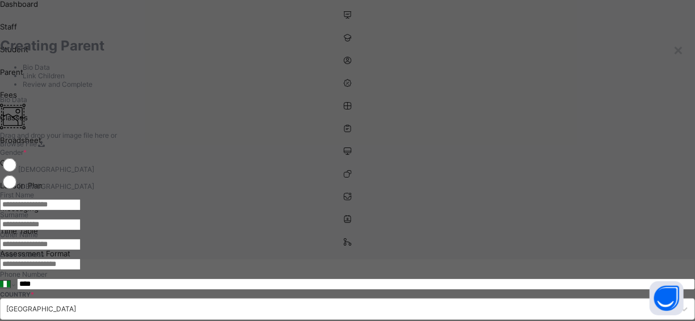
click at [81, 210] on input "text" at bounding box center [40, 204] width 81 height 11
type input "*"
type input "*******"
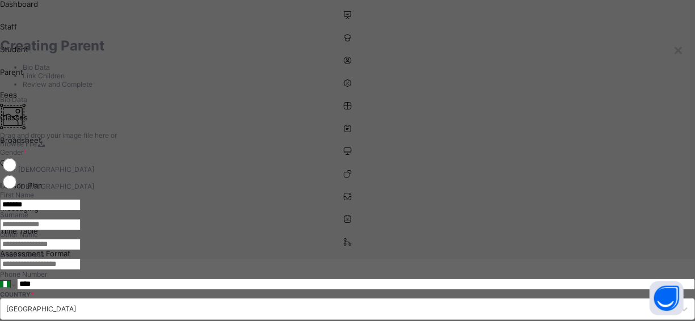
click at [81, 219] on input "text" at bounding box center [40, 224] width 81 height 11
type input "*********"
click at [81, 250] on input "text" at bounding box center [40, 244] width 81 height 11
type input "********"
click at [81, 259] on input "email" at bounding box center [40, 264] width 81 height 11
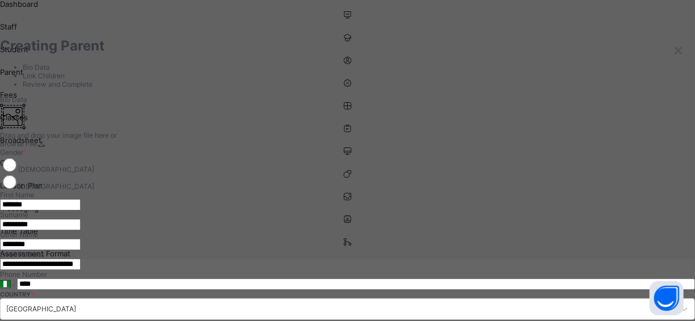
type input "**********"
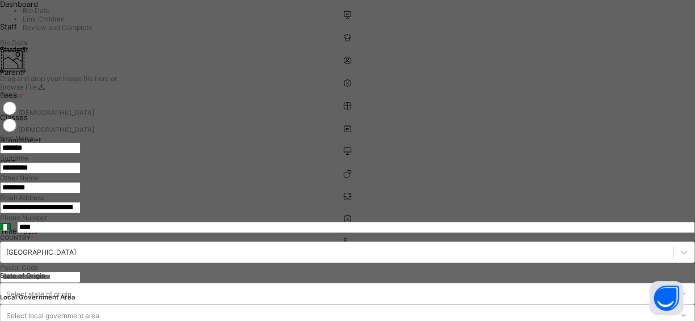
click at [456, 233] on input "****" at bounding box center [356, 227] width 678 height 11
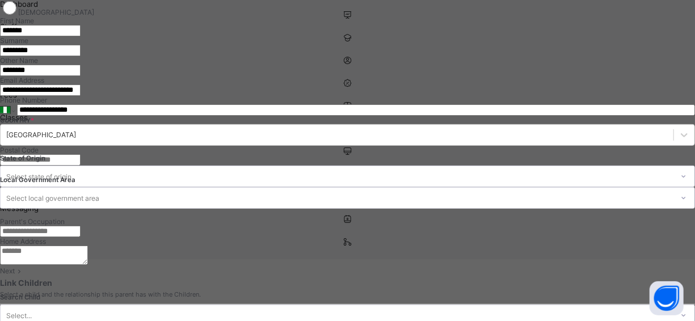
scroll to position [227, 0]
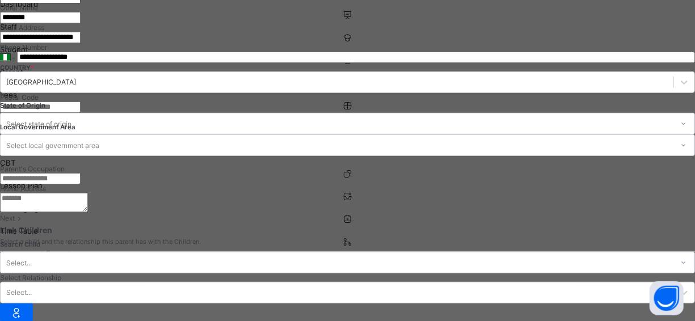
type input "**********"
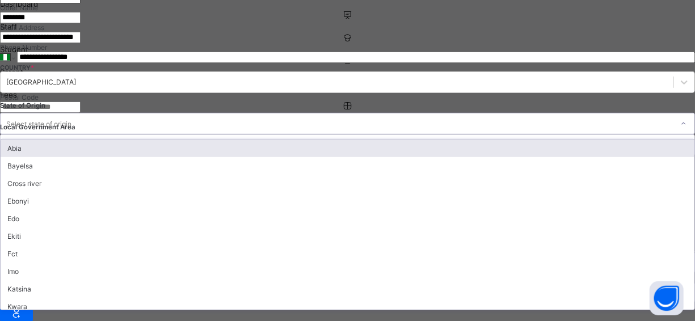
click at [464, 134] on div "option Abia focused, 1 of 37. 37 results available. Use Up and Down to choose o…" at bounding box center [347, 124] width 695 height 22
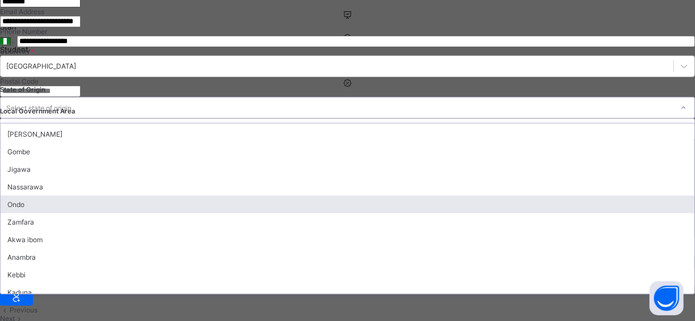
click at [471, 213] on div "Ondo" at bounding box center [348, 205] width 694 height 18
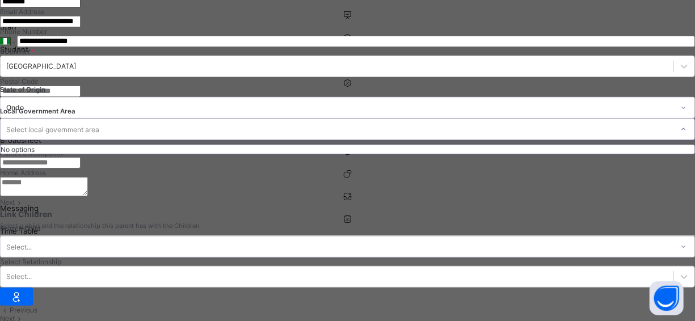
click at [99, 133] on div "Select local government area" at bounding box center [52, 130] width 93 height 22
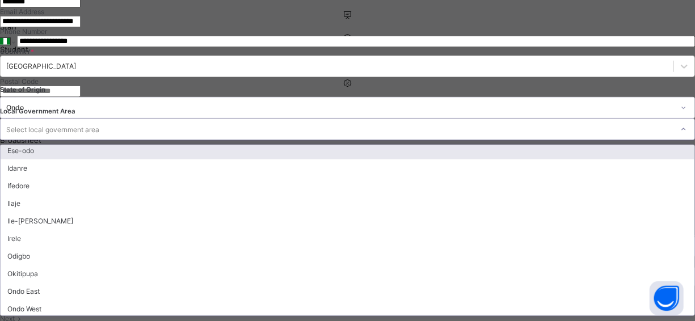
scroll to position [136, 0]
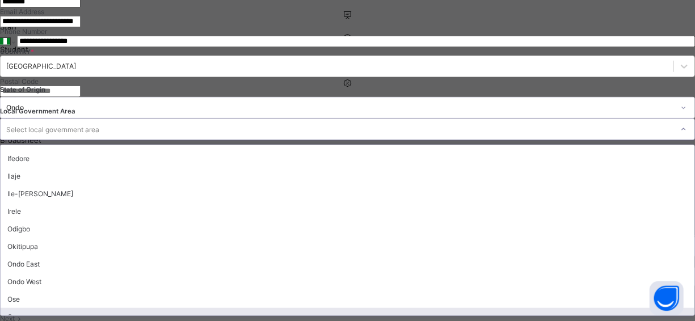
click at [563, 308] on div "Owo" at bounding box center [348, 317] width 694 height 18
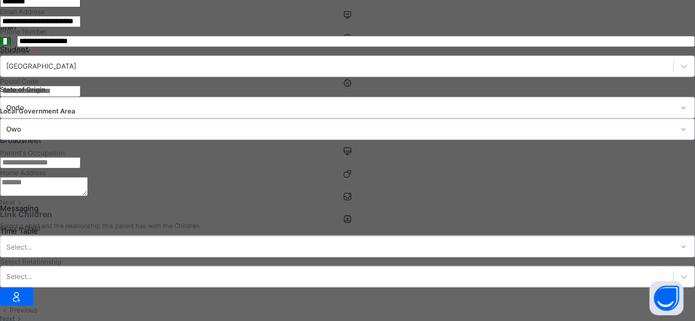
click at [81, 168] on input "text" at bounding box center [40, 162] width 81 height 11
type input "********"
click at [88, 196] on textarea at bounding box center [44, 186] width 88 height 19
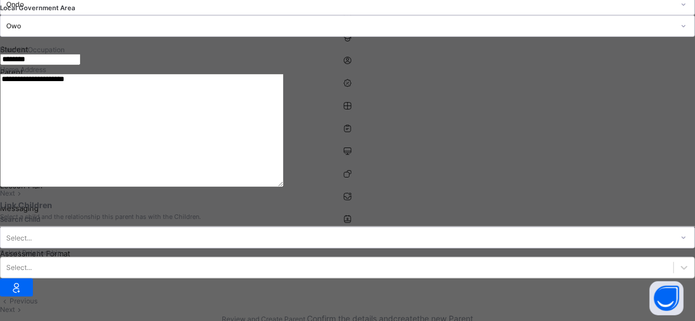
scroll to position [439, 0]
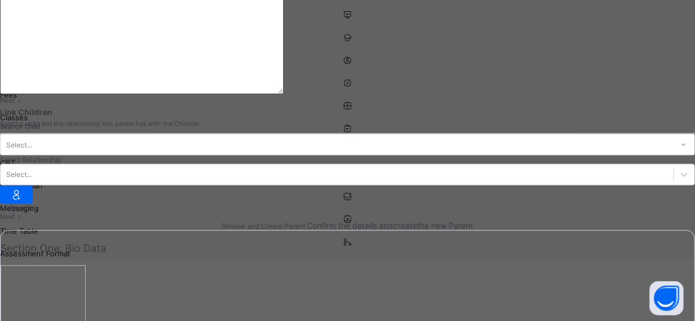
type textarea "**********"
click at [24, 104] on span at bounding box center [20, 100] width 10 height 9
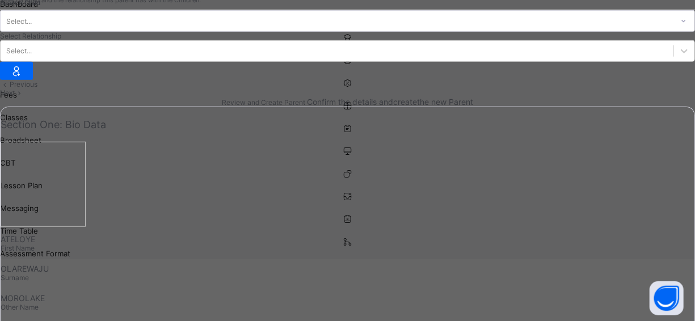
scroll to position [103, 0]
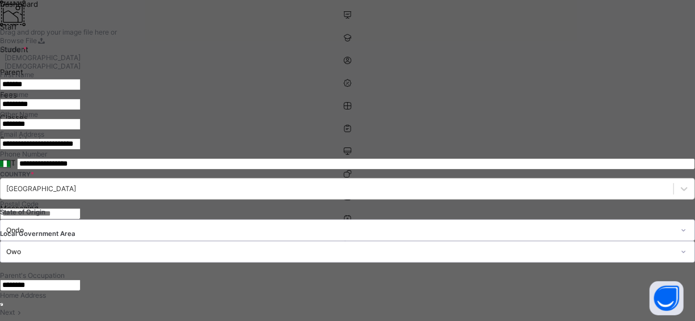
type input "*********"
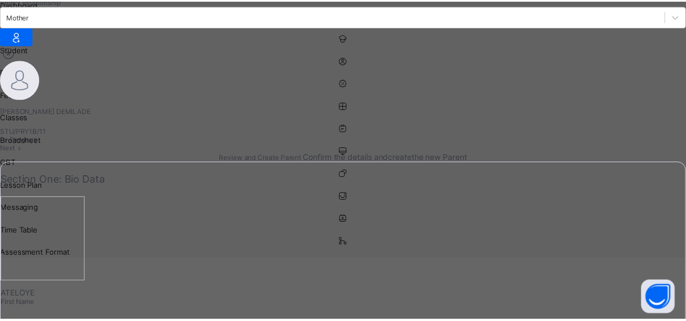
scroll to position [474, 0]
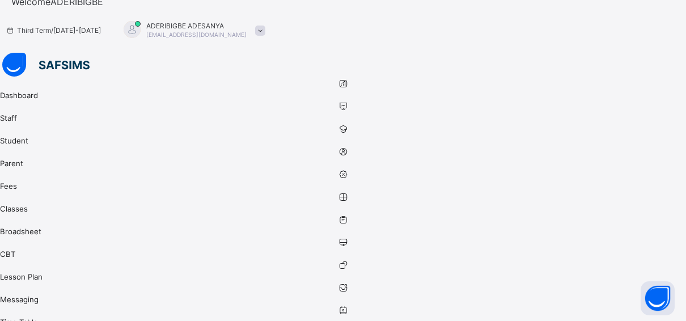
scroll to position [0, 0]
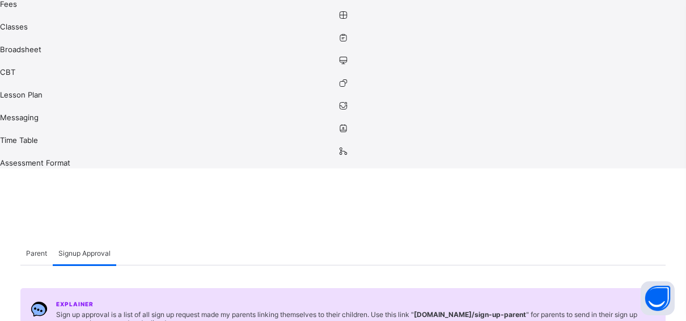
scroll to position [233, 0]
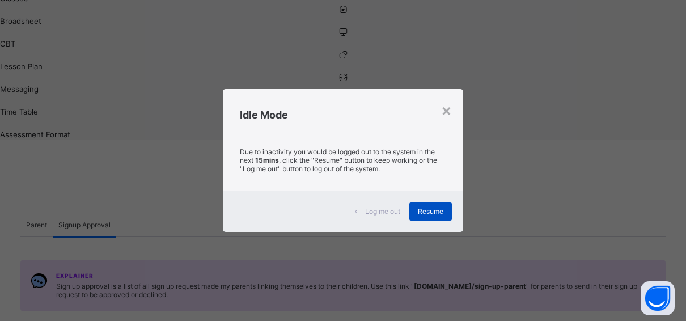
click at [432, 215] on div "Resume" at bounding box center [430, 211] width 43 height 18
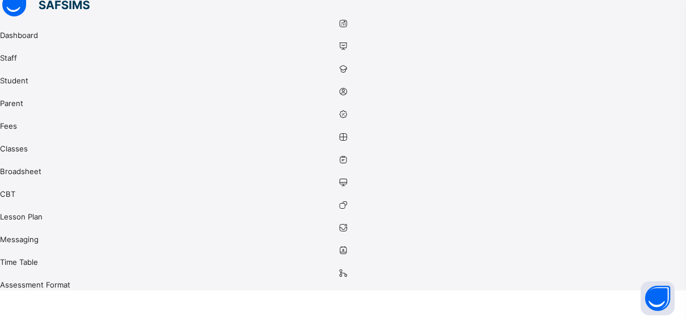
scroll to position [0, 0]
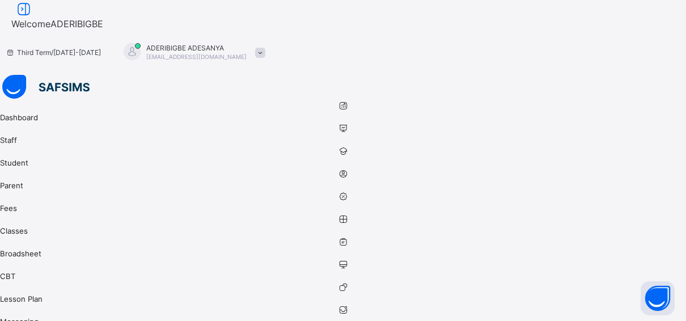
click at [247, 53] on span "[EMAIL_ADDRESS][DOMAIN_NAME]" at bounding box center [196, 56] width 100 height 7
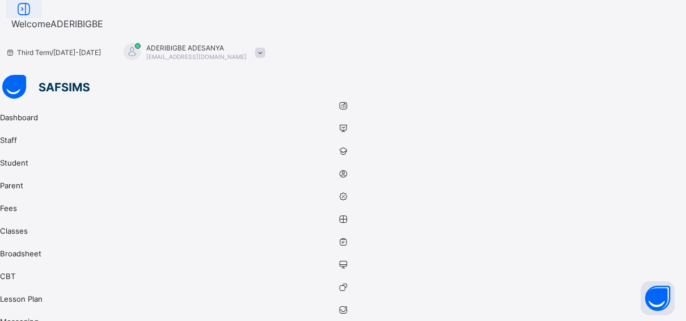
click at [33, 18] on icon at bounding box center [23, 9] width 19 height 16
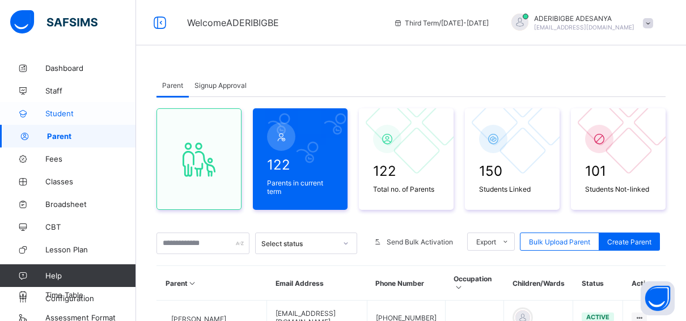
click at [62, 113] on span "Student" at bounding box center [90, 113] width 91 height 9
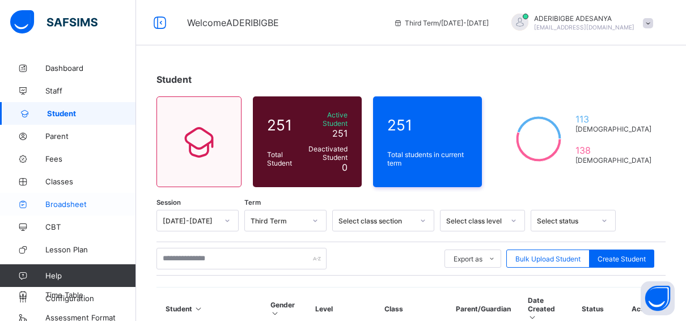
click at [58, 201] on span "Broadsheet" at bounding box center [90, 204] width 91 height 9
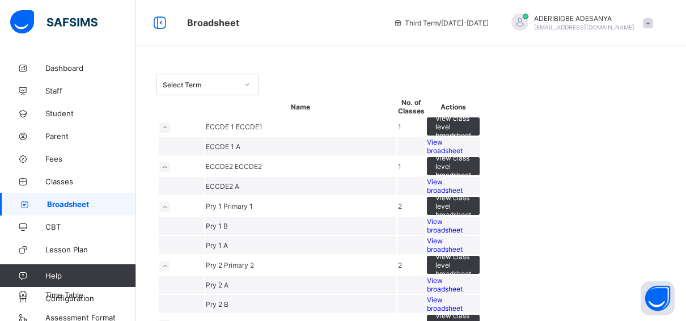
scroll to position [170, 0]
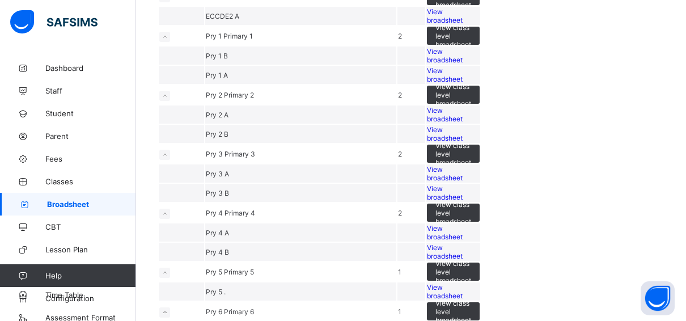
click at [463, 64] on span "View broadsheet" at bounding box center [445, 55] width 36 height 17
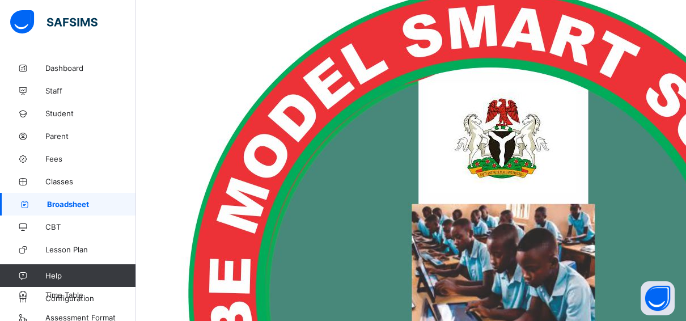
scroll to position [289, 0]
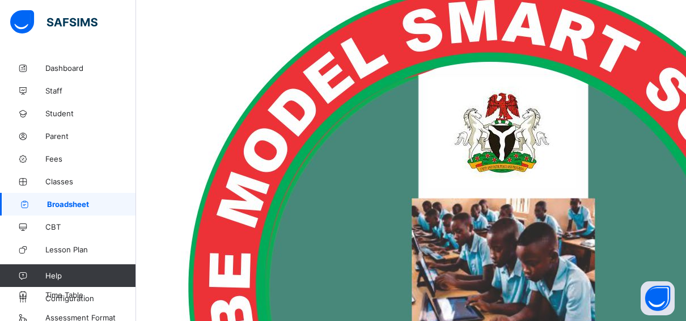
drag, startPoint x: 365, startPoint y: 293, endPoint x: 514, endPoint y: 316, distance: 151.6
drag, startPoint x: 514, startPoint y: 316, endPoint x: 420, endPoint y: 310, distance: 94.9
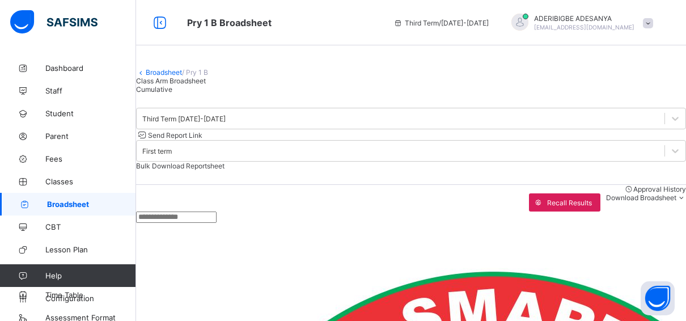
scroll to position [0, 0]
click at [172, 94] on span "Cumulative" at bounding box center [154, 89] width 36 height 9
